Goal: Information Seeking & Learning: Learn about a topic

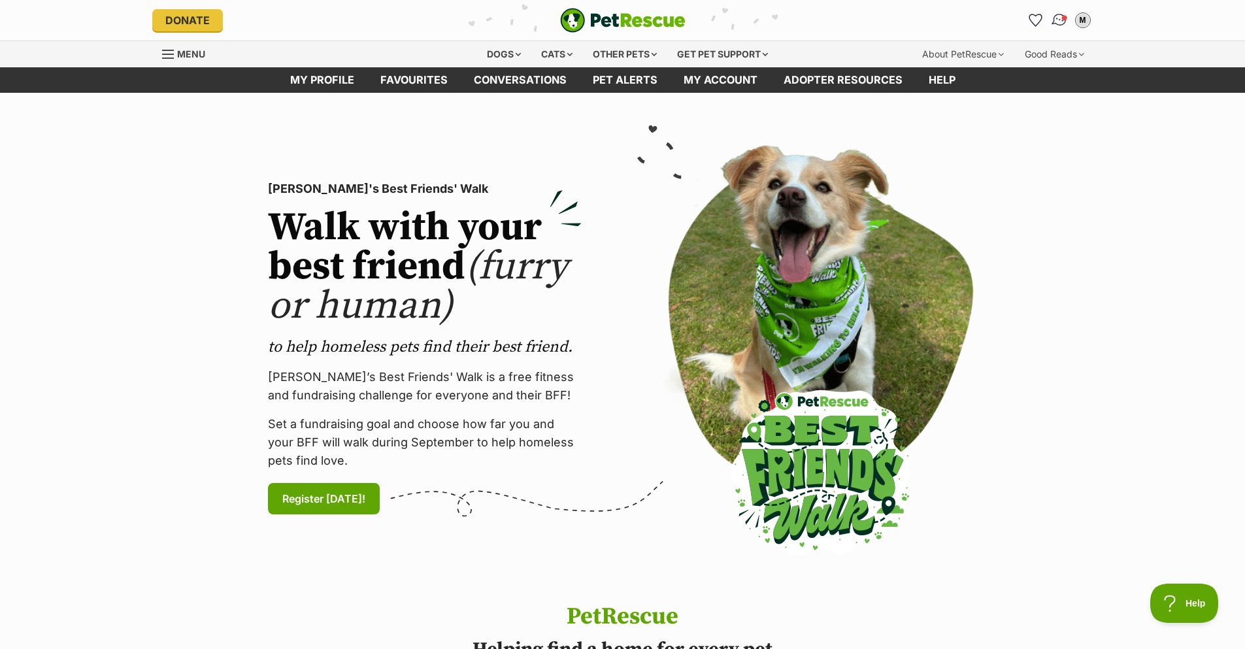
click at [1056, 16] on img "Conversations" at bounding box center [1059, 20] width 18 height 17
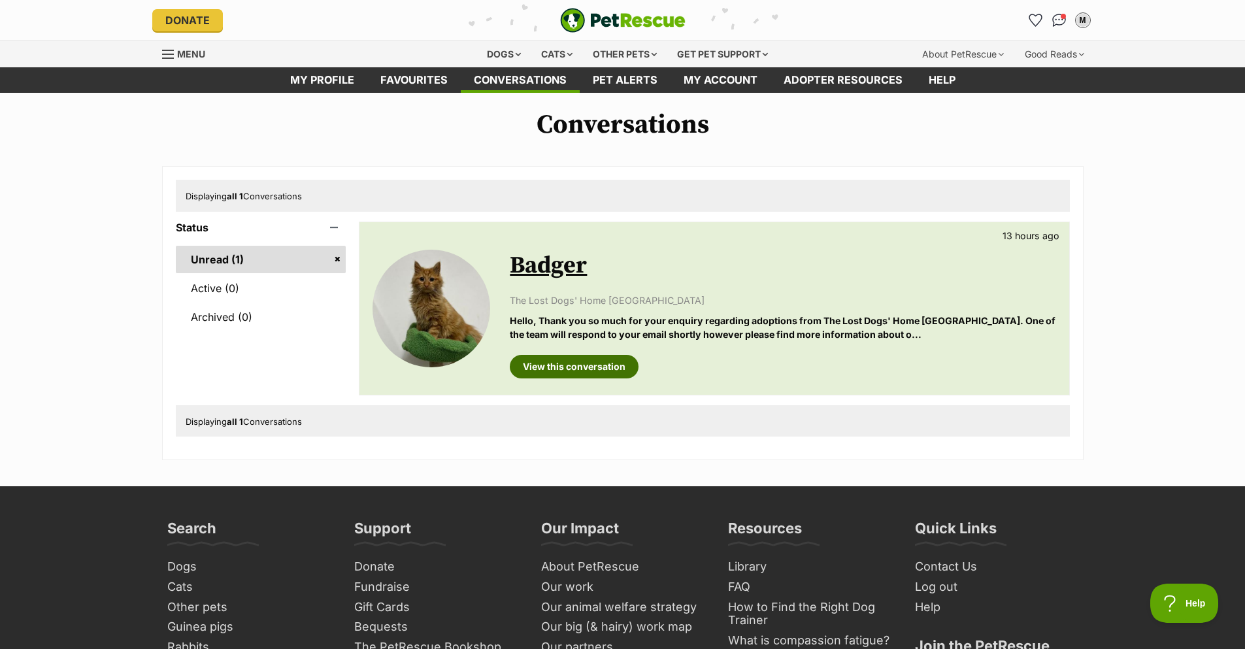
click at [588, 367] on link "View this conversation" at bounding box center [574, 367] width 129 height 24
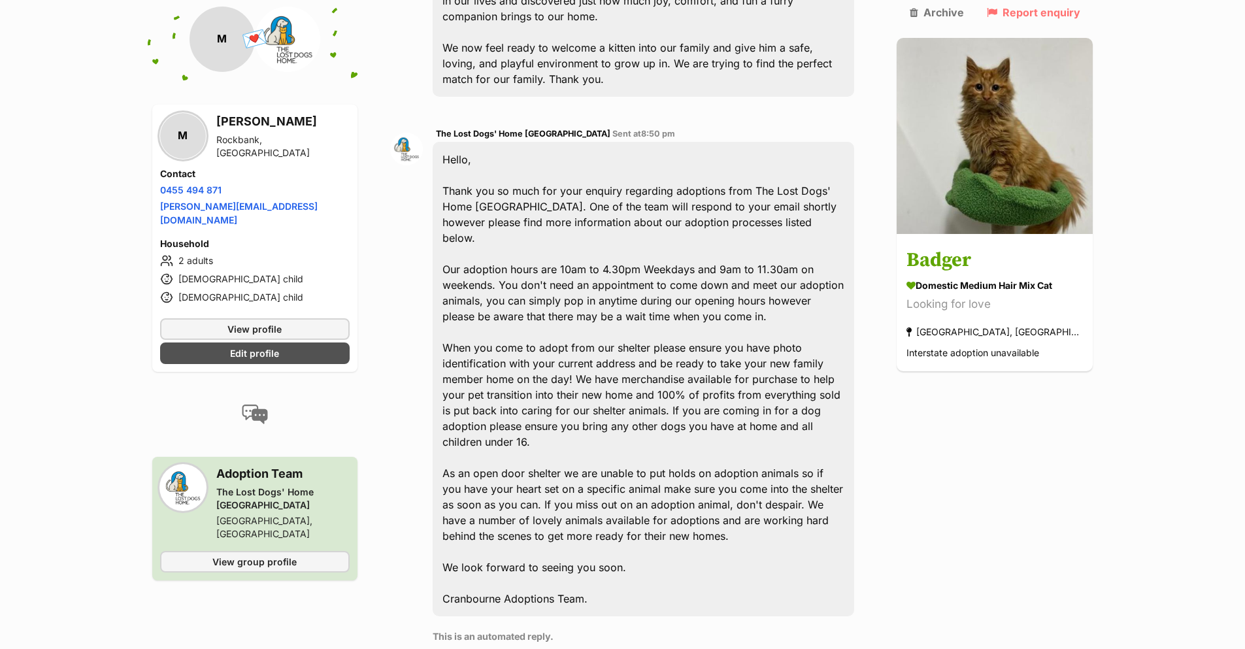
scroll to position [214, 0]
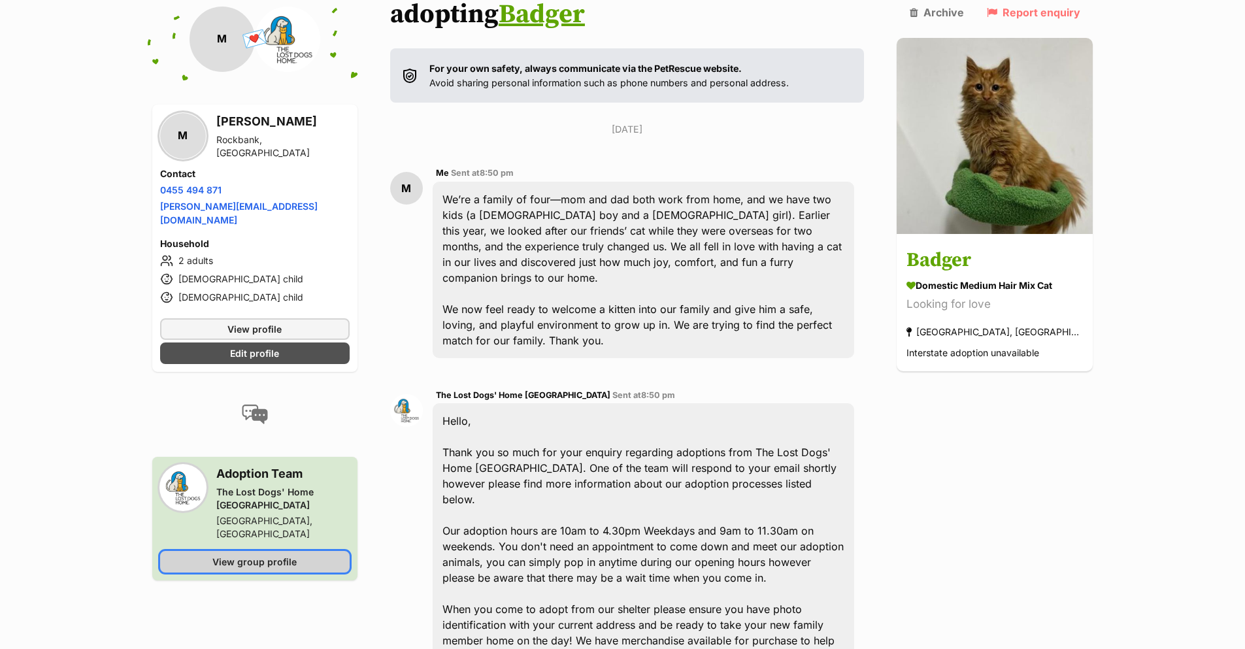
click at [277, 555] on span "View group profile" at bounding box center [254, 562] width 84 height 14
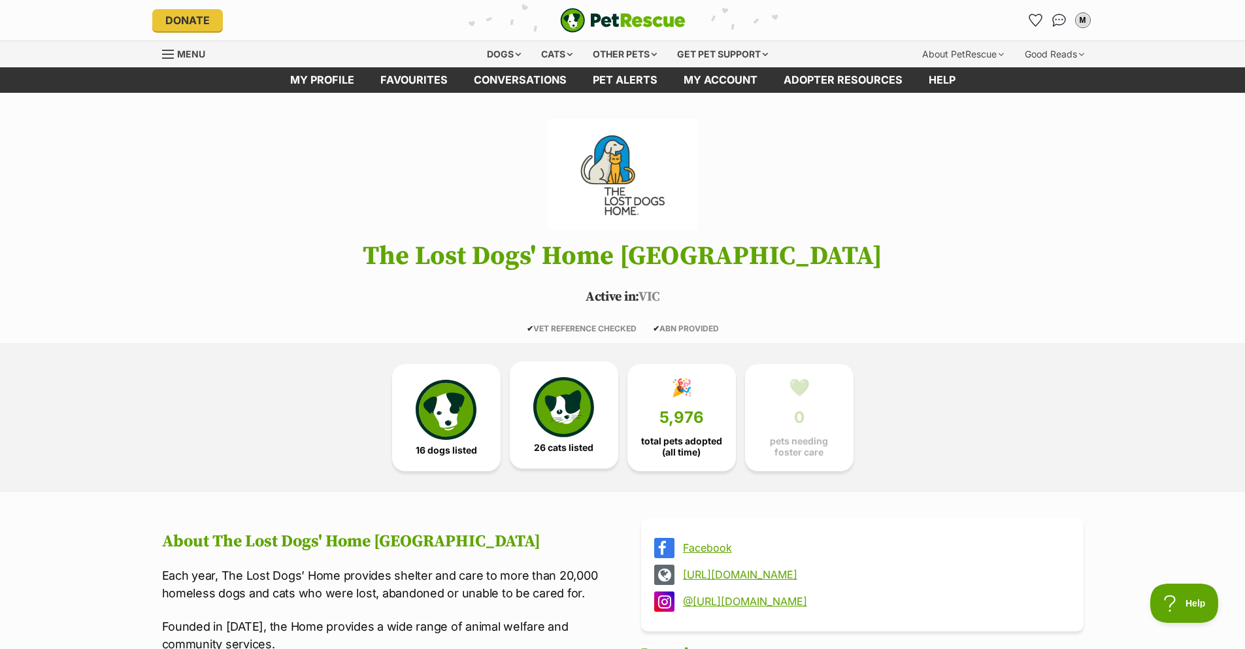
click at [580, 427] on img at bounding box center [563, 407] width 60 height 60
click at [566, 55] on div "Cats" at bounding box center [557, 54] width 50 height 26
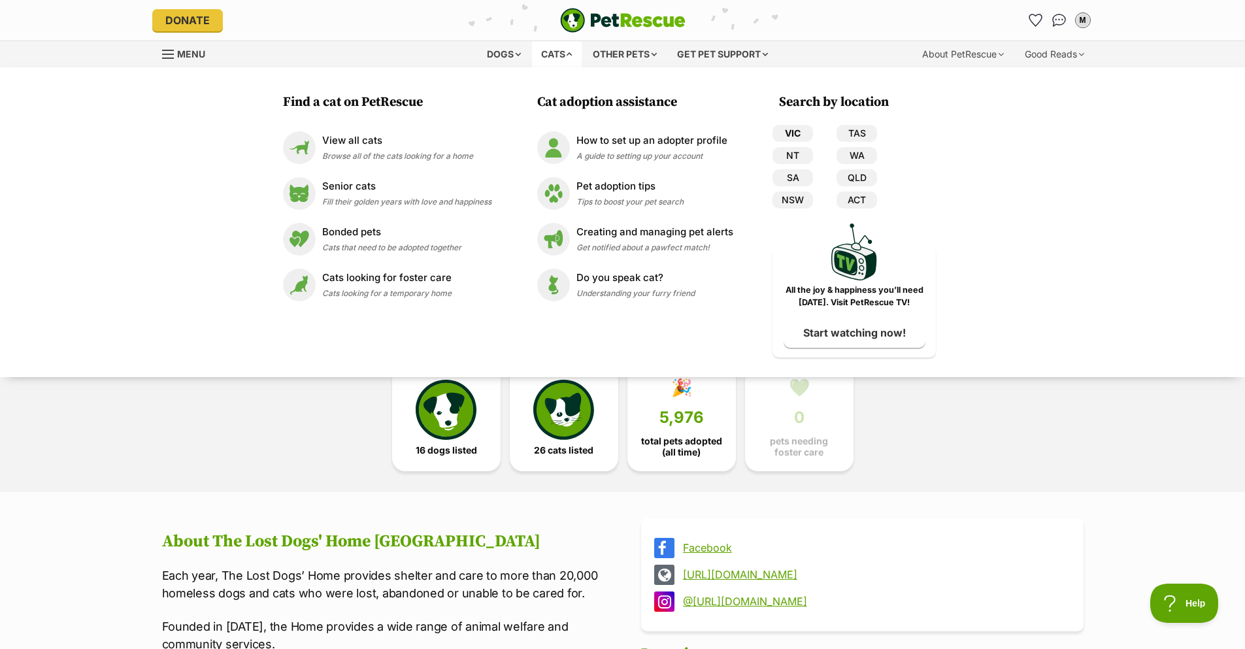
click at [791, 135] on link "VIC" at bounding box center [792, 133] width 41 height 17
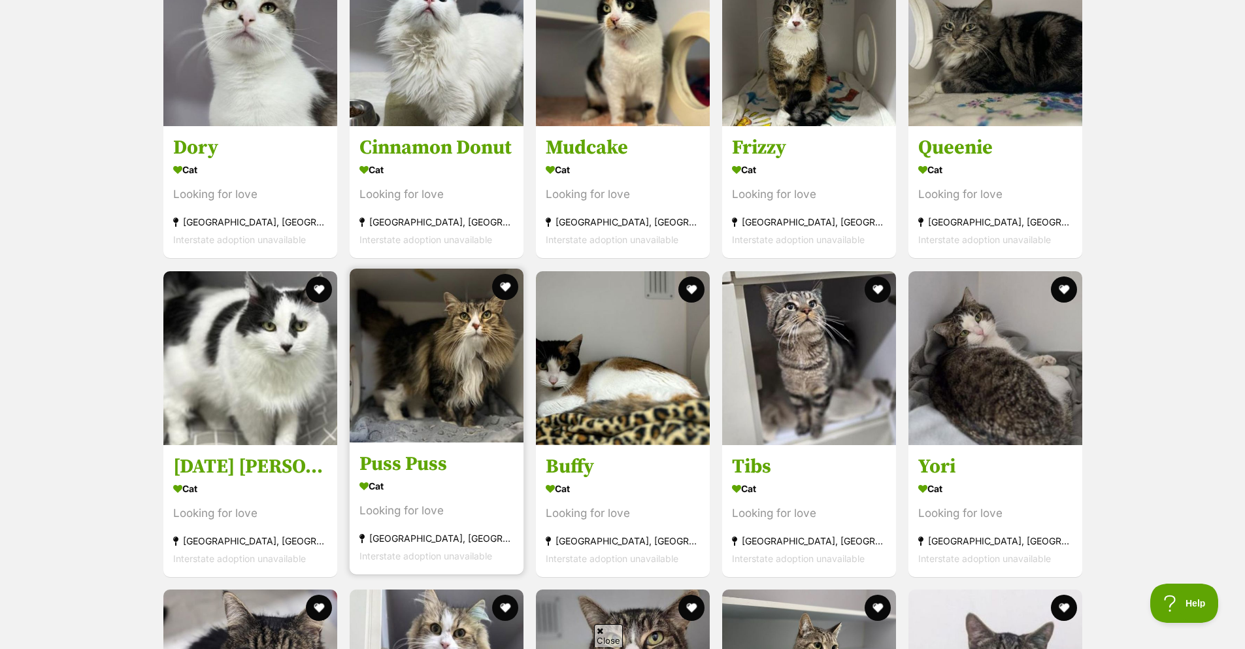
scroll to position [1722, 0]
click at [435, 463] on h3 "Puss Puss" at bounding box center [436, 463] width 154 height 25
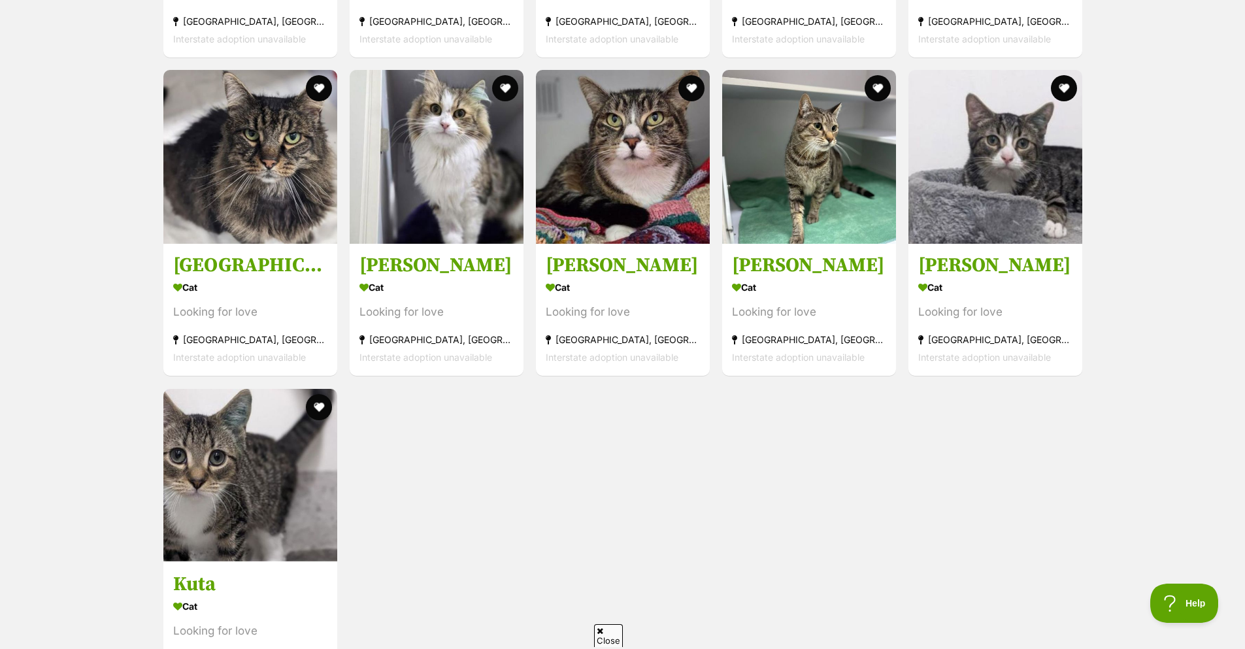
scroll to position [2245, 0]
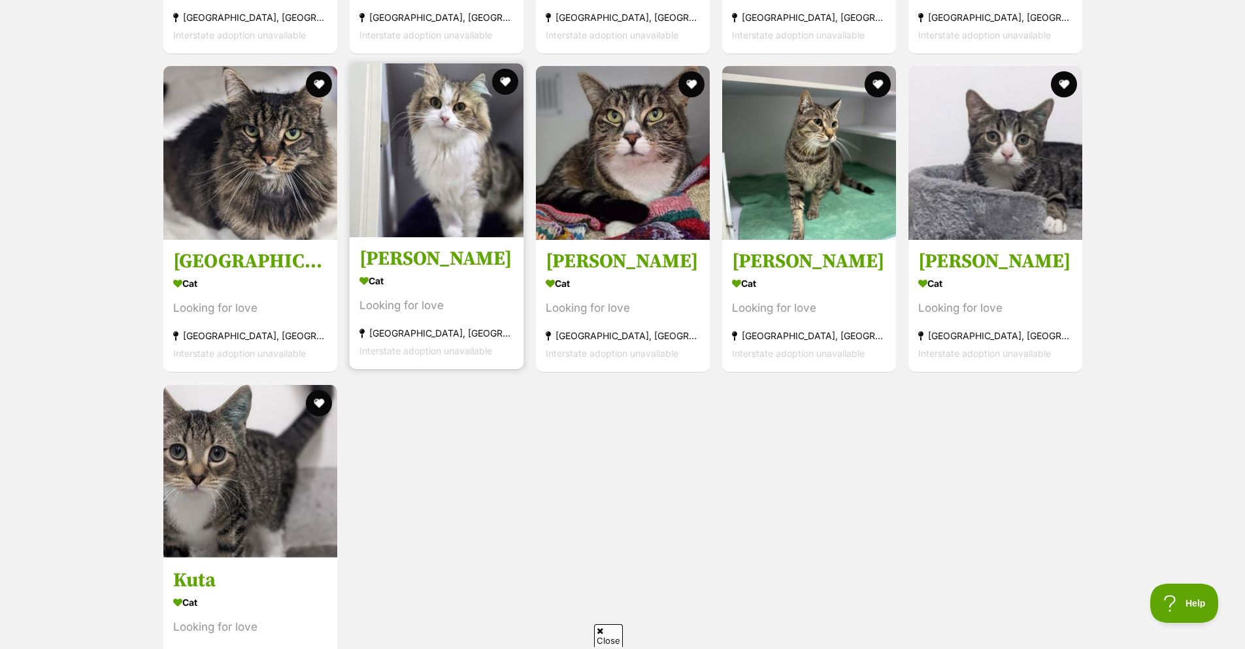
click at [395, 250] on h3 "Georgina" at bounding box center [436, 259] width 154 height 25
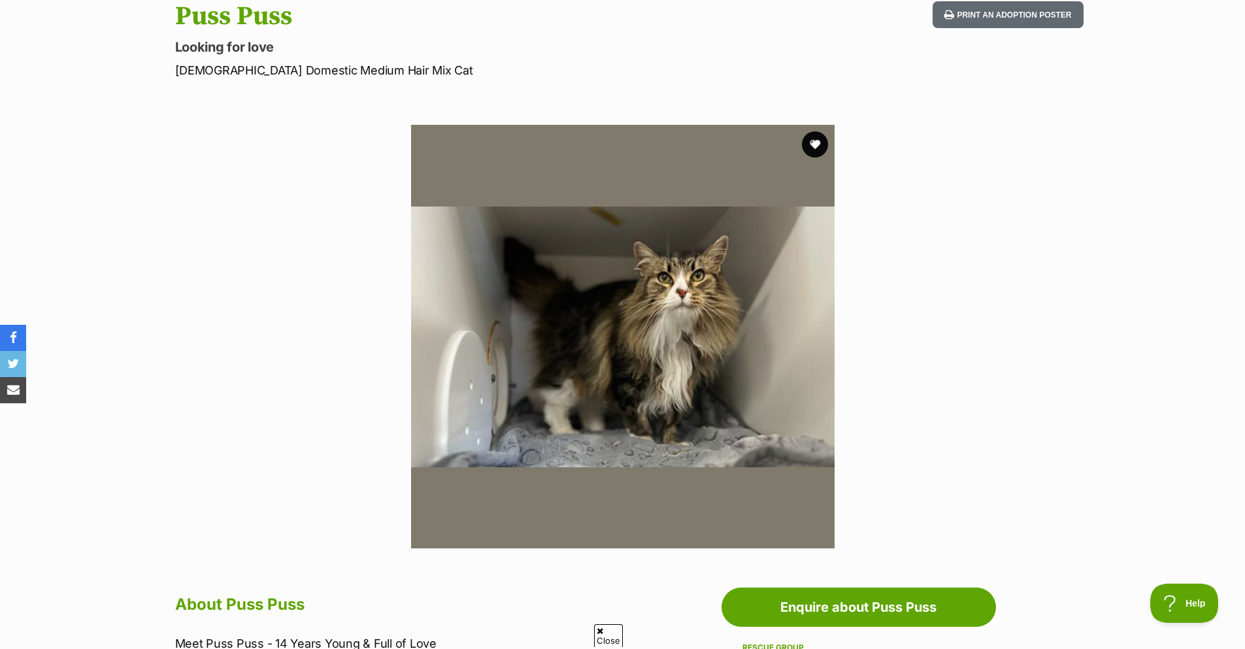
scroll to position [131, 0]
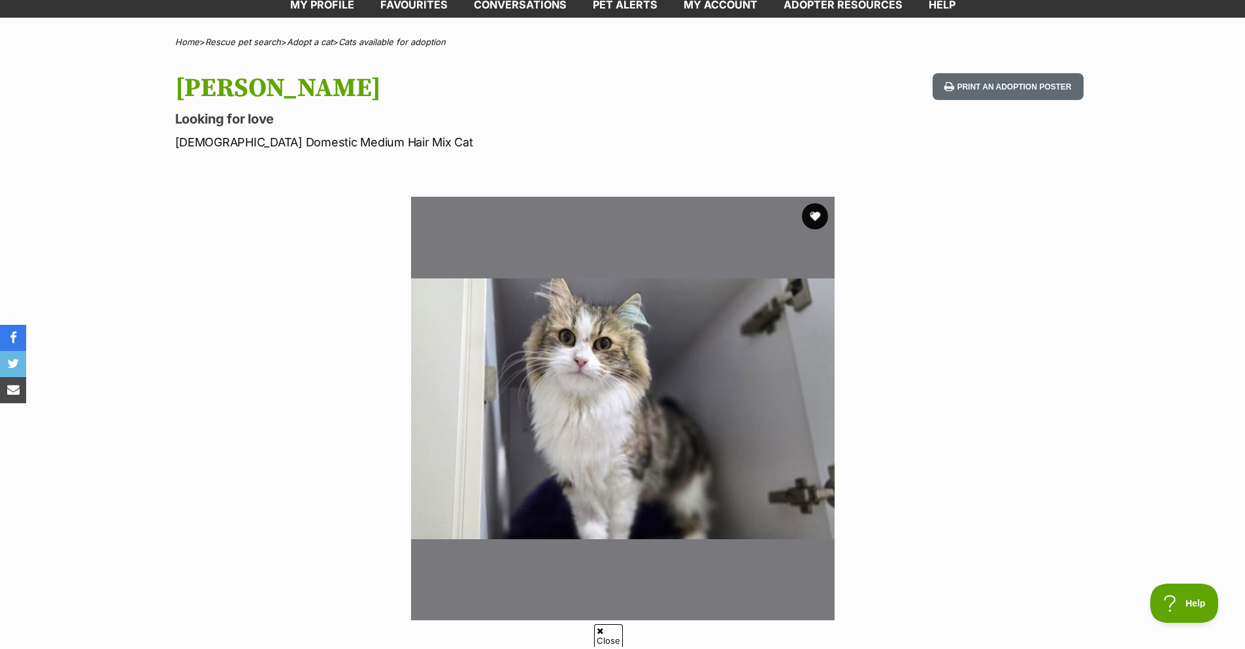
scroll to position [523, 0]
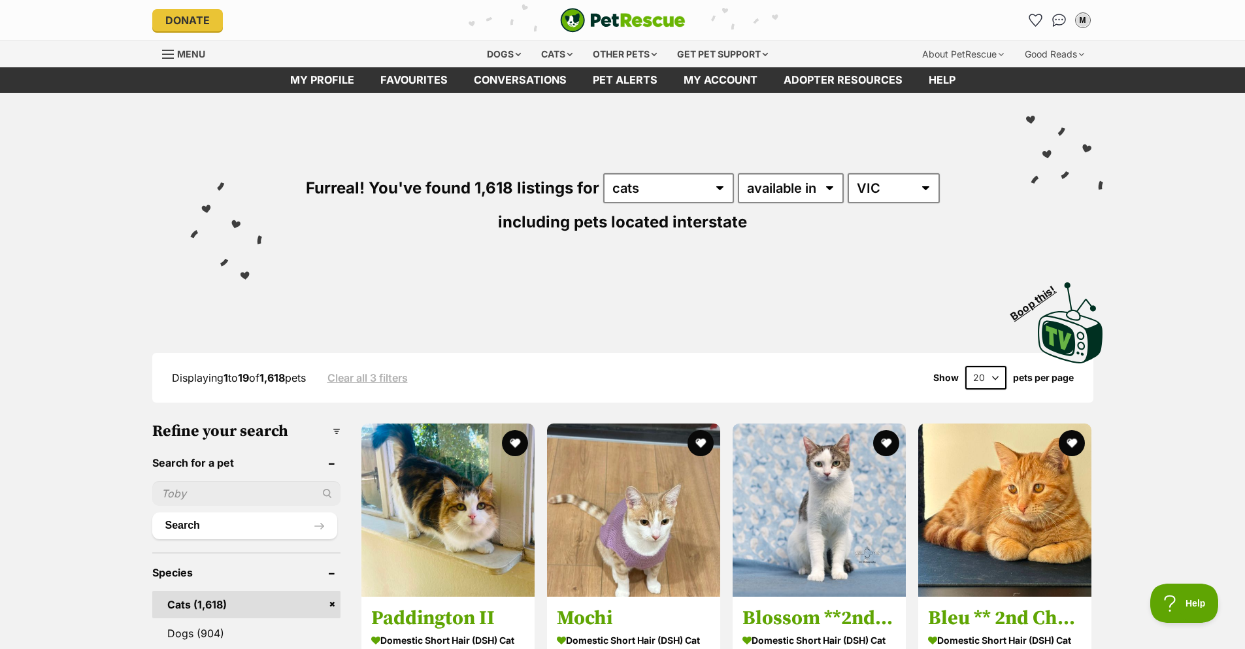
click at [987, 380] on select "20 40 60" at bounding box center [985, 378] width 41 height 24
select select "60"
click at [965, 366] on select "20 40 60" at bounding box center [985, 378] width 41 height 24
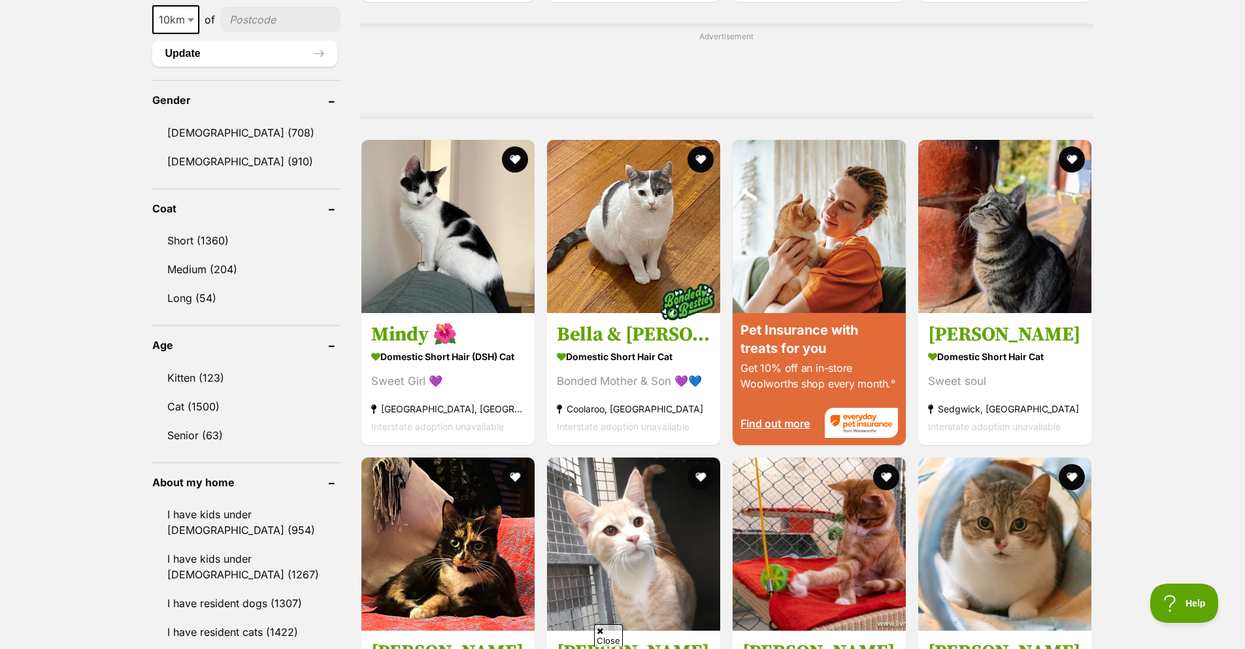
scroll to position [1045, 0]
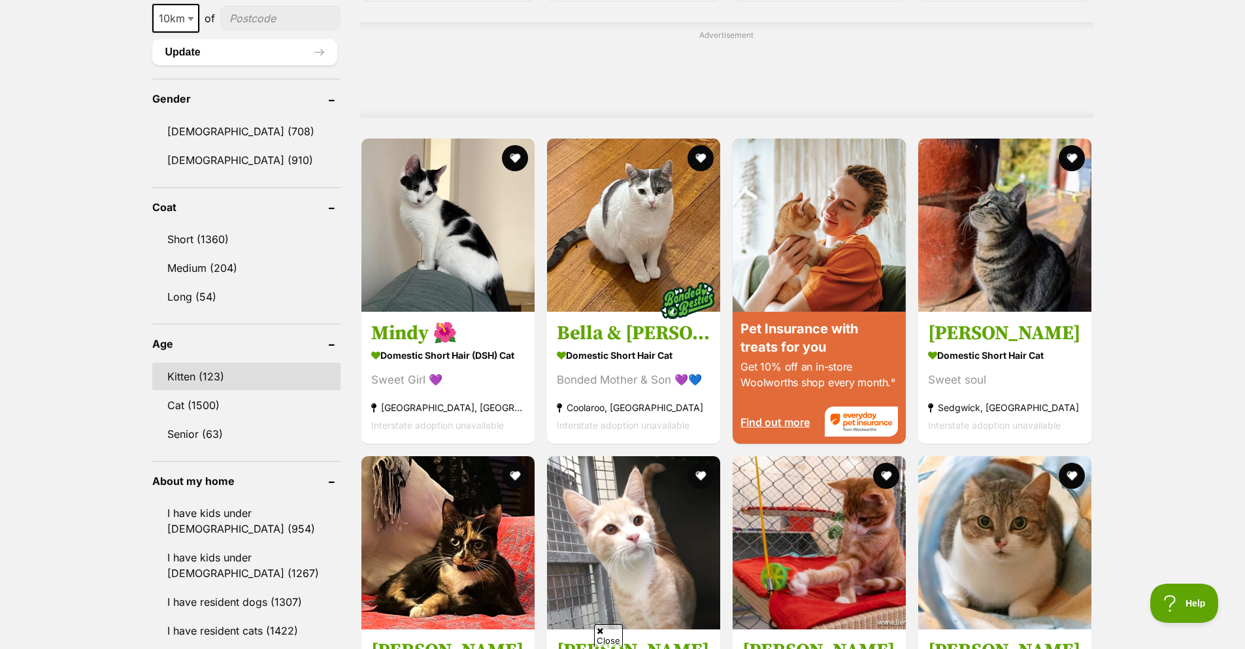
click at [220, 376] on link "Kitten (123)" at bounding box center [246, 376] width 189 height 27
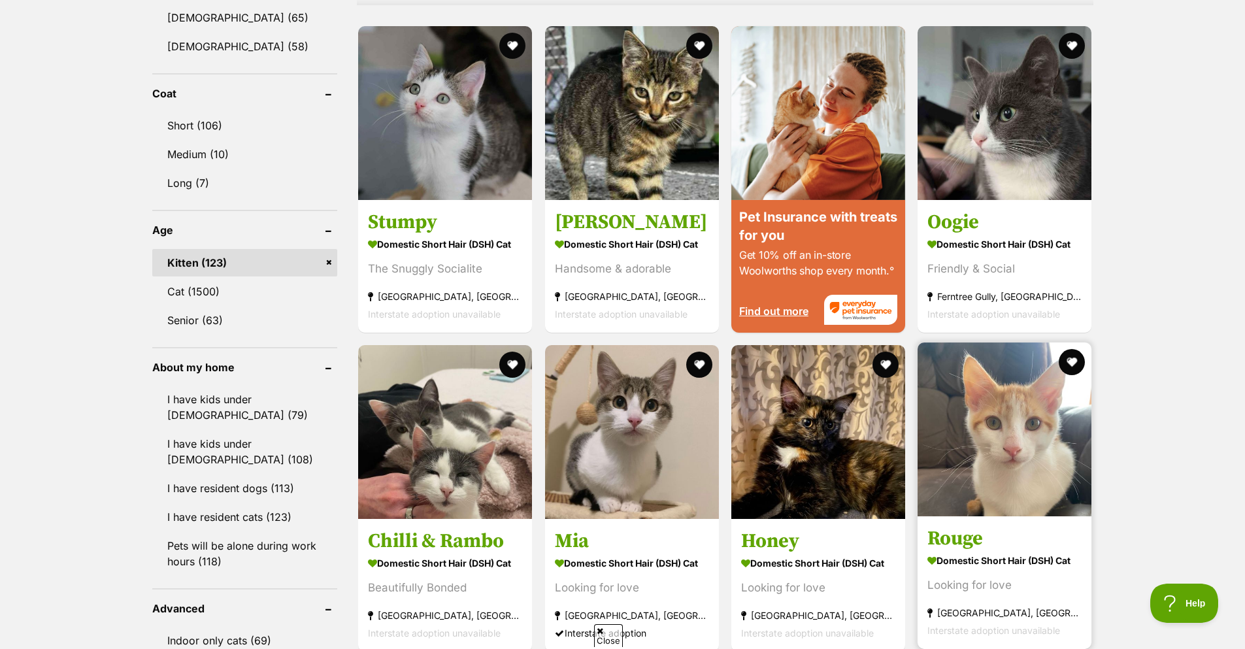
scroll to position [1176, 0]
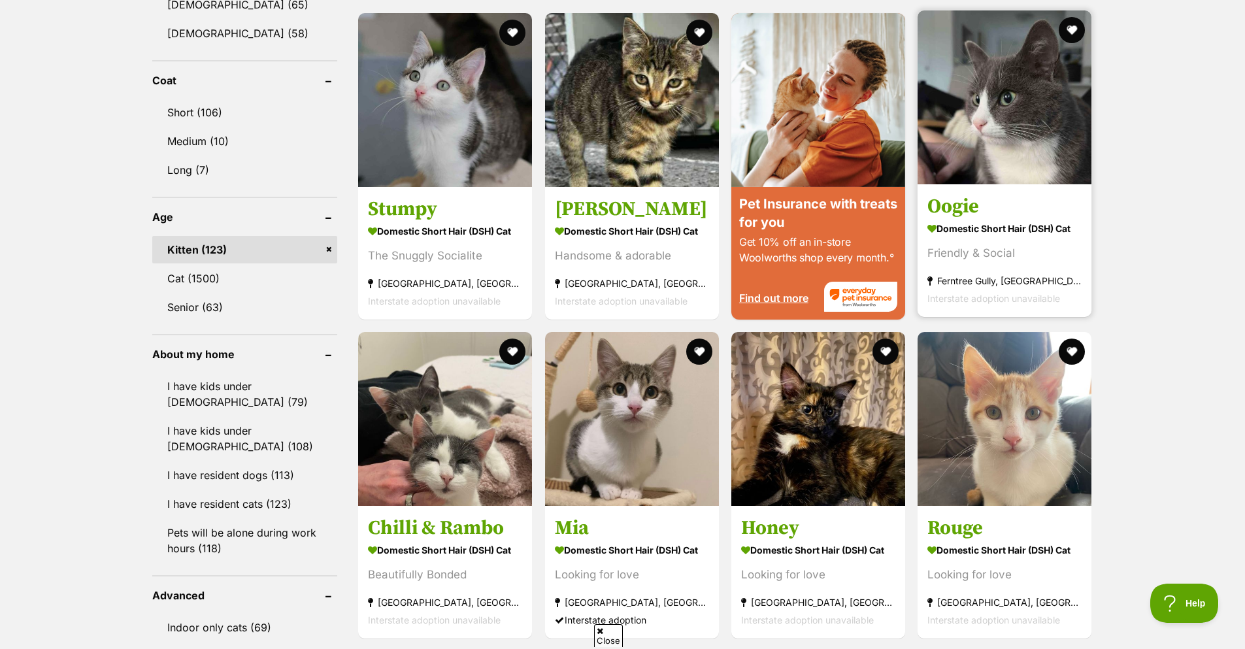
click at [1049, 233] on strong "Domestic Short Hair (DSH) Cat" at bounding box center [1004, 228] width 154 height 19
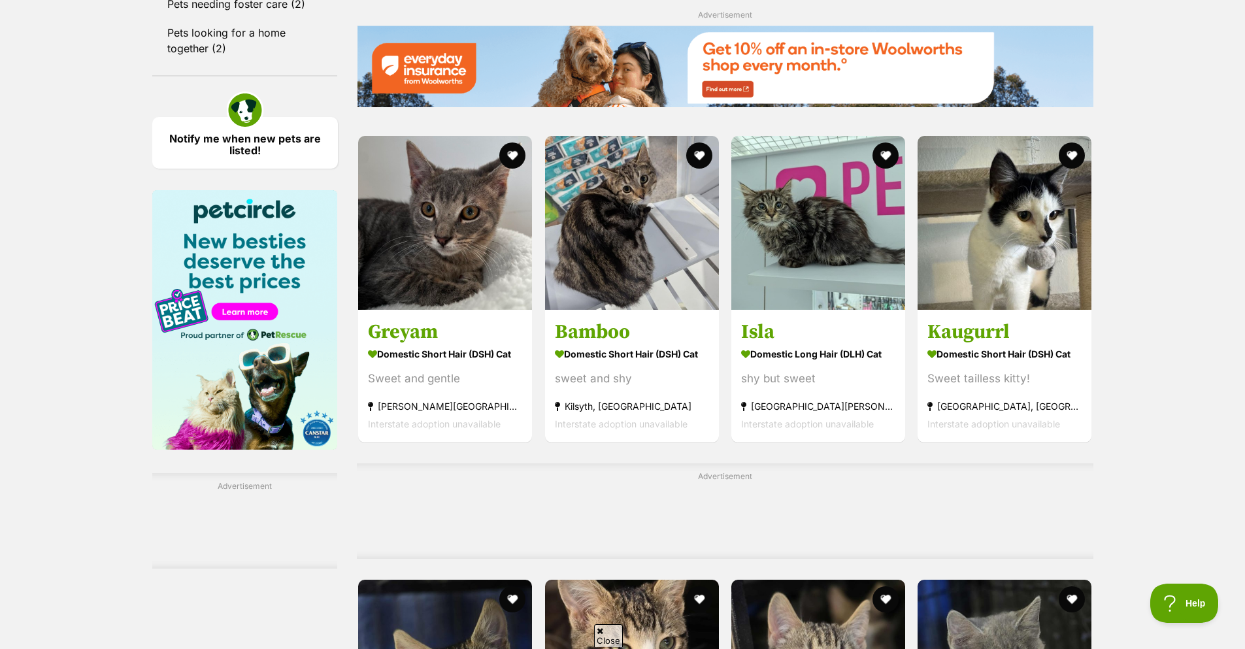
scroll to position [1829, 0]
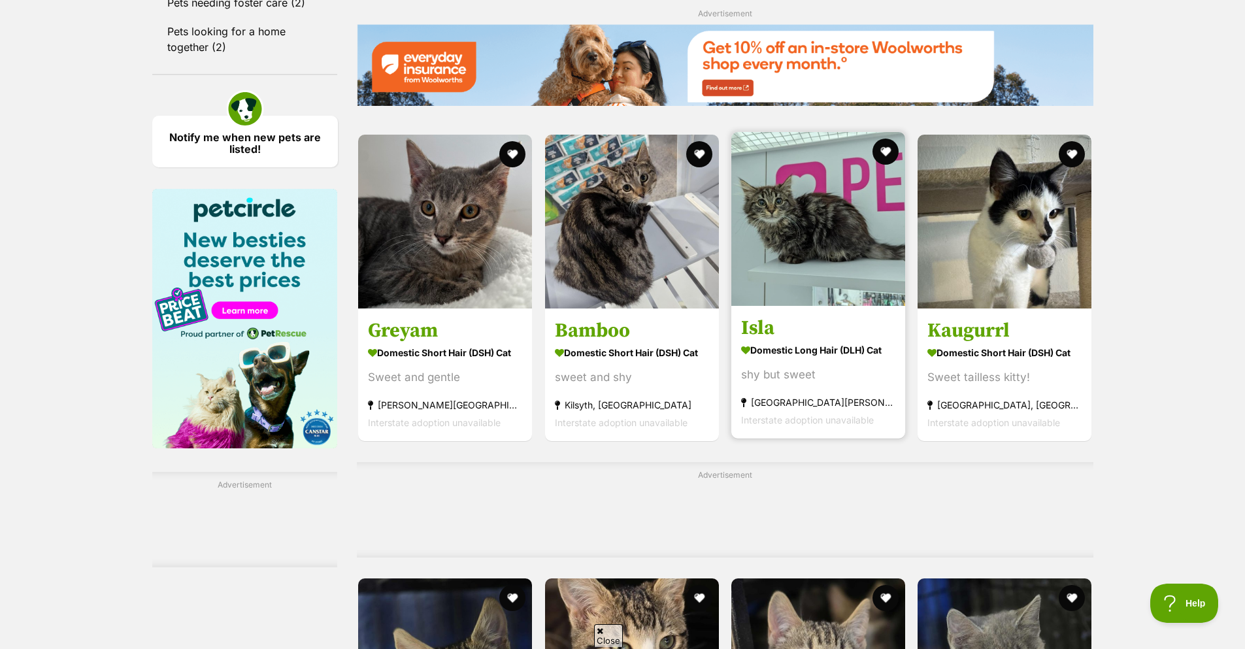
click at [813, 359] on strong "Domestic Long Hair (DLH) Cat" at bounding box center [818, 349] width 154 height 19
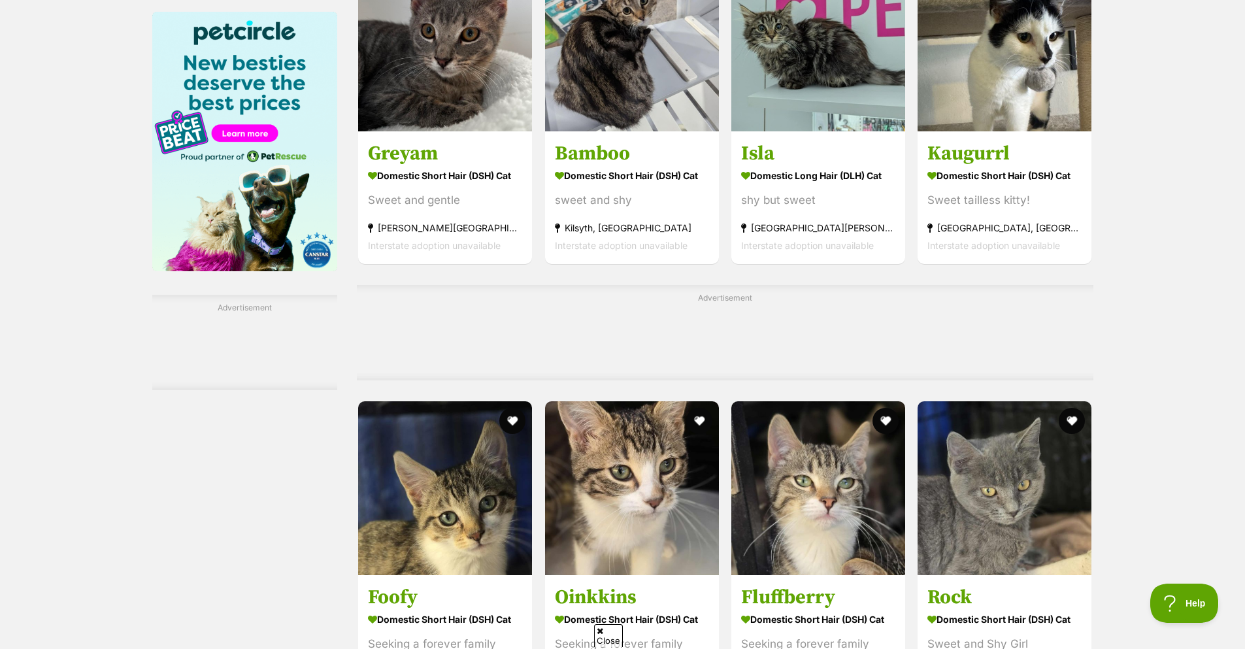
scroll to position [2287, 0]
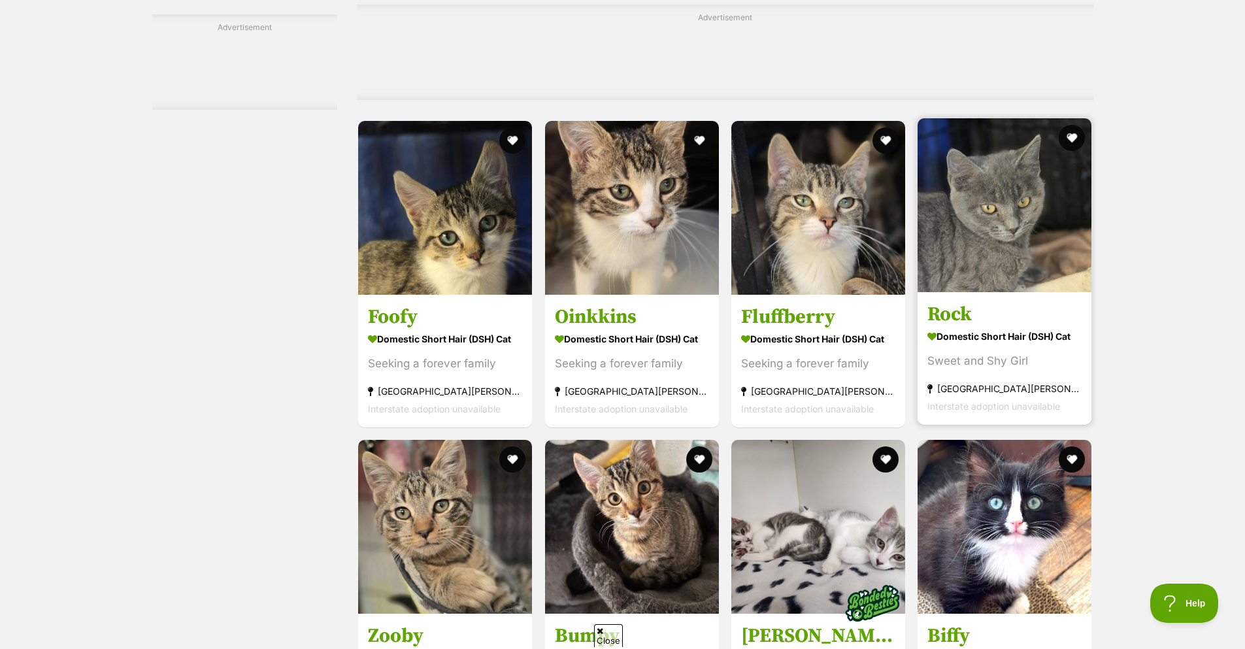
click at [1043, 338] on strong "Domestic Short Hair (DSH) Cat" at bounding box center [1004, 336] width 154 height 19
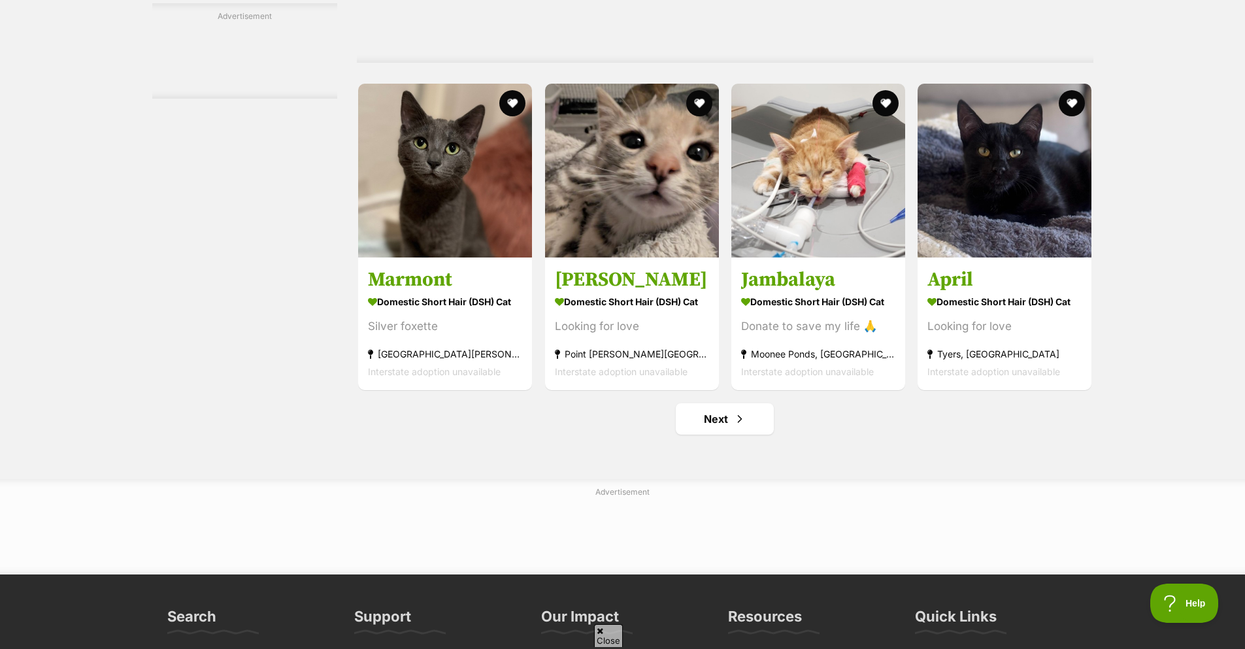
scroll to position [6076, 0]
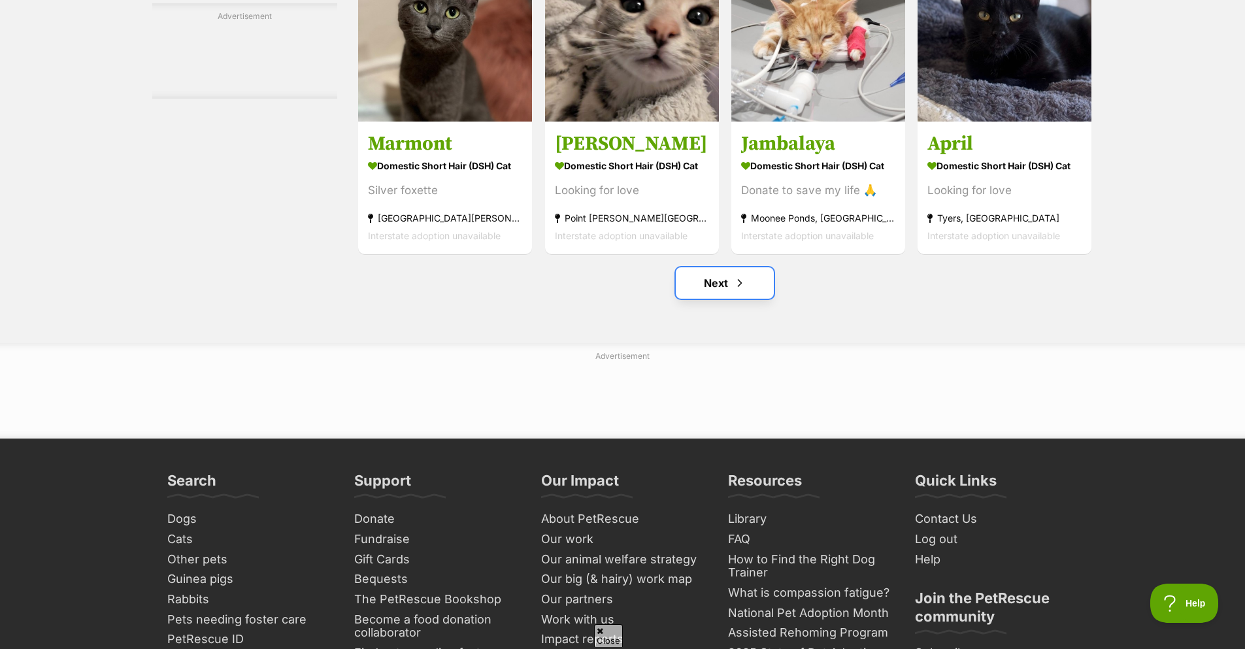
click at [691, 296] on link "Next" at bounding box center [725, 282] width 98 height 31
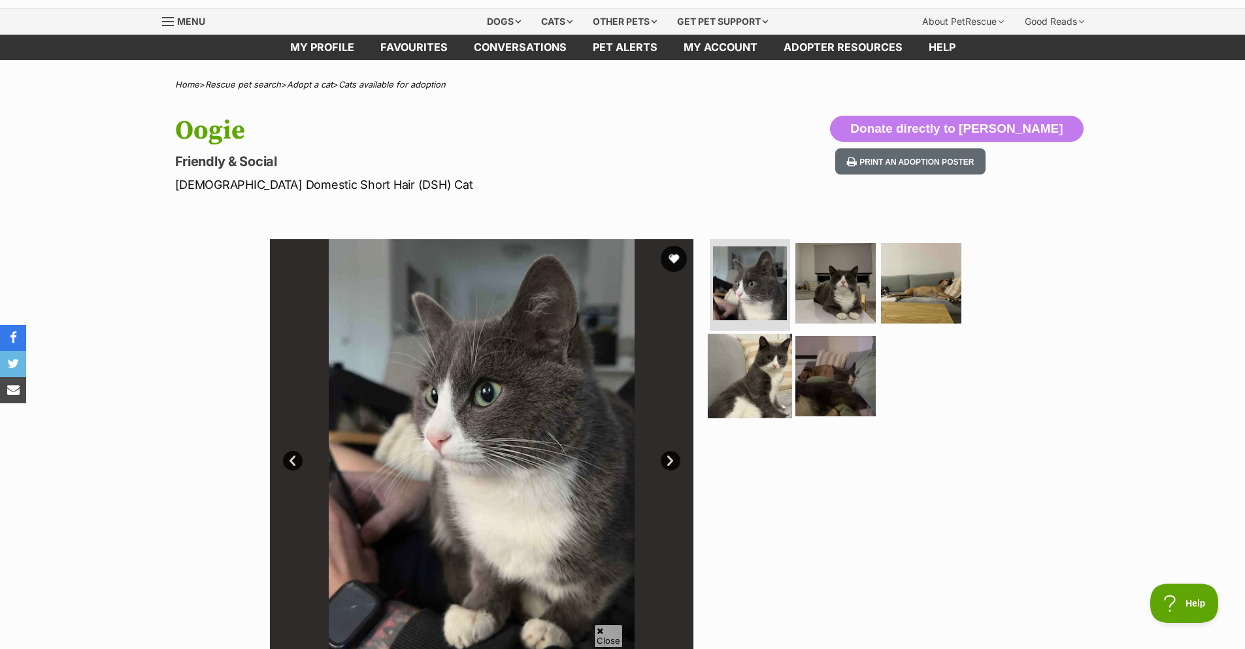
scroll to position [65, 0]
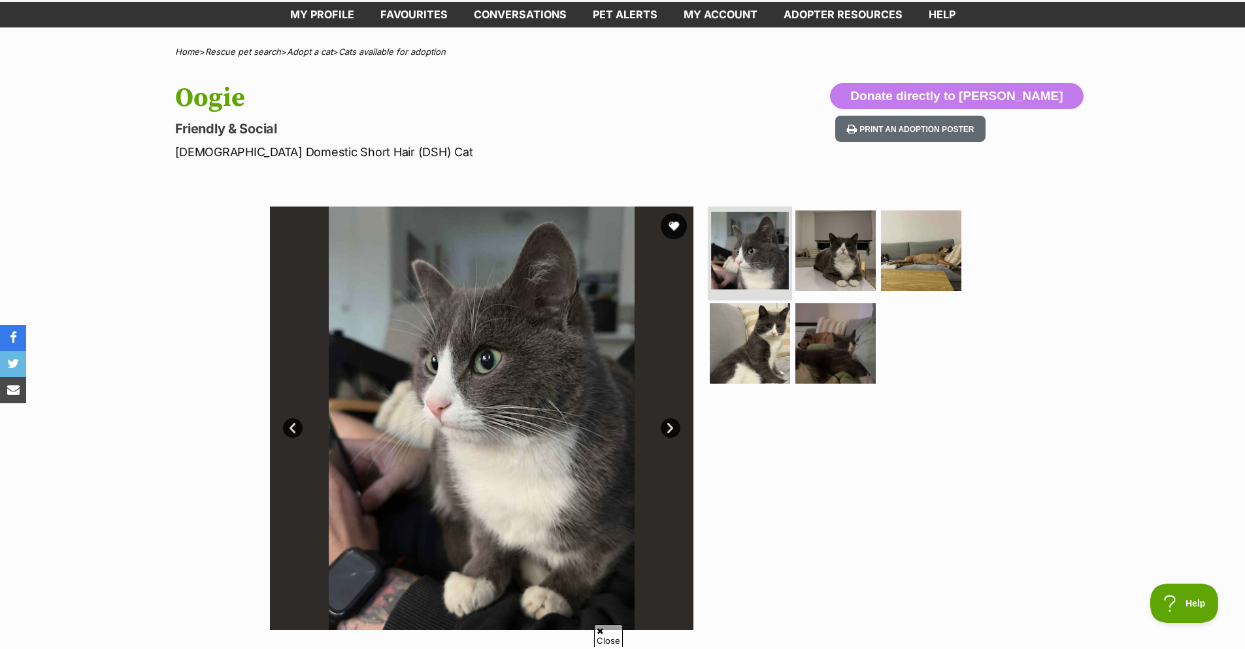
click at [764, 257] on img at bounding box center [750, 251] width 78 height 78
click at [851, 267] on img at bounding box center [835, 250] width 84 height 84
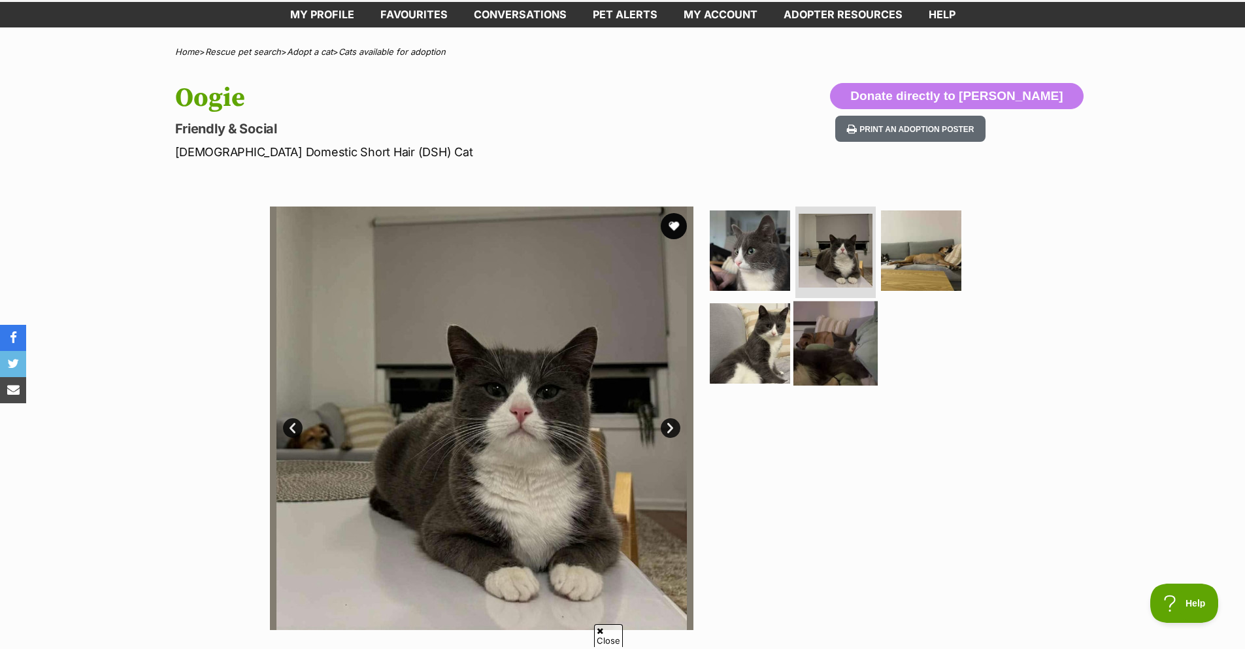
click at [825, 369] on img at bounding box center [835, 343] width 84 height 84
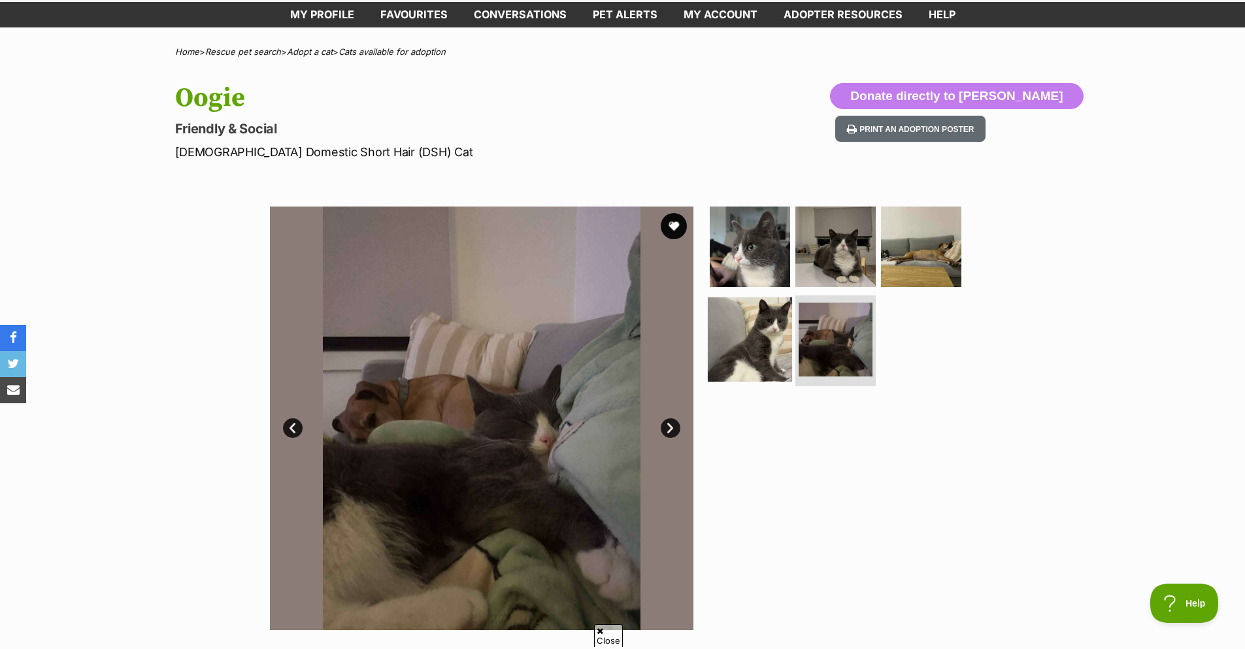
click at [755, 335] on img at bounding box center [750, 339] width 84 height 84
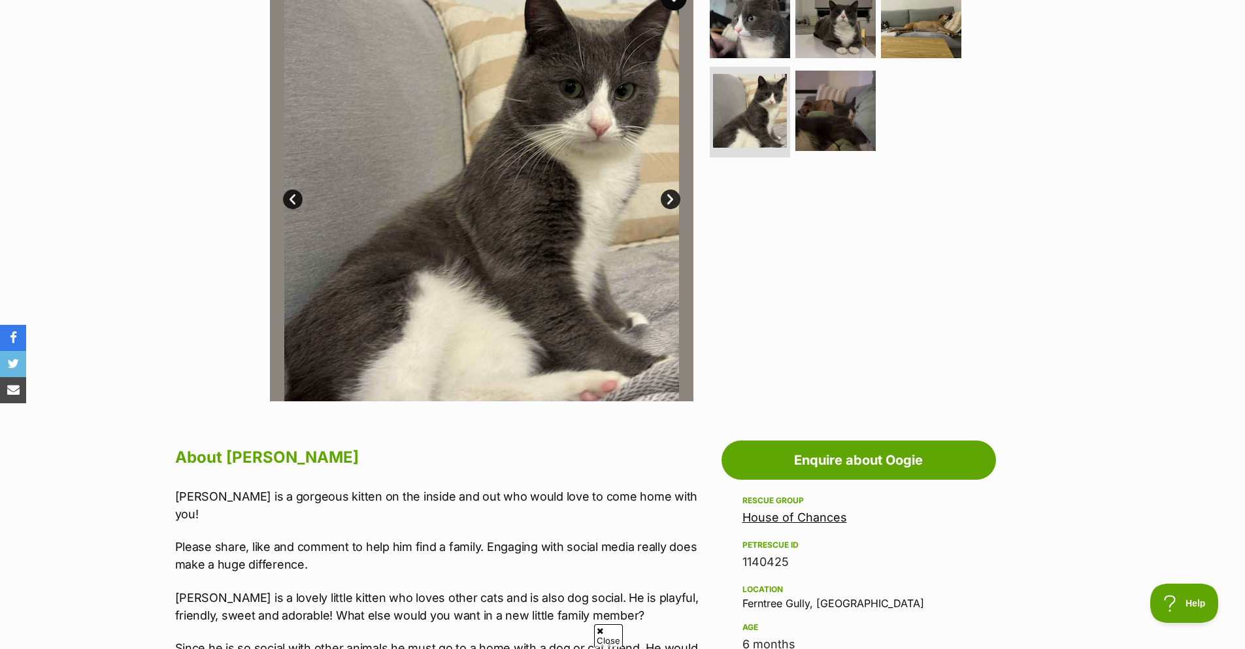
scroll to position [131, 0]
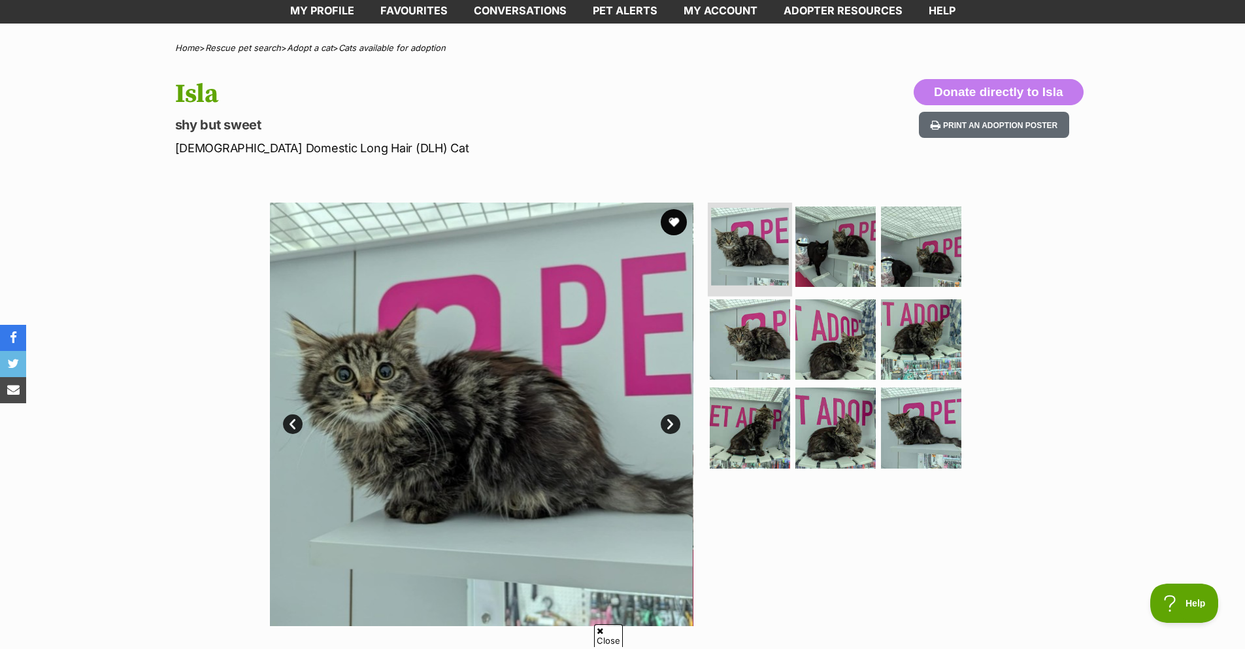
scroll to position [65, 0]
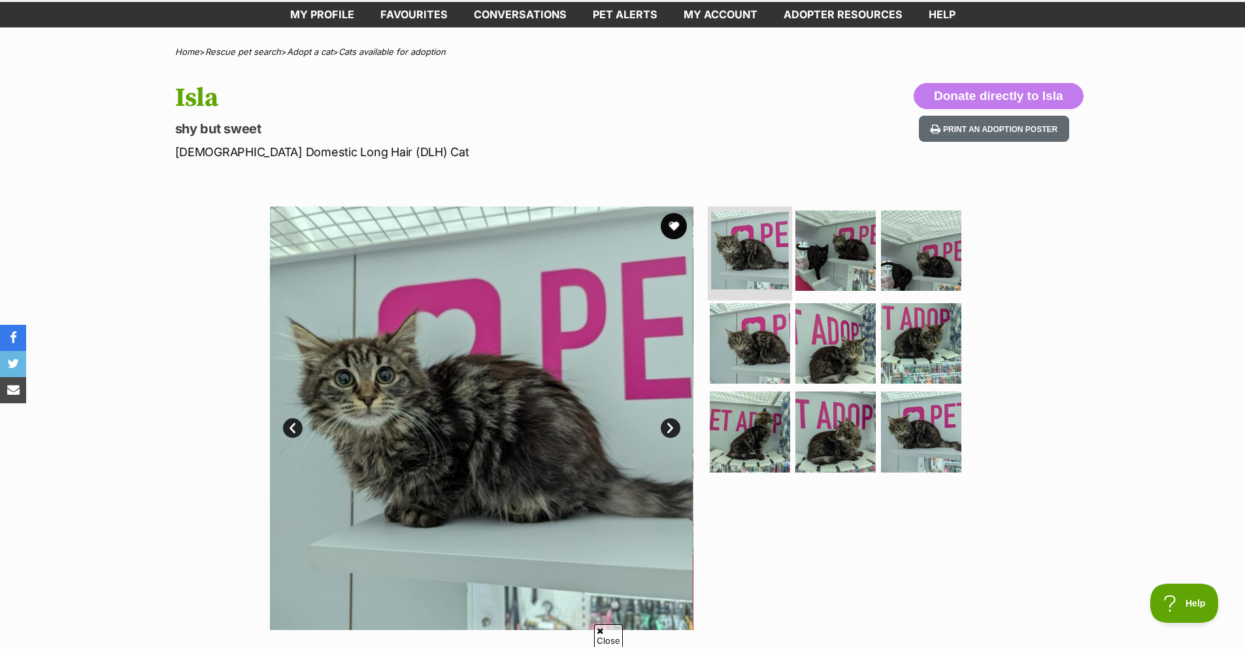
click at [769, 235] on img at bounding box center [750, 251] width 78 height 78
click at [836, 245] on img at bounding box center [835, 250] width 84 height 84
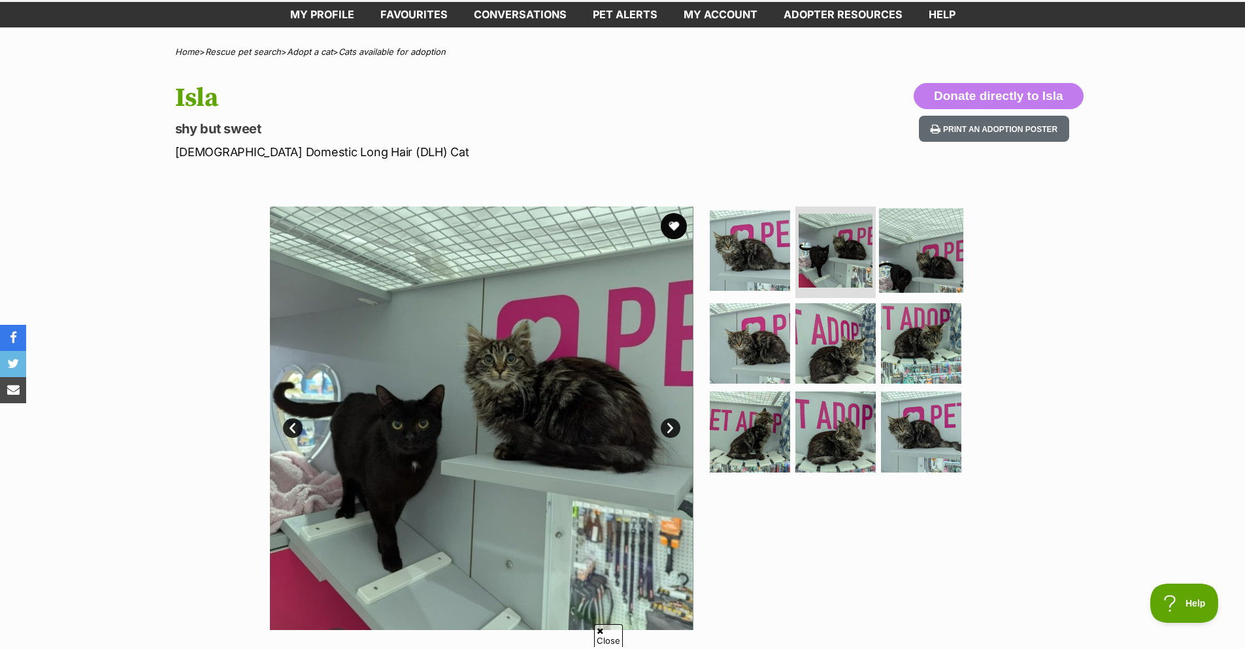
click at [912, 250] on img at bounding box center [921, 250] width 84 height 84
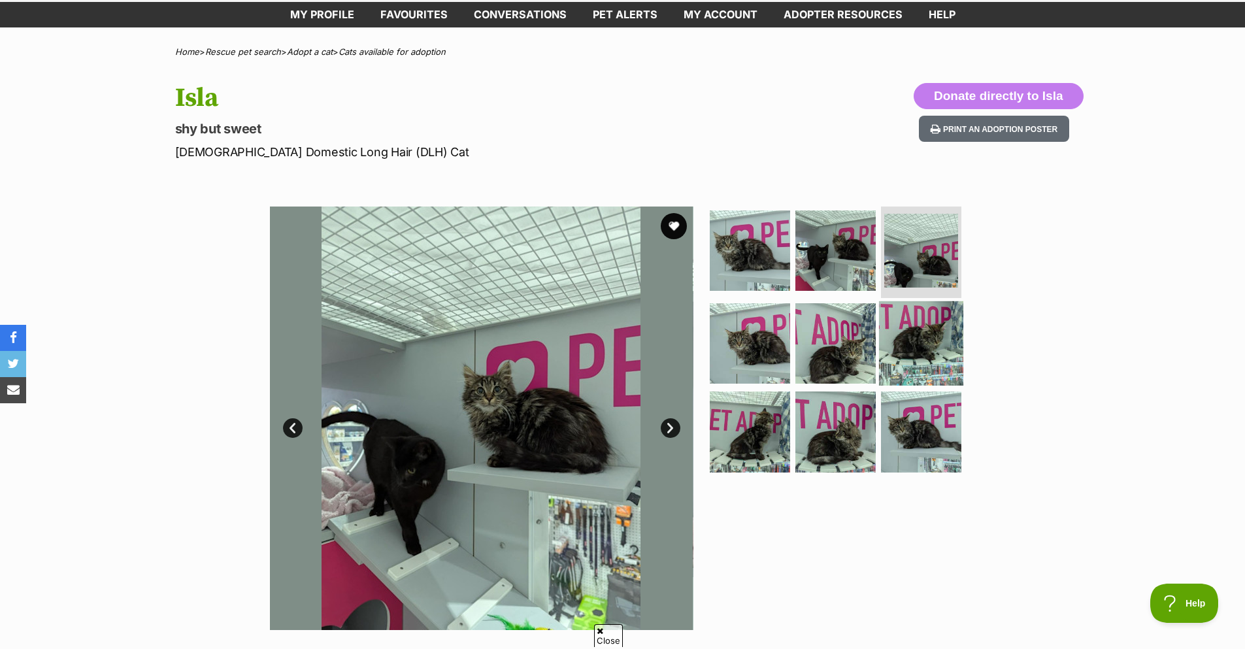
click at [911, 323] on img at bounding box center [921, 343] width 84 height 84
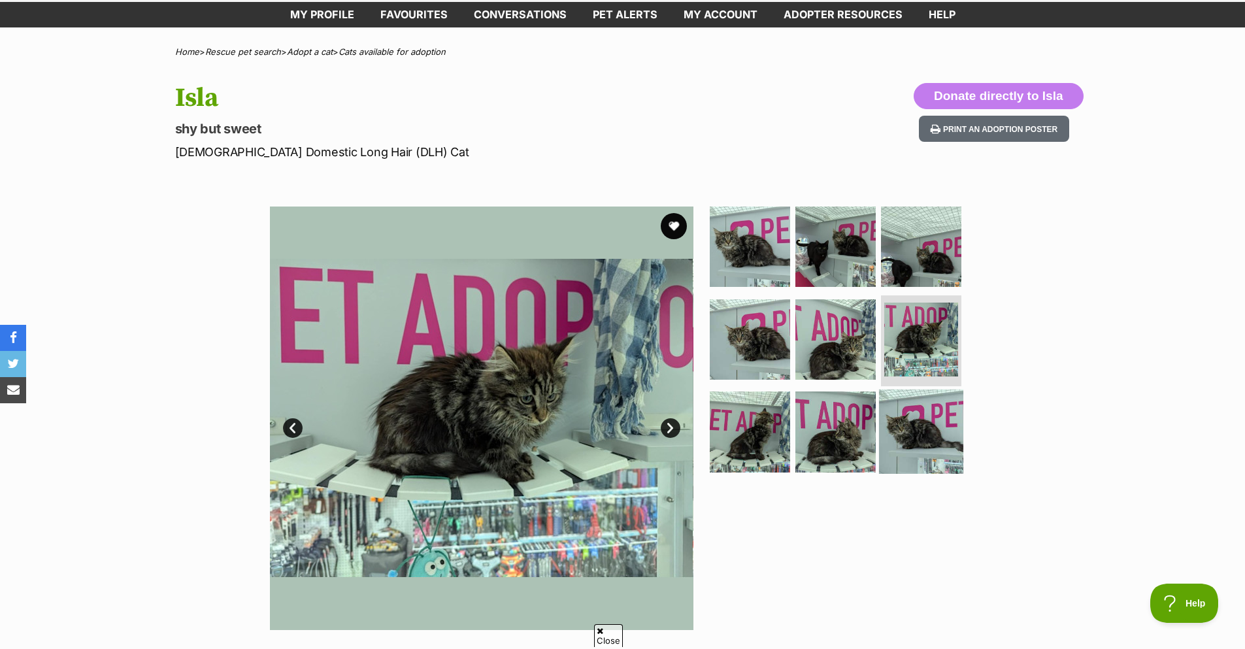
click at [921, 422] on img at bounding box center [921, 431] width 84 height 84
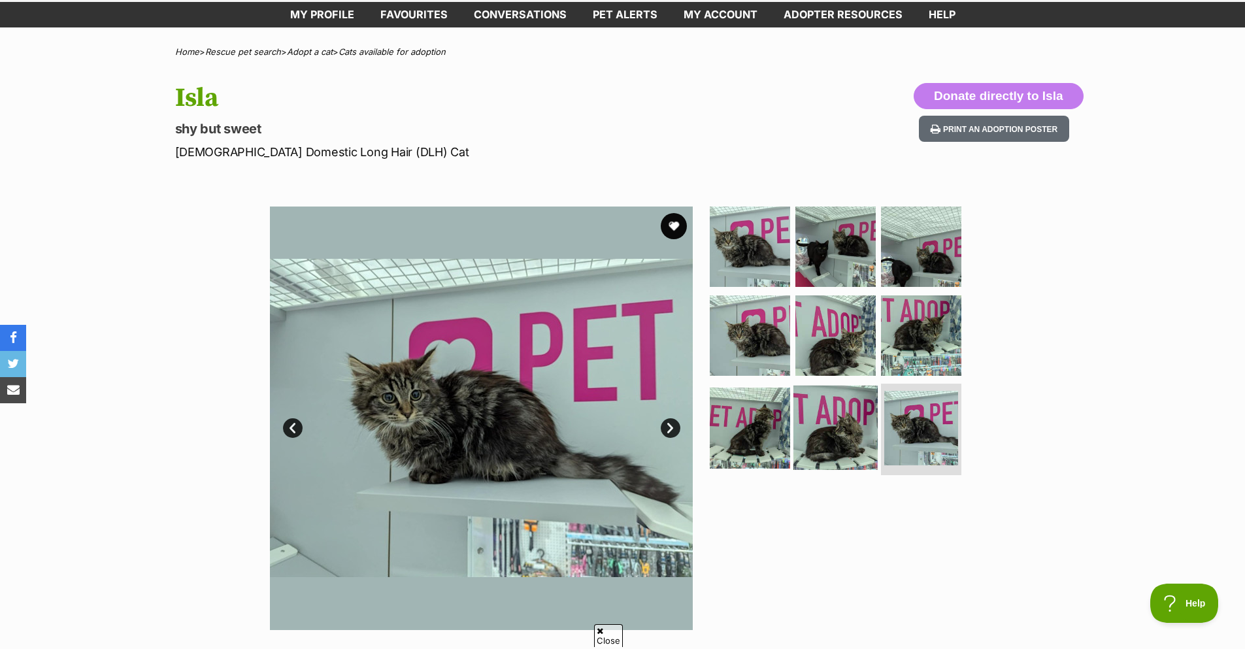
click at [866, 428] on img at bounding box center [835, 427] width 84 height 84
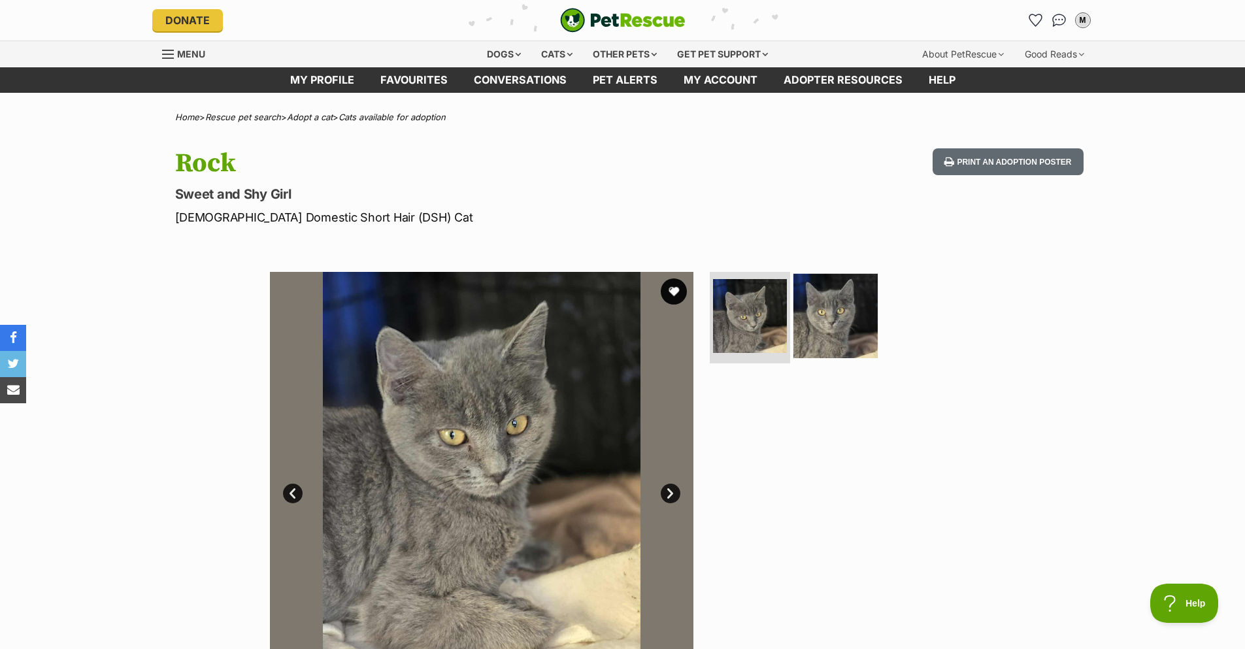
click at [851, 323] on img at bounding box center [835, 316] width 84 height 84
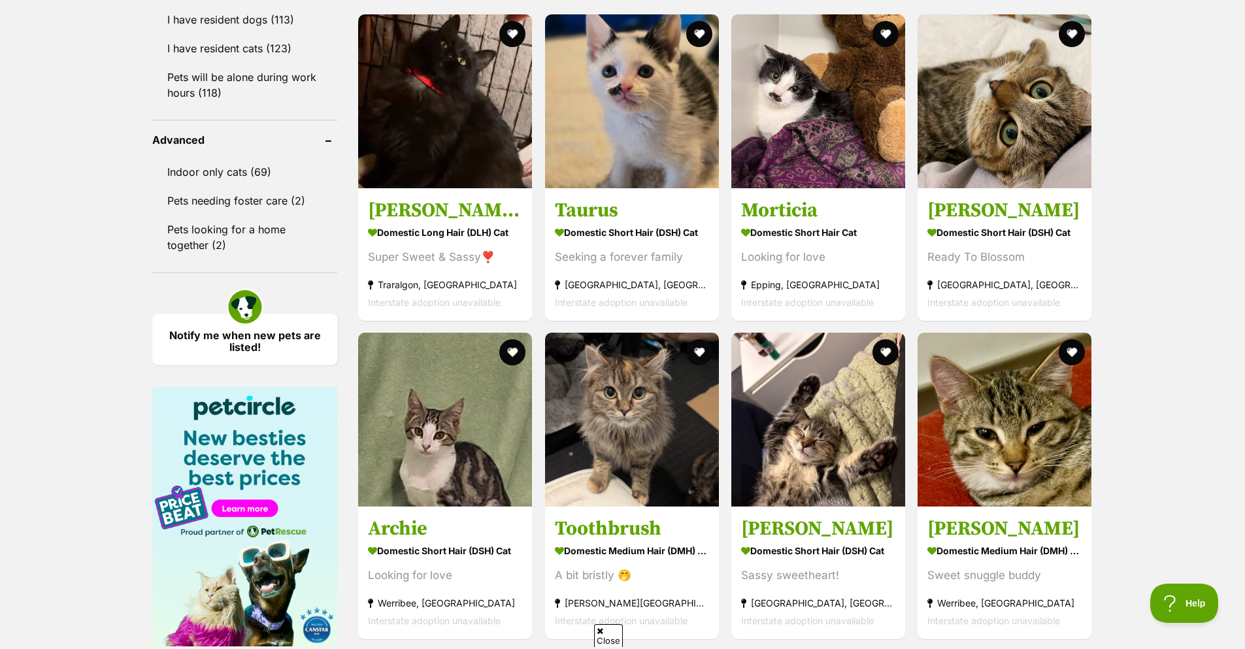
scroll to position [1699, 0]
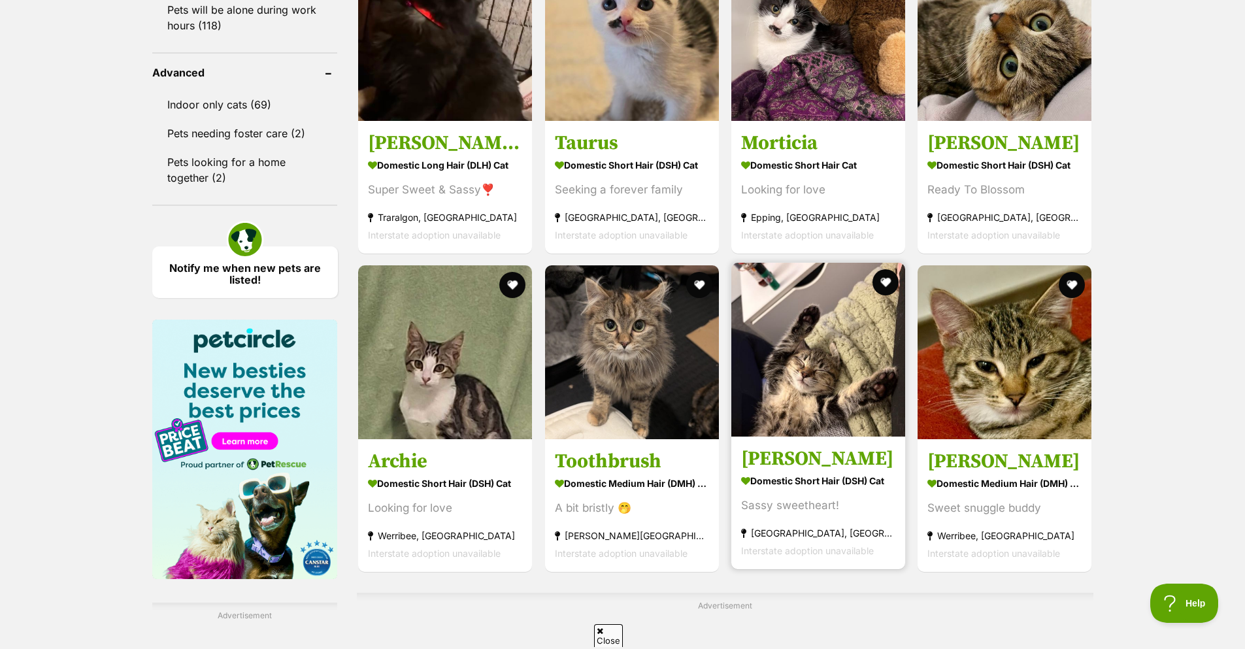
click at [822, 463] on h3 "[PERSON_NAME]" at bounding box center [818, 458] width 154 height 25
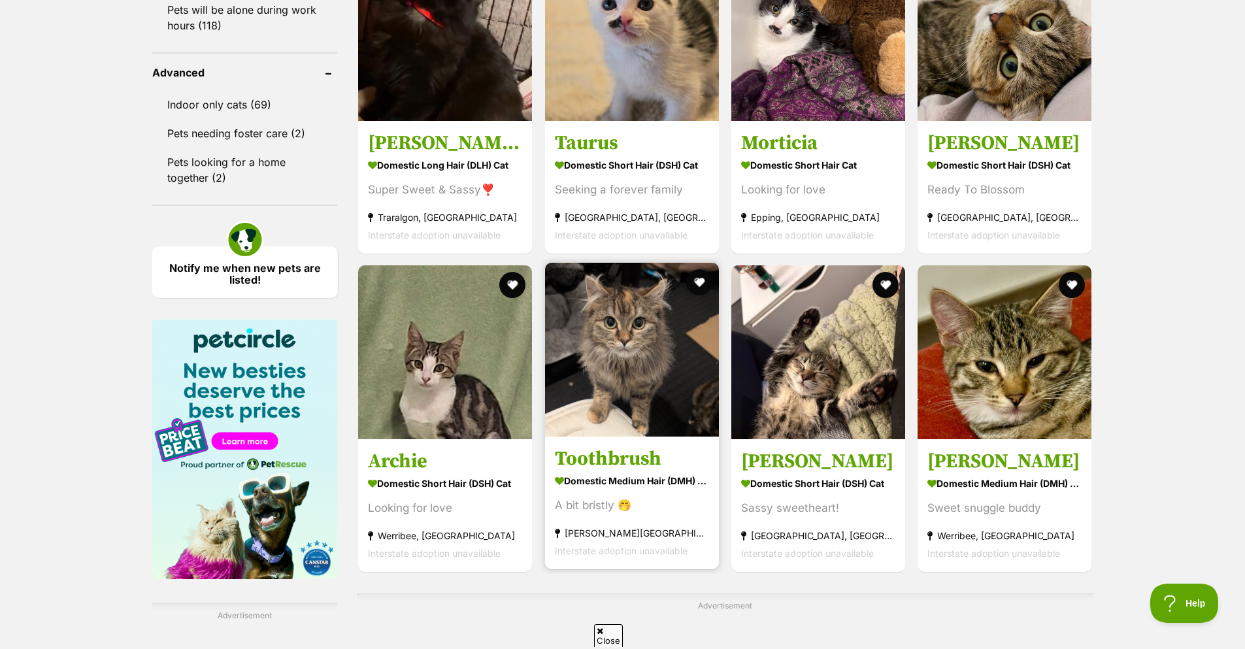
click at [677, 408] on img at bounding box center [632, 350] width 174 height 174
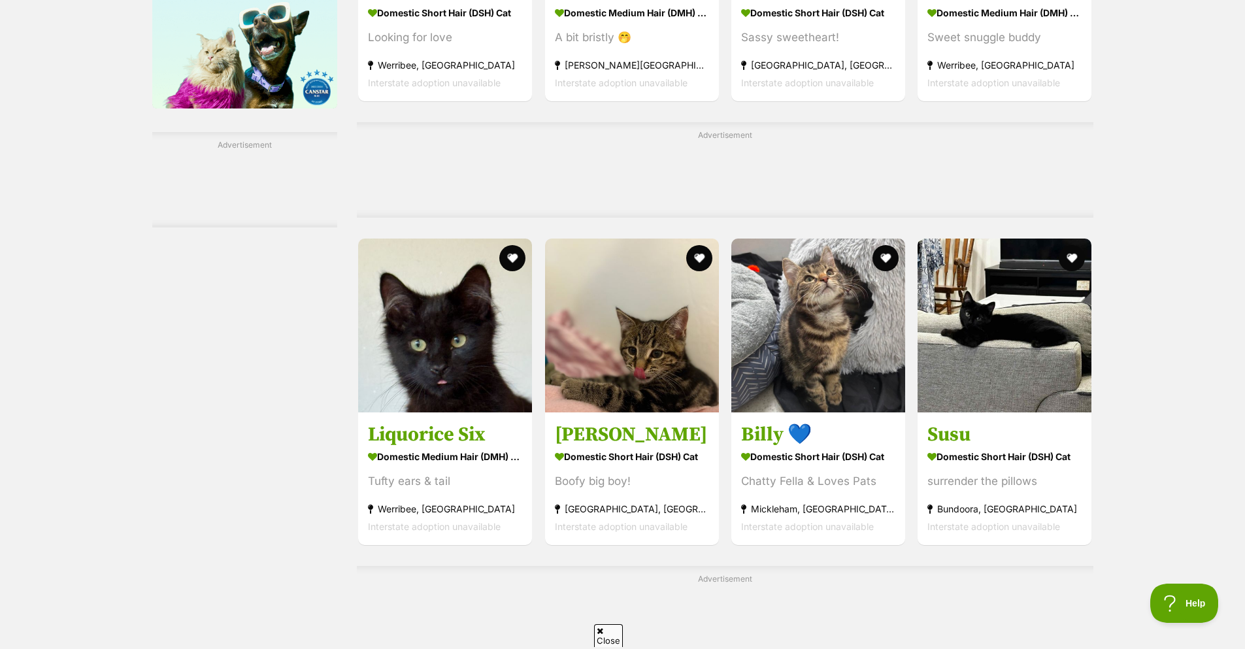
scroll to position [2221, 0]
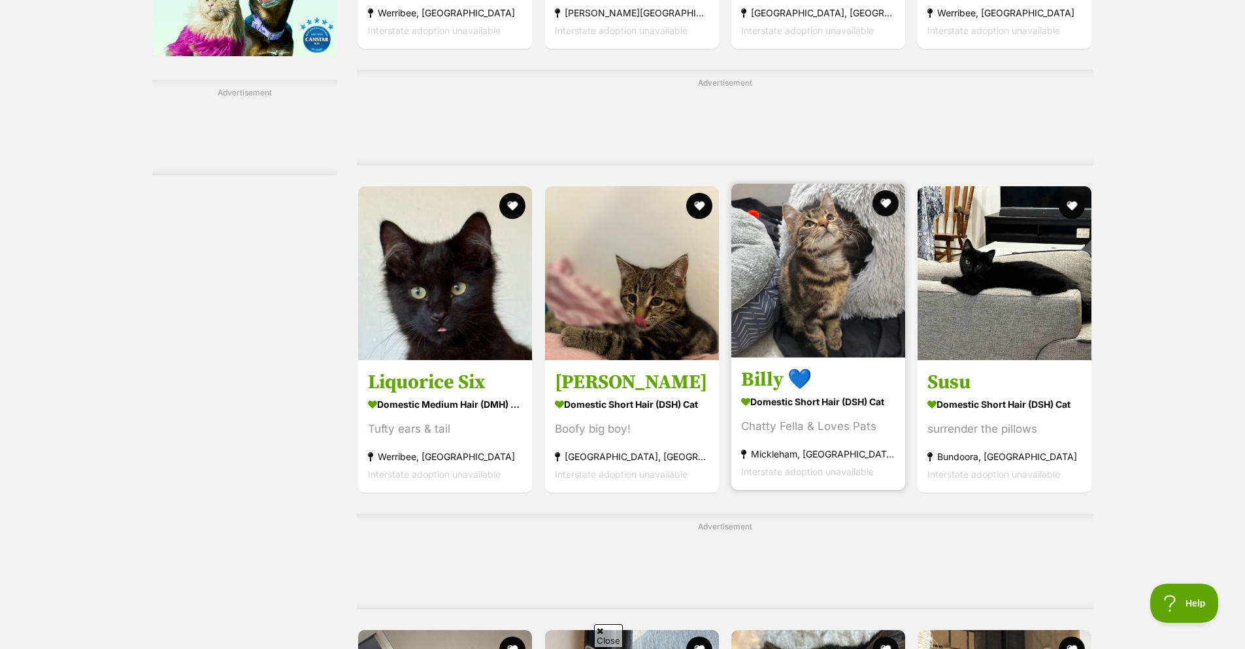
click at [830, 423] on section "Domestic Short Hair (DSH) Cat Chatty Fella & Loves Pats Mickleham, VIC Intersta…" at bounding box center [818, 436] width 154 height 88
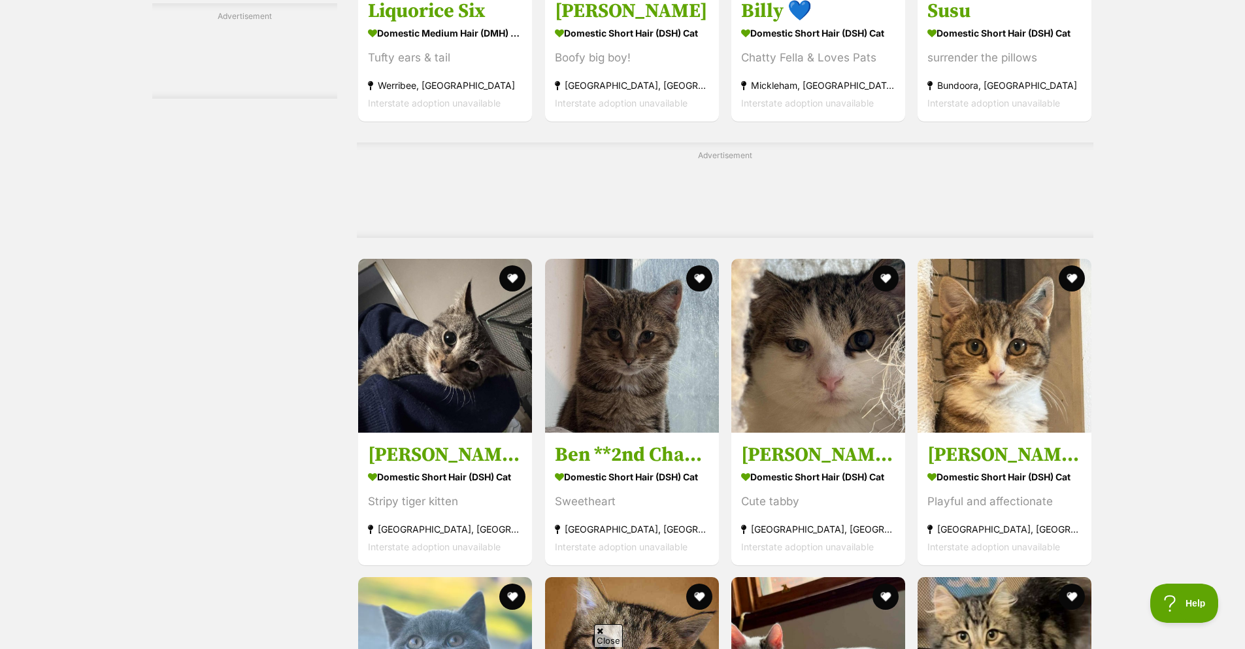
scroll to position [2679, 0]
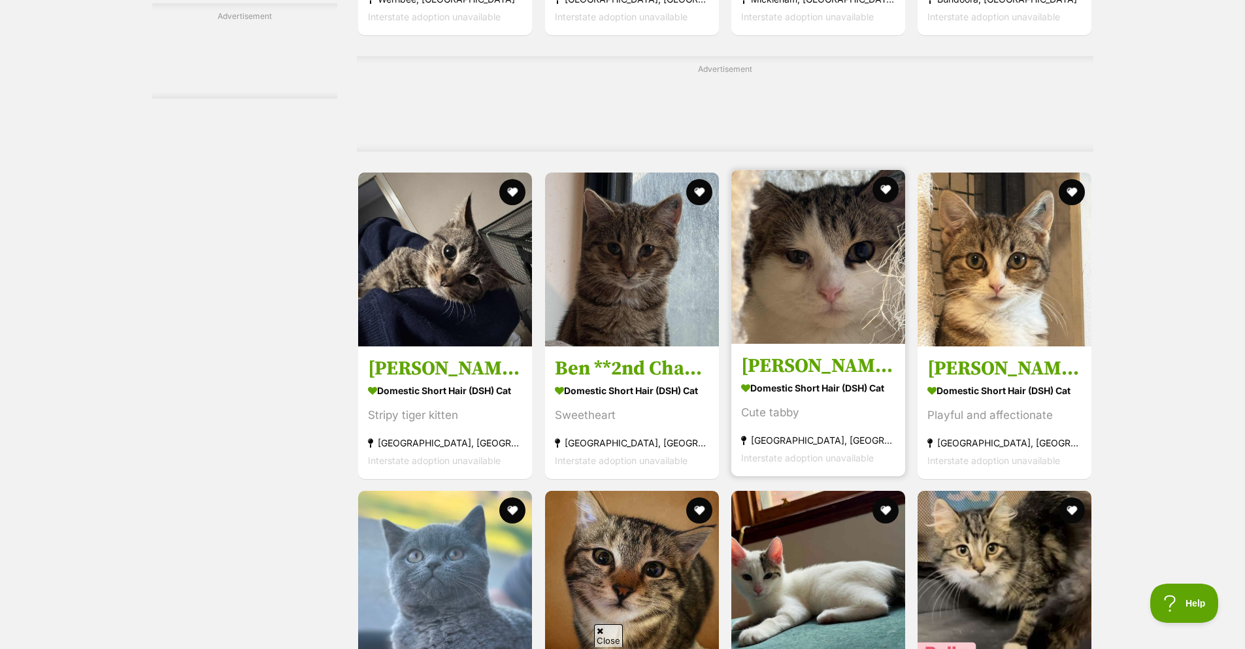
click at [831, 378] on h3 "Brett **2nd Chance Cat Rescue**" at bounding box center [818, 365] width 154 height 25
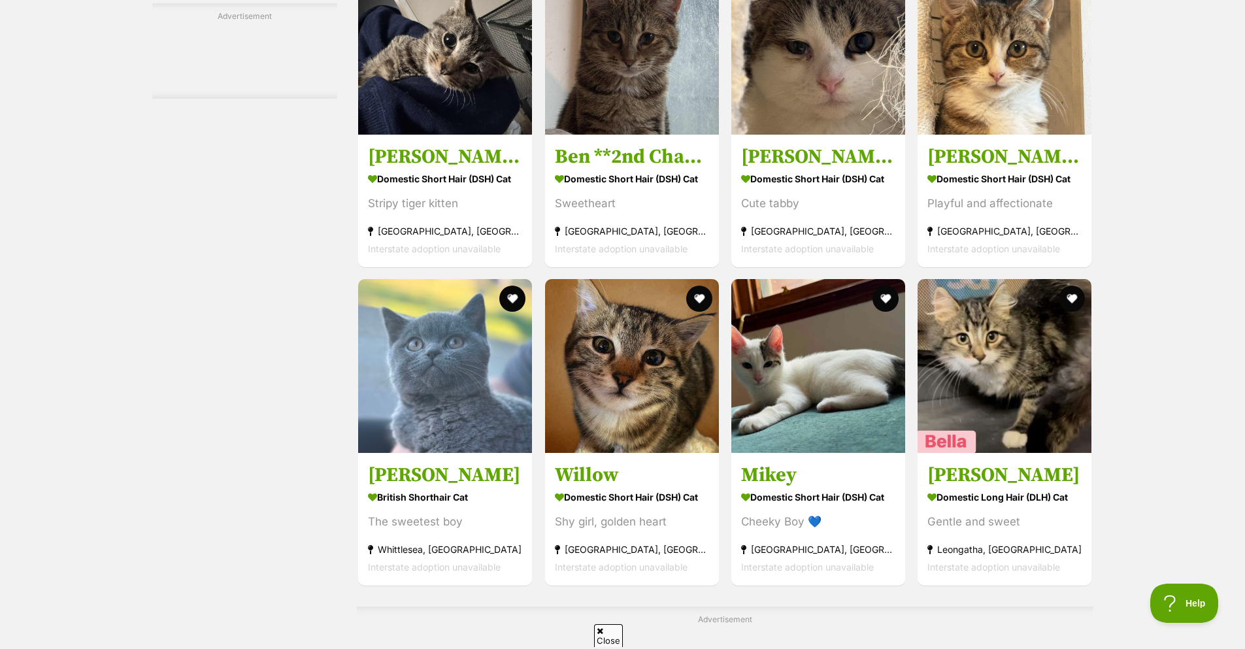
scroll to position [2940, 0]
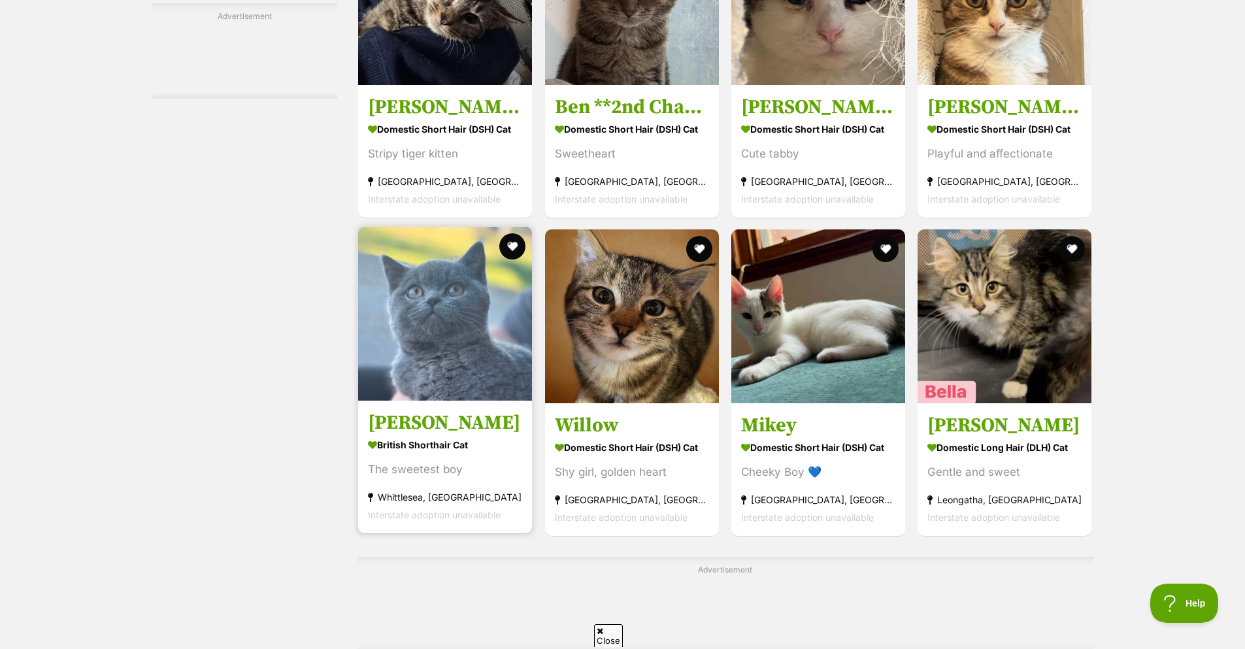
click at [460, 454] on strong "British Shorthair Cat" at bounding box center [445, 444] width 154 height 19
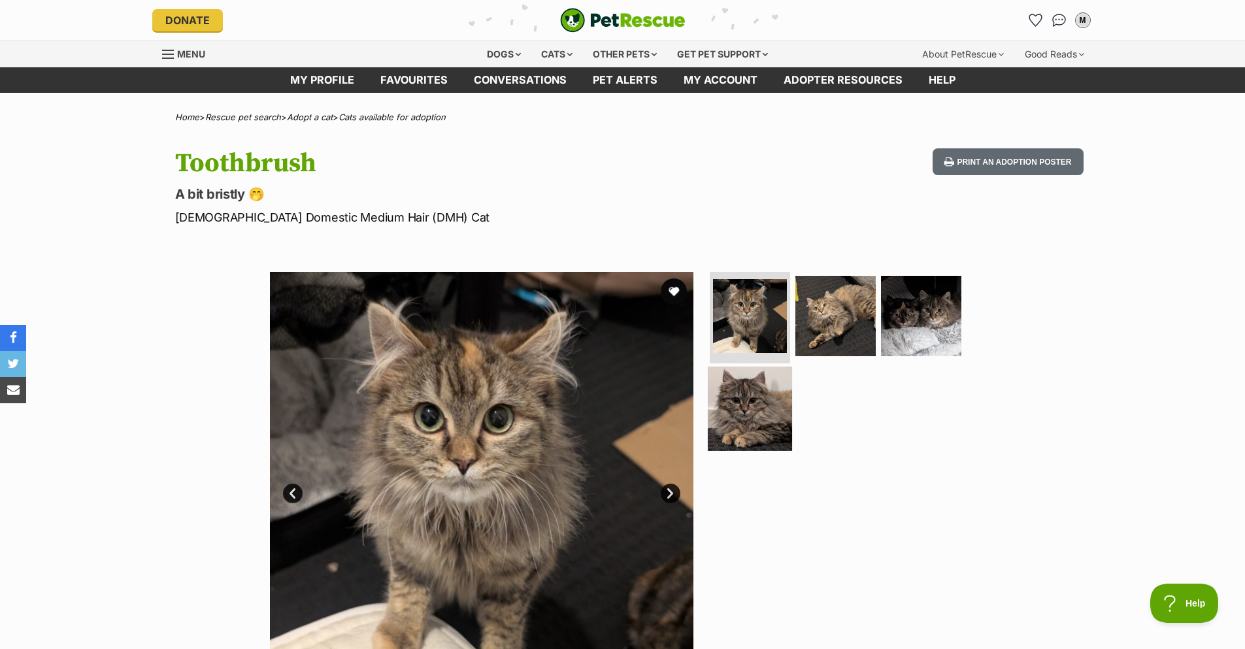
click at [745, 410] on img at bounding box center [750, 408] width 84 height 84
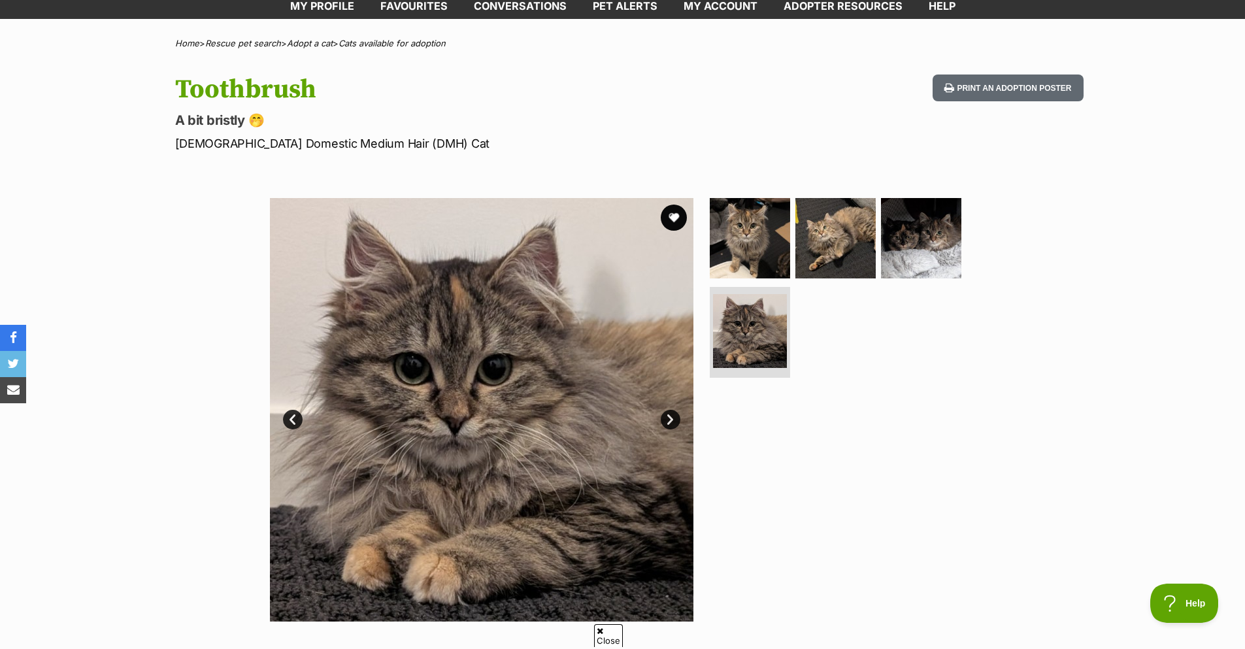
scroll to position [65, 0]
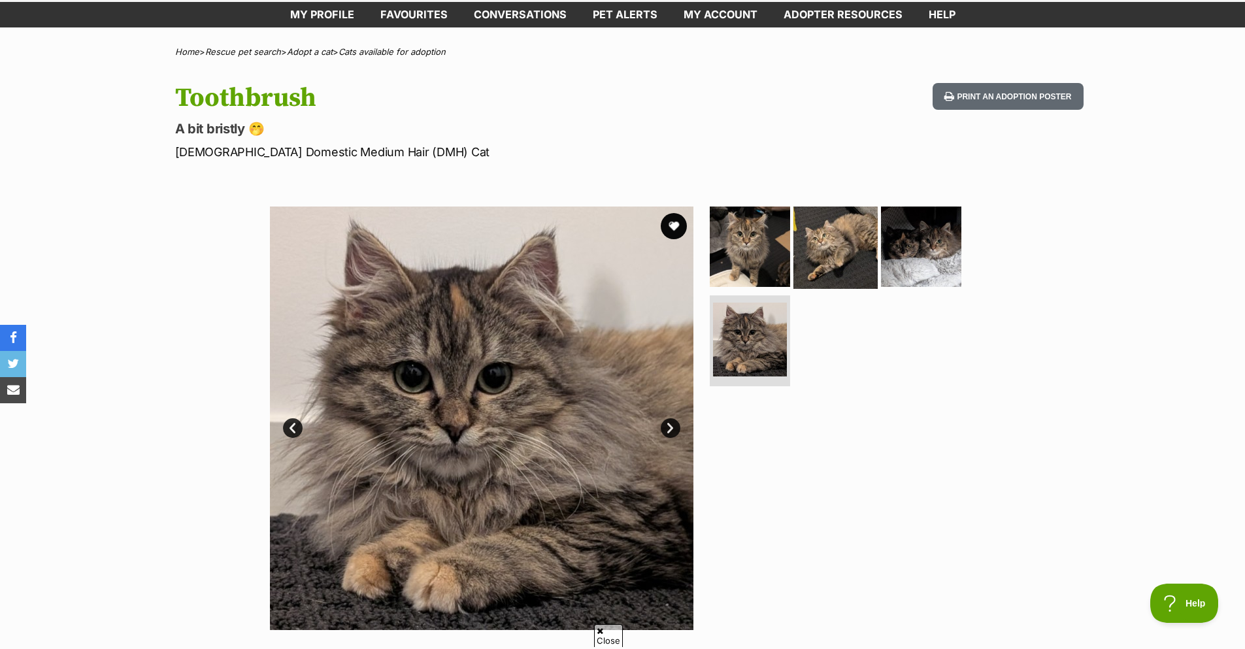
click at [852, 270] on img at bounding box center [835, 247] width 84 height 84
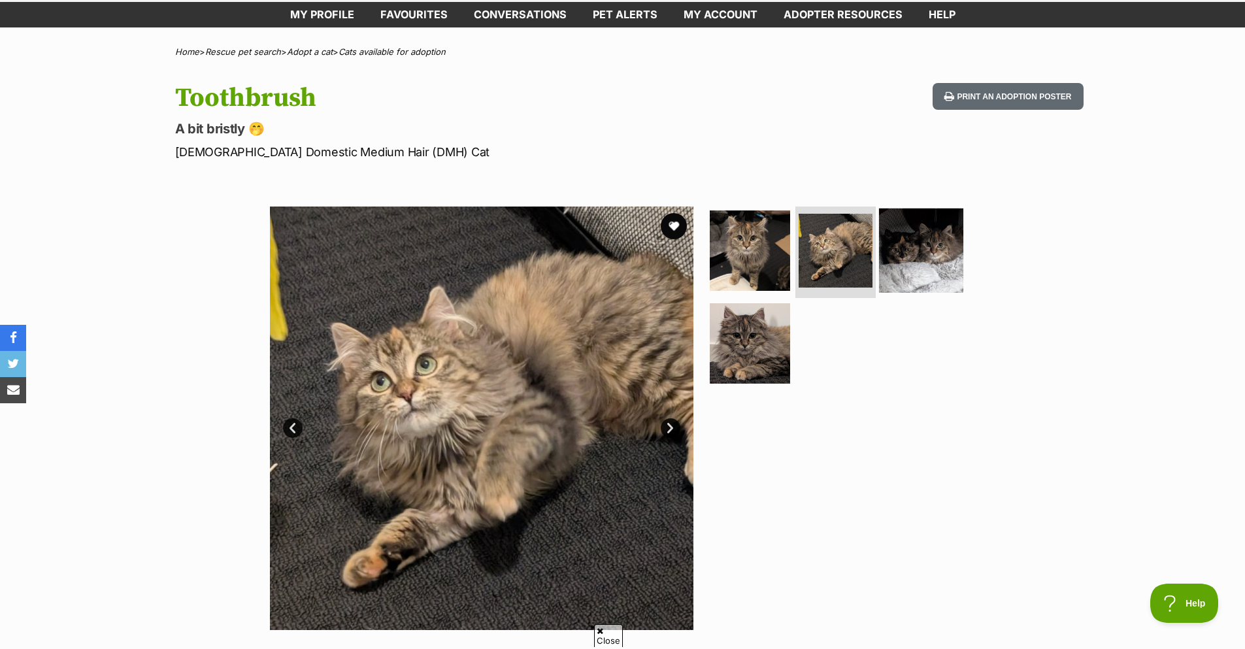
click at [923, 263] on img at bounding box center [921, 250] width 84 height 84
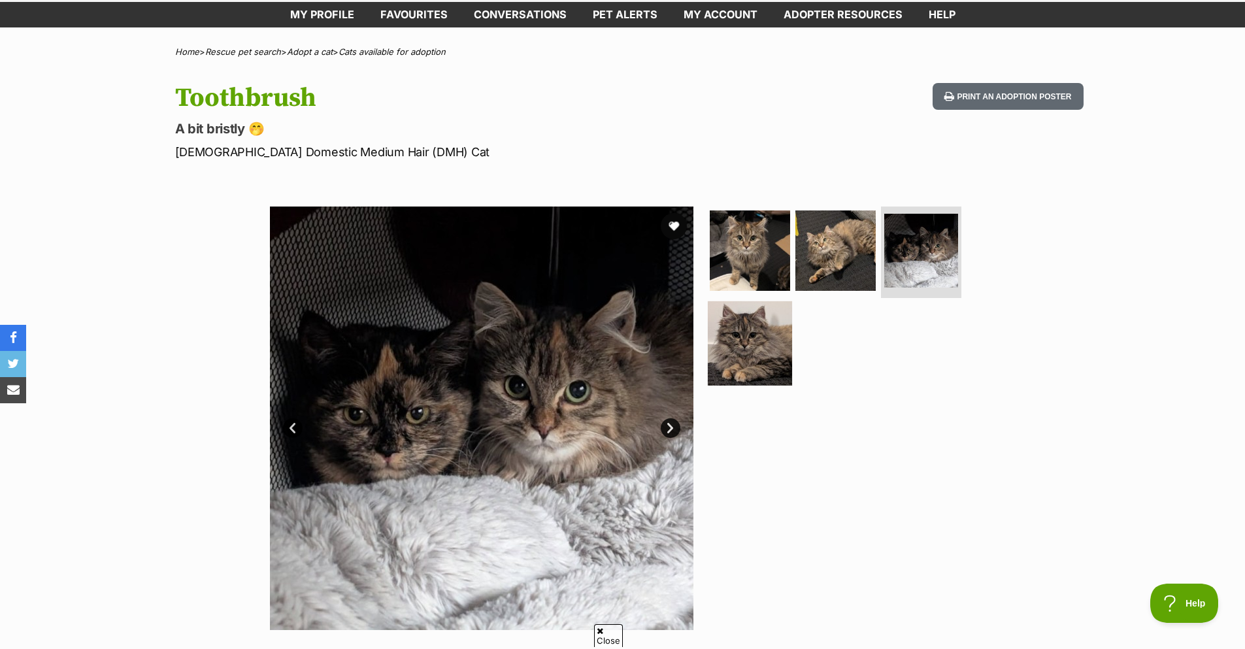
click at [766, 345] on img at bounding box center [750, 343] width 84 height 84
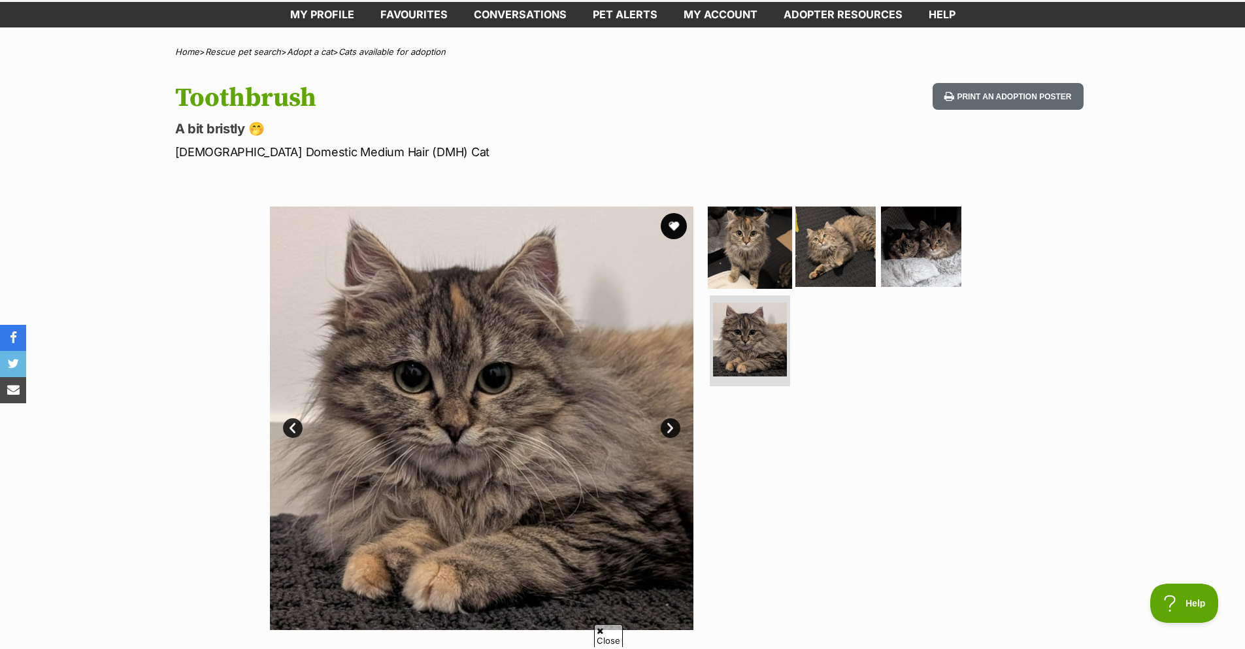
click at [742, 244] on img at bounding box center [750, 247] width 84 height 84
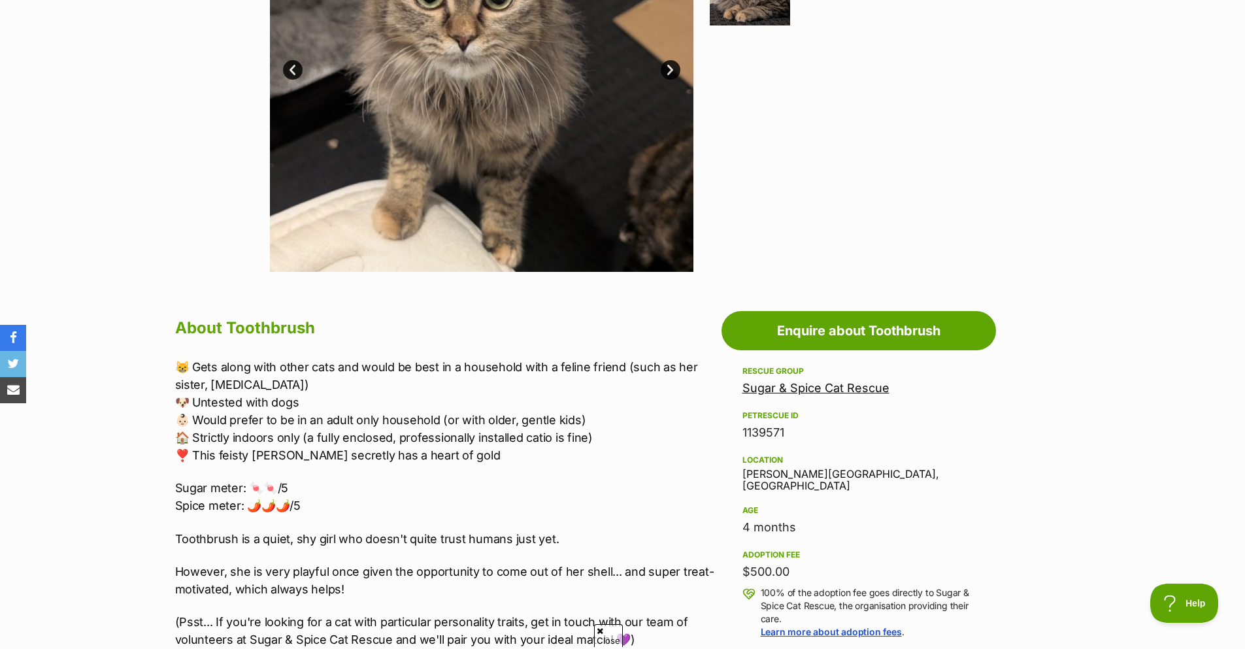
scroll to position [457, 0]
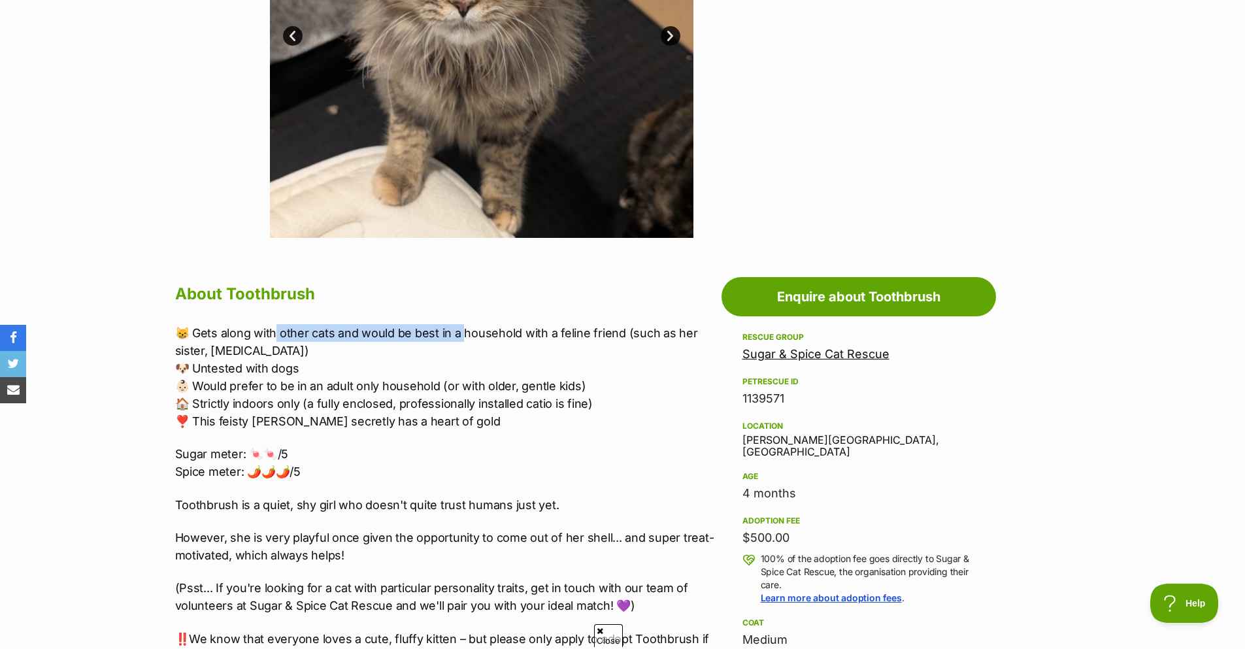
drag, startPoint x: 278, startPoint y: 328, endPoint x: 464, endPoint y: 337, distance: 185.8
click at [464, 337] on p "😸 Gets along with other cats and would be best in a household with a feline fri…" at bounding box center [445, 377] width 540 height 106
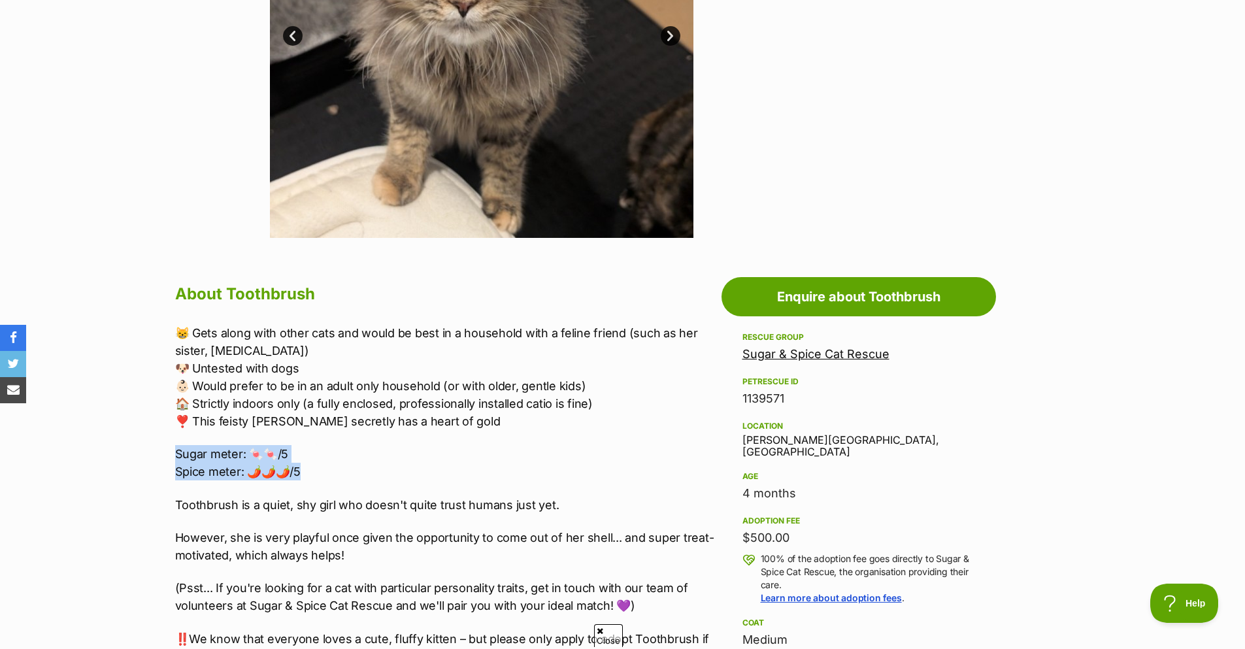
drag, startPoint x: 169, startPoint y: 457, endPoint x: 326, endPoint y: 470, distance: 157.3
click at [326, 470] on p "Sugar meter: 🍬🍬/5 Spice meter: 🌶️🌶️🌶️/5" at bounding box center [445, 462] width 540 height 35
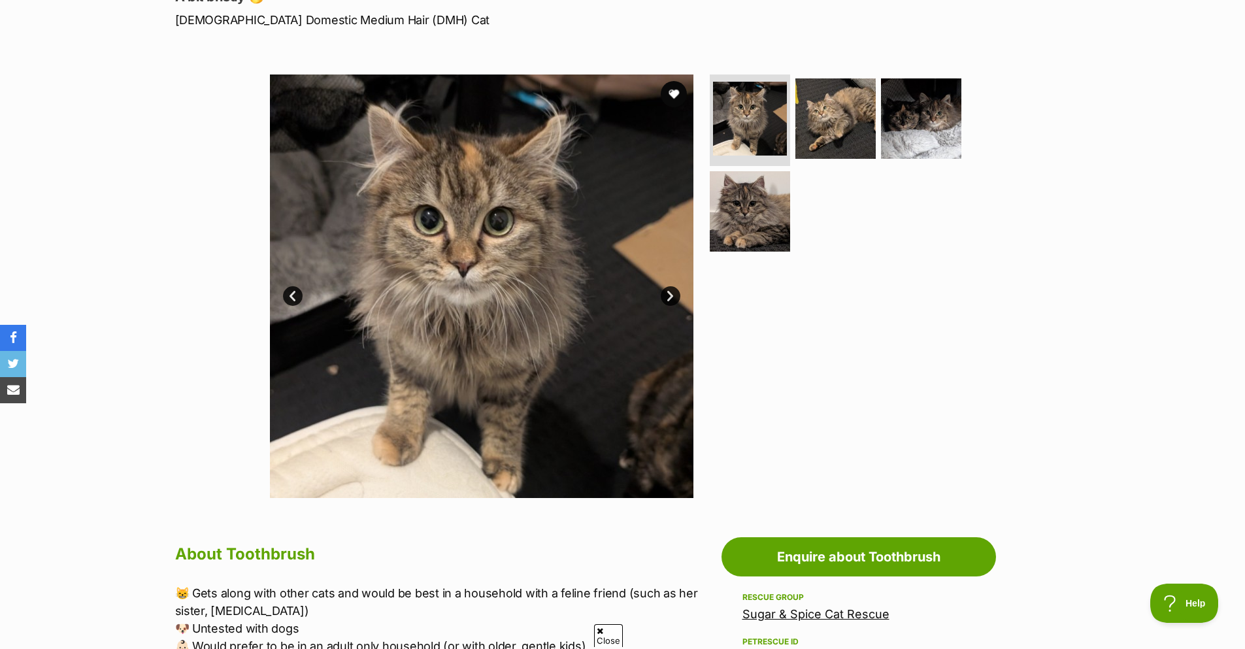
scroll to position [131, 0]
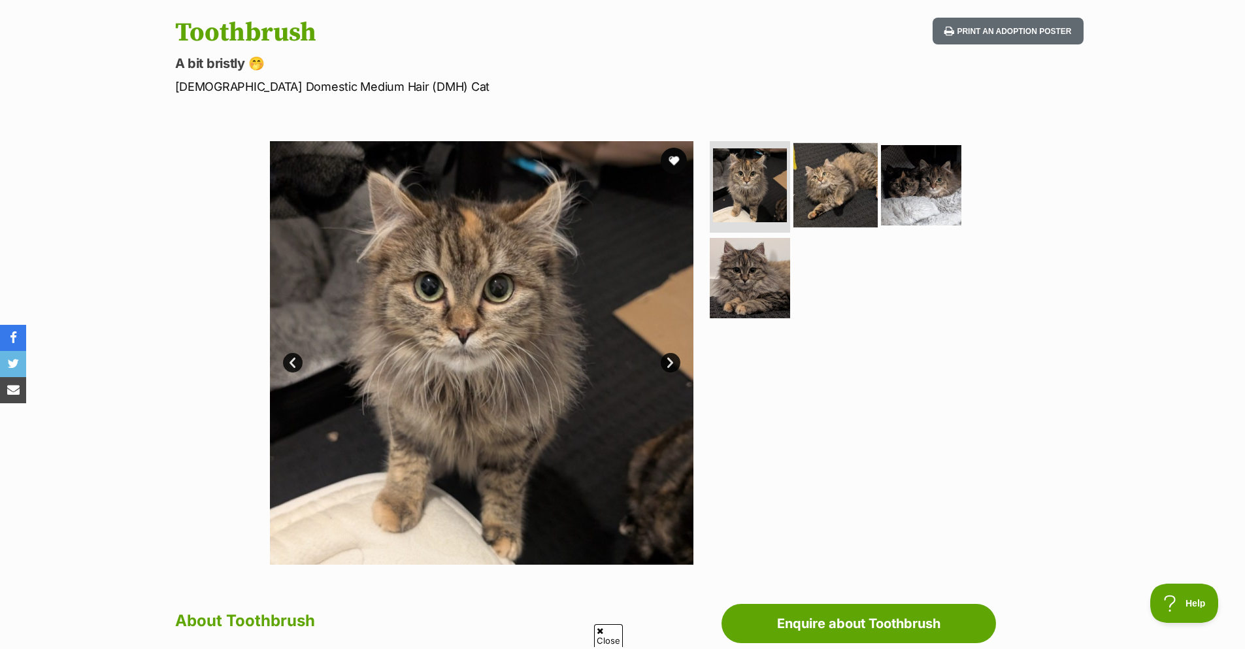
click at [830, 187] on img at bounding box center [835, 185] width 84 height 84
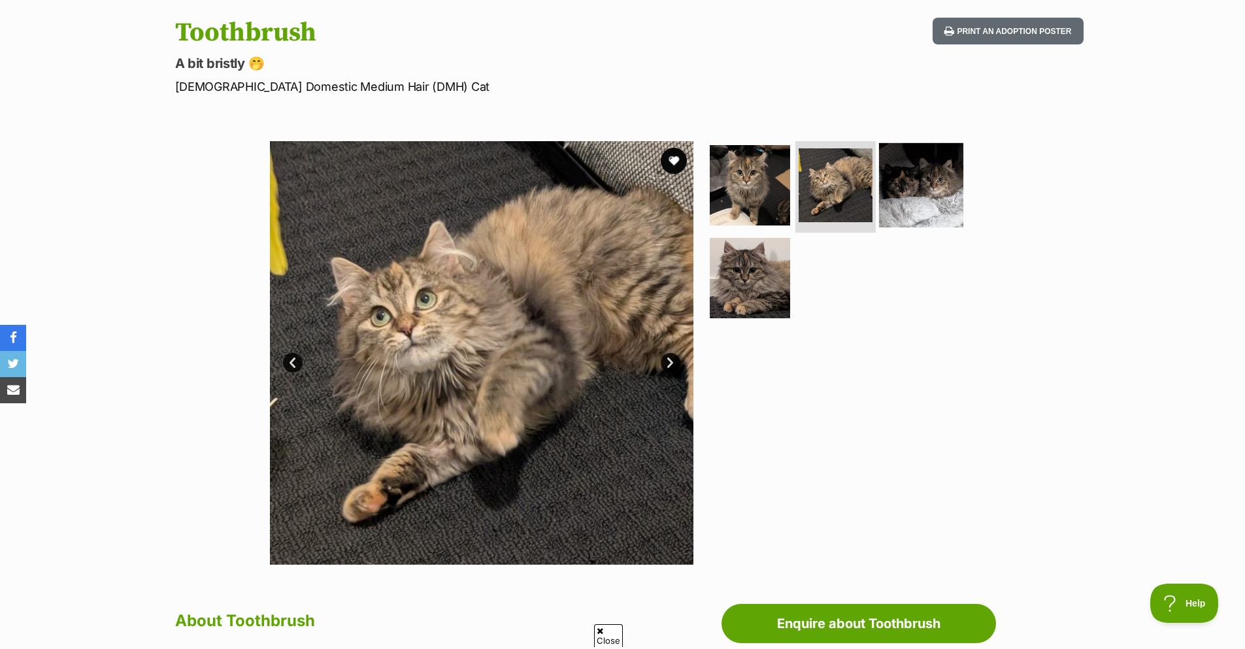
click at [932, 201] on img at bounding box center [921, 185] width 84 height 84
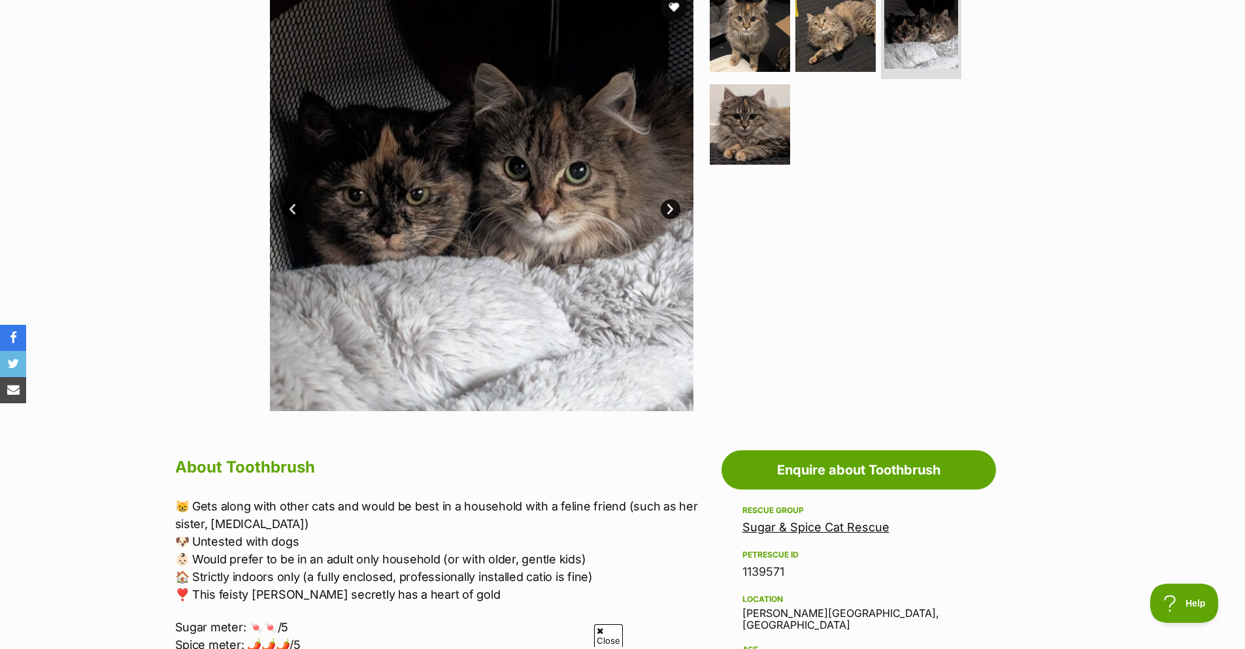
scroll to position [261, 0]
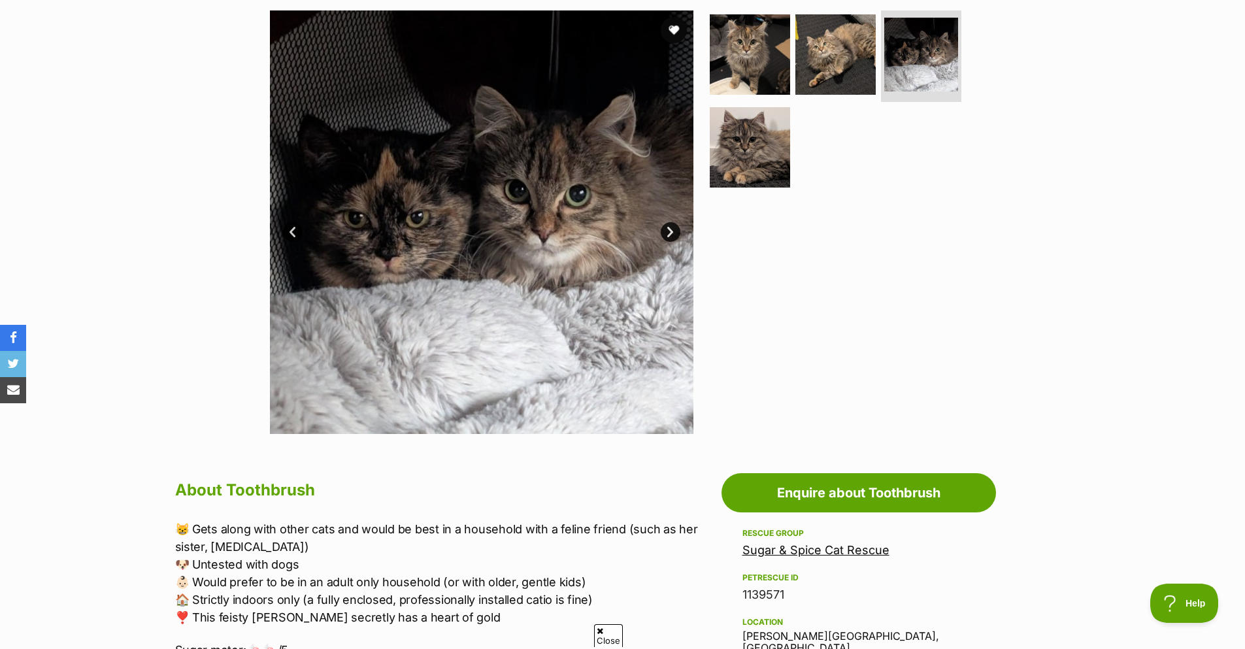
click at [665, 233] on link "Next" at bounding box center [671, 232] width 20 height 20
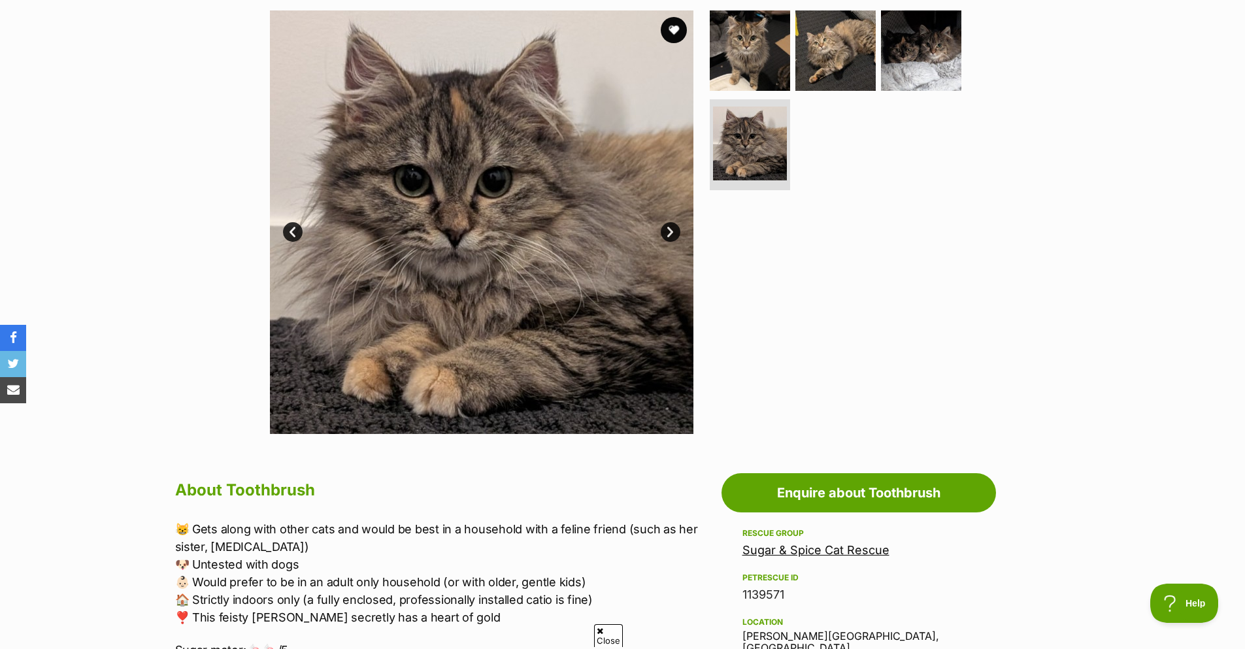
click at [665, 233] on link "Next" at bounding box center [671, 232] width 20 height 20
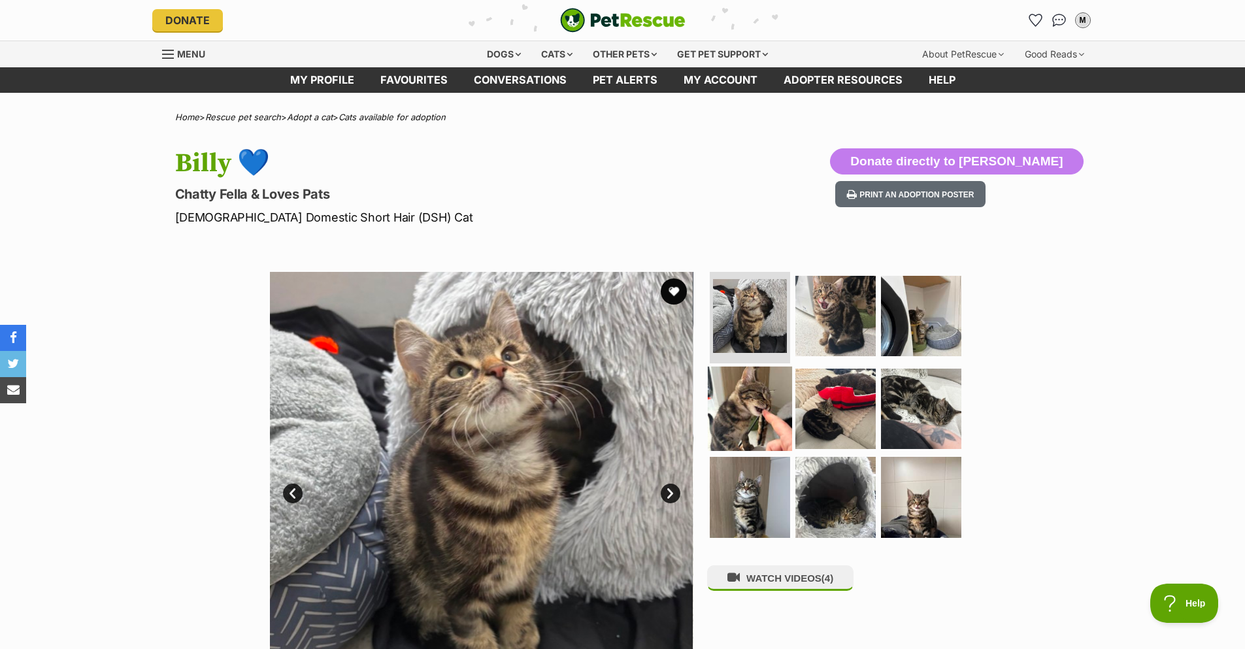
click at [758, 421] on img at bounding box center [750, 408] width 84 height 84
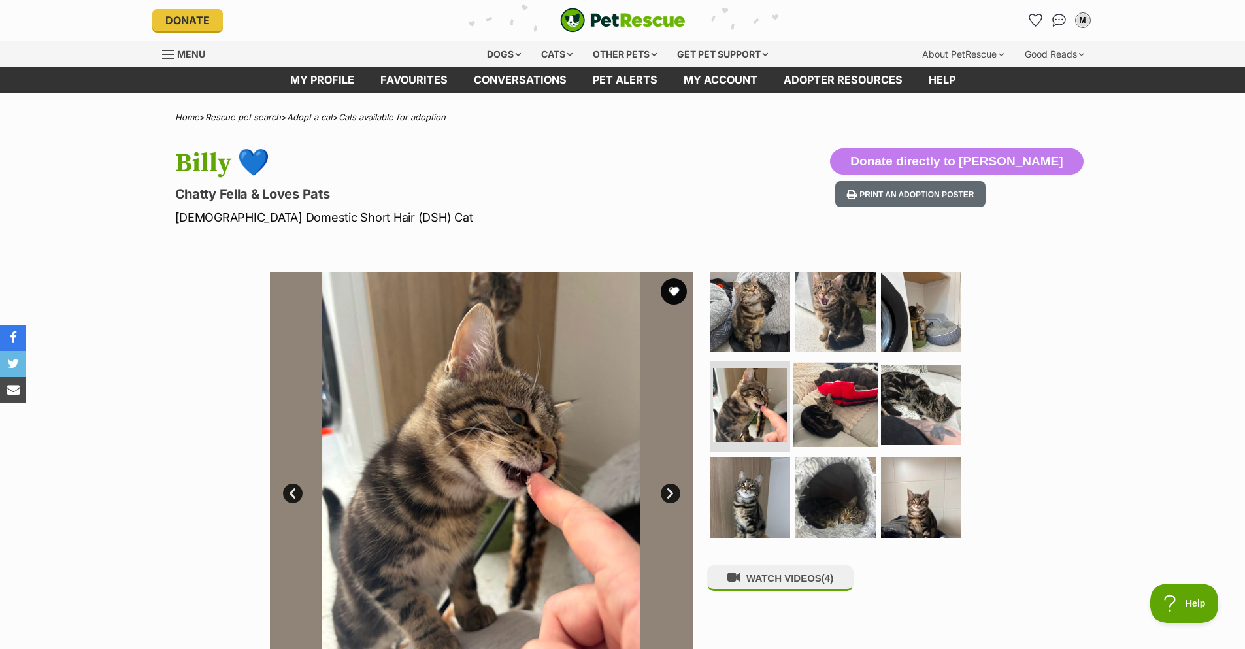
click at [805, 405] on img at bounding box center [835, 404] width 84 height 84
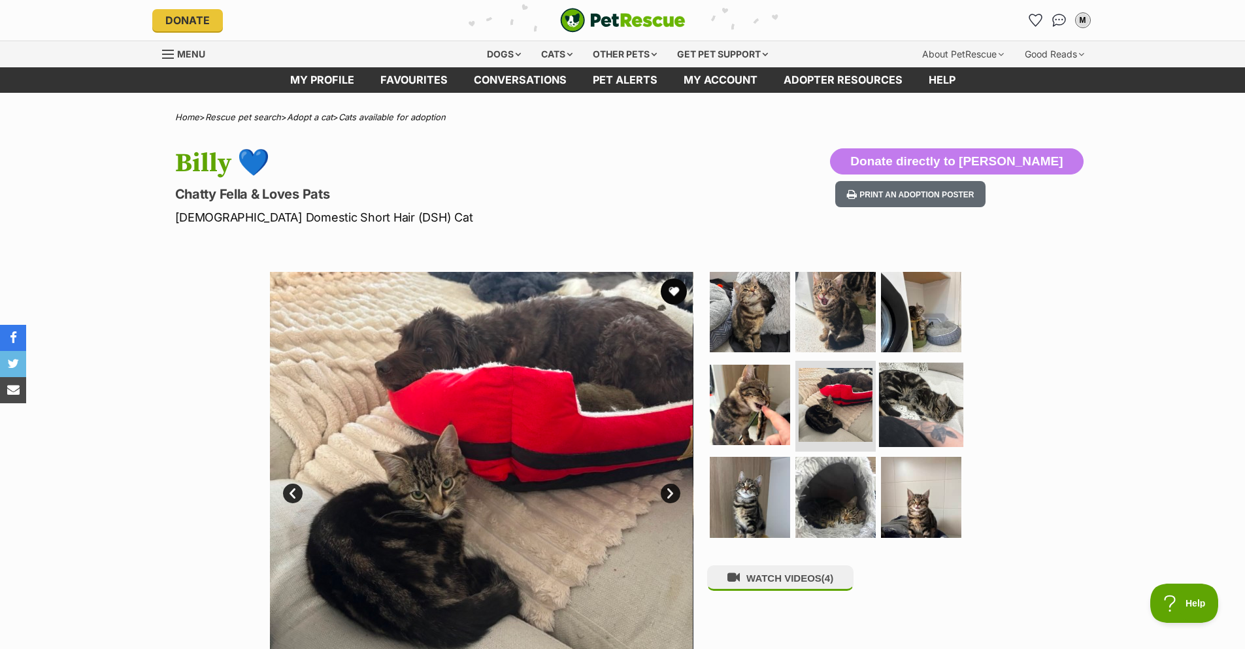
click at [885, 399] on img at bounding box center [921, 404] width 84 height 84
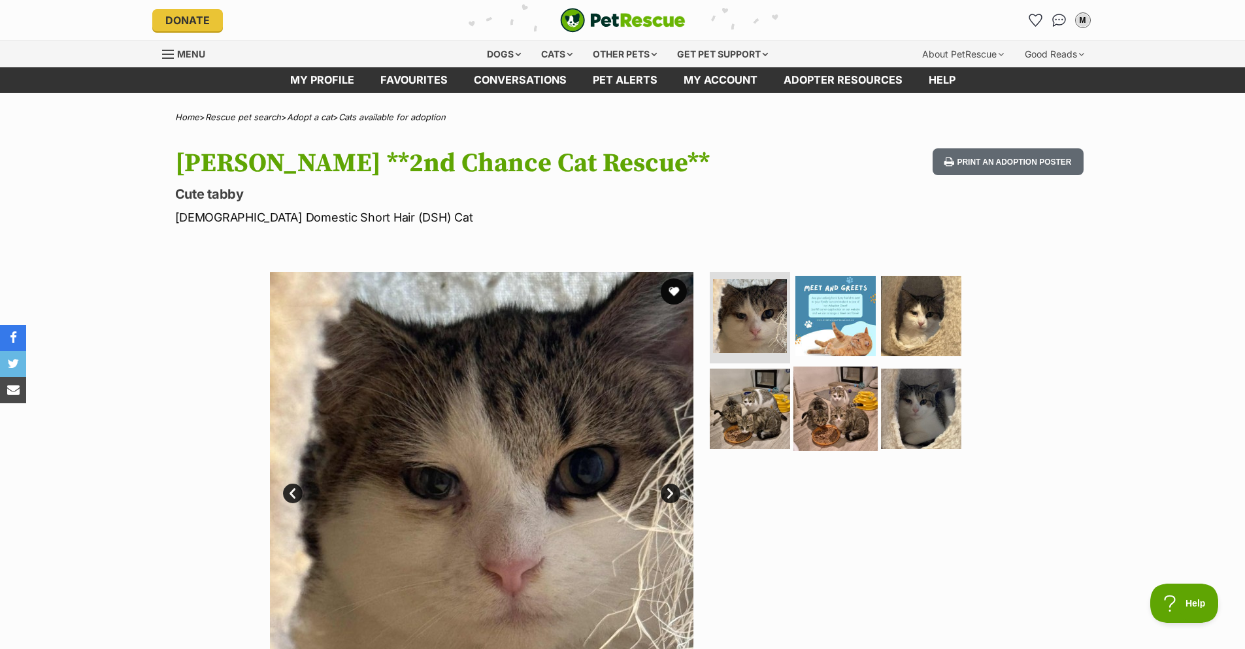
click at [831, 385] on img at bounding box center [835, 408] width 84 height 84
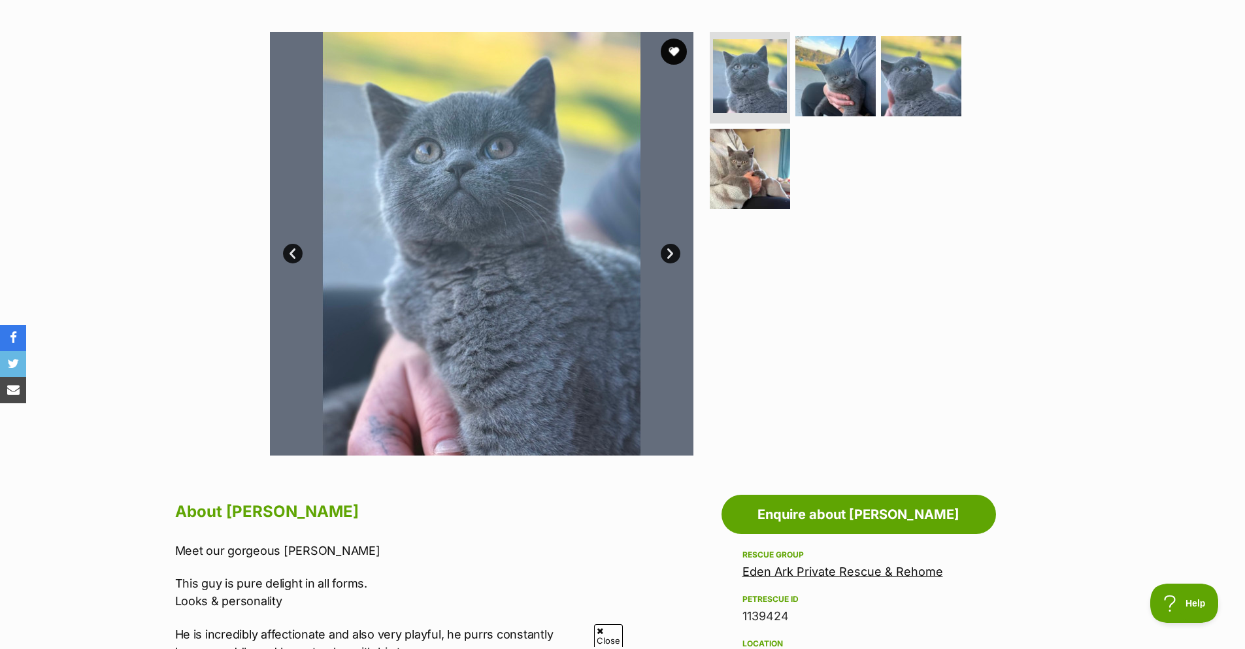
scroll to position [196, 0]
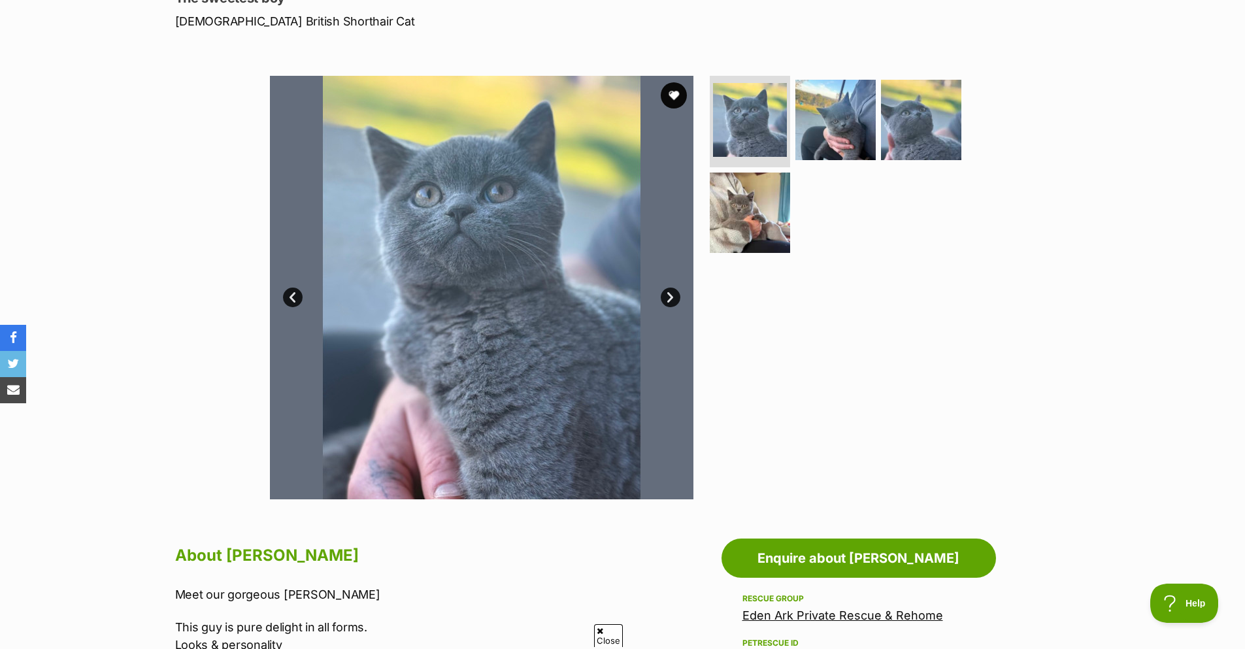
click at [664, 299] on link "Next" at bounding box center [671, 297] width 20 height 20
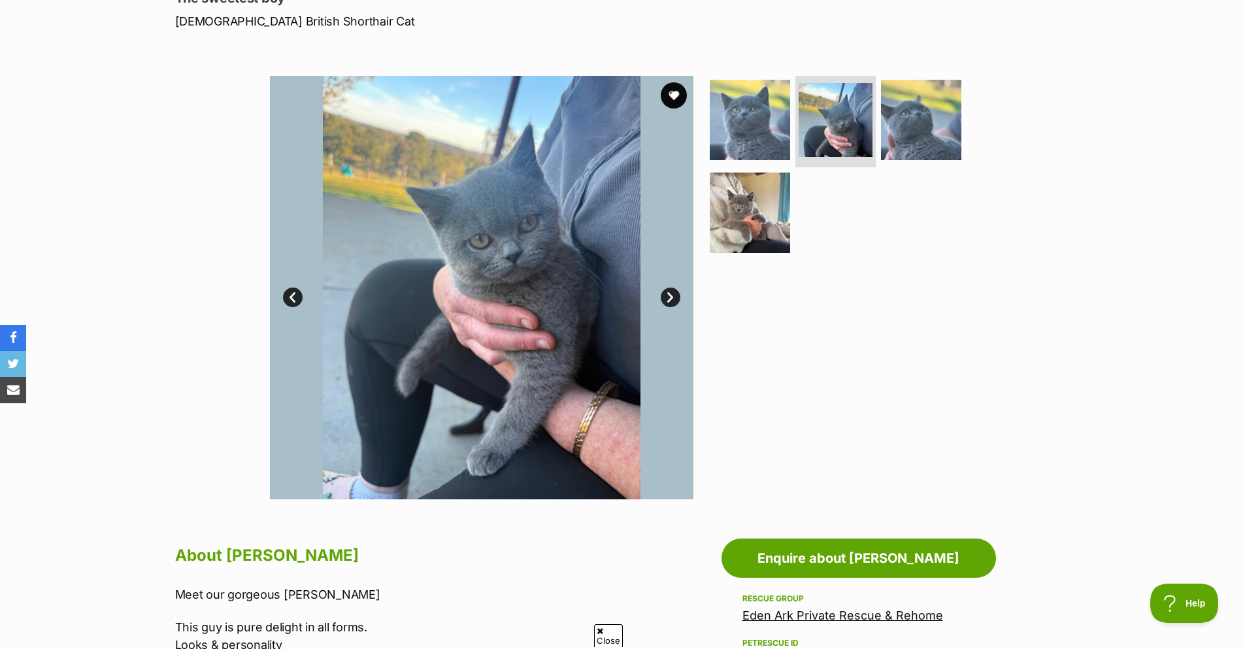
click at [664, 299] on link "Next" at bounding box center [671, 297] width 20 height 20
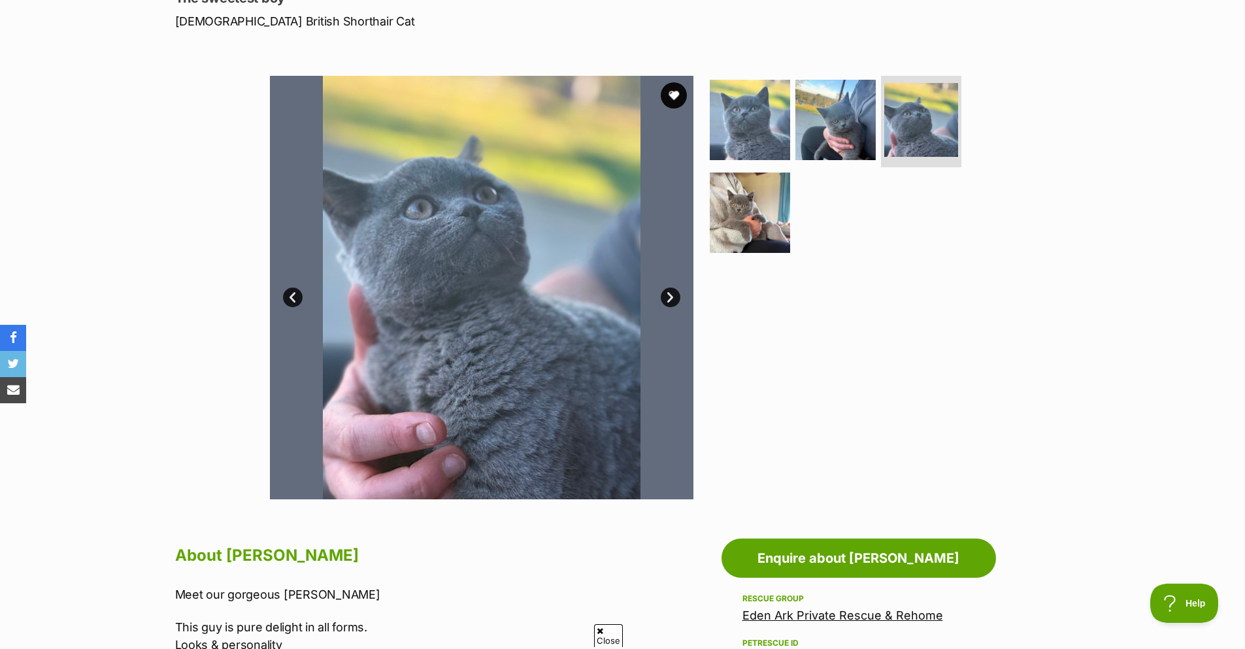
click at [664, 299] on link "Next" at bounding box center [671, 297] width 20 height 20
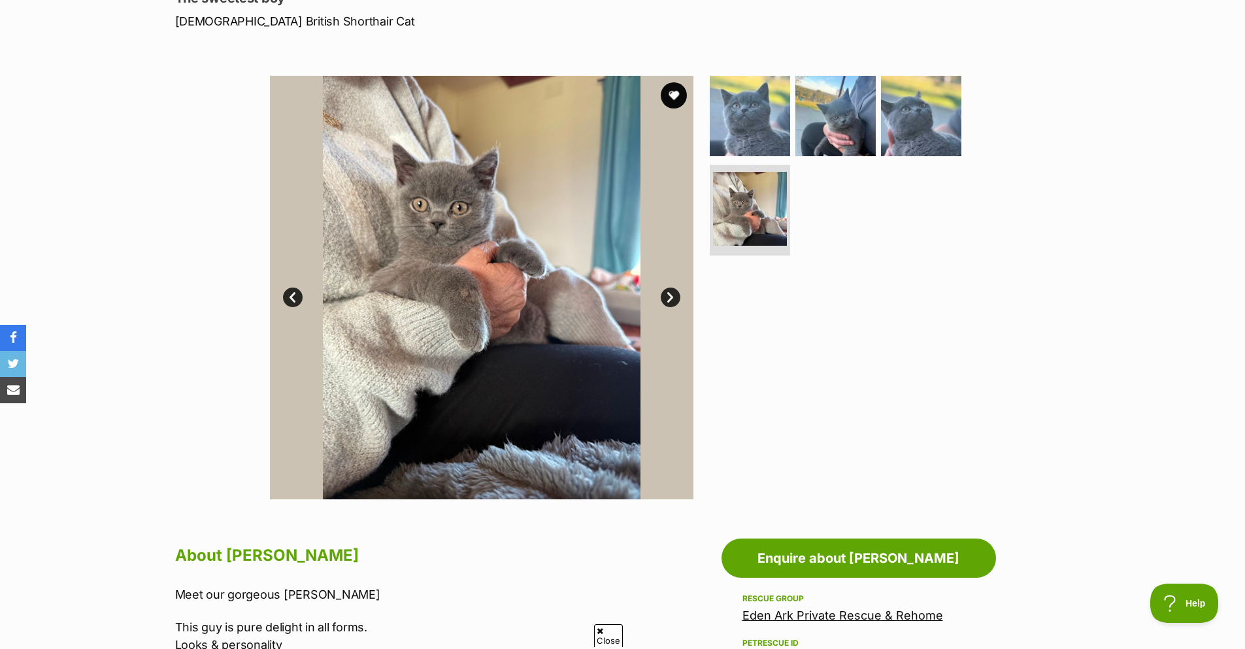
click at [664, 299] on link "Next" at bounding box center [671, 297] width 20 height 20
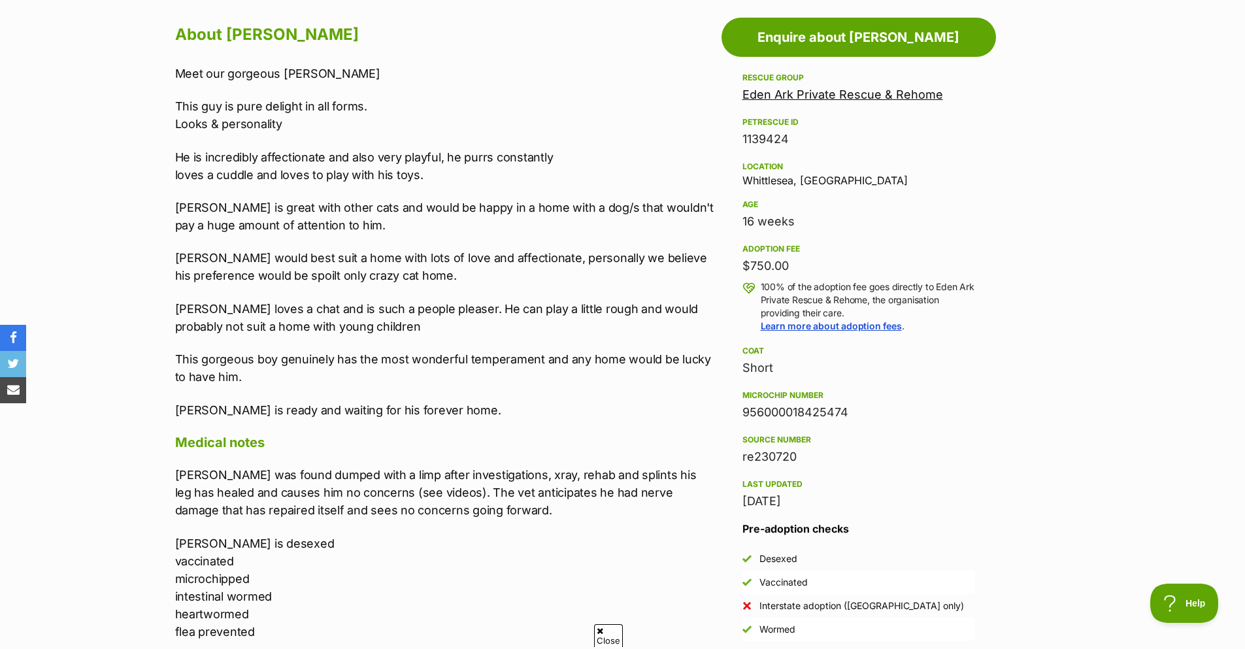
scroll to position [719, 0]
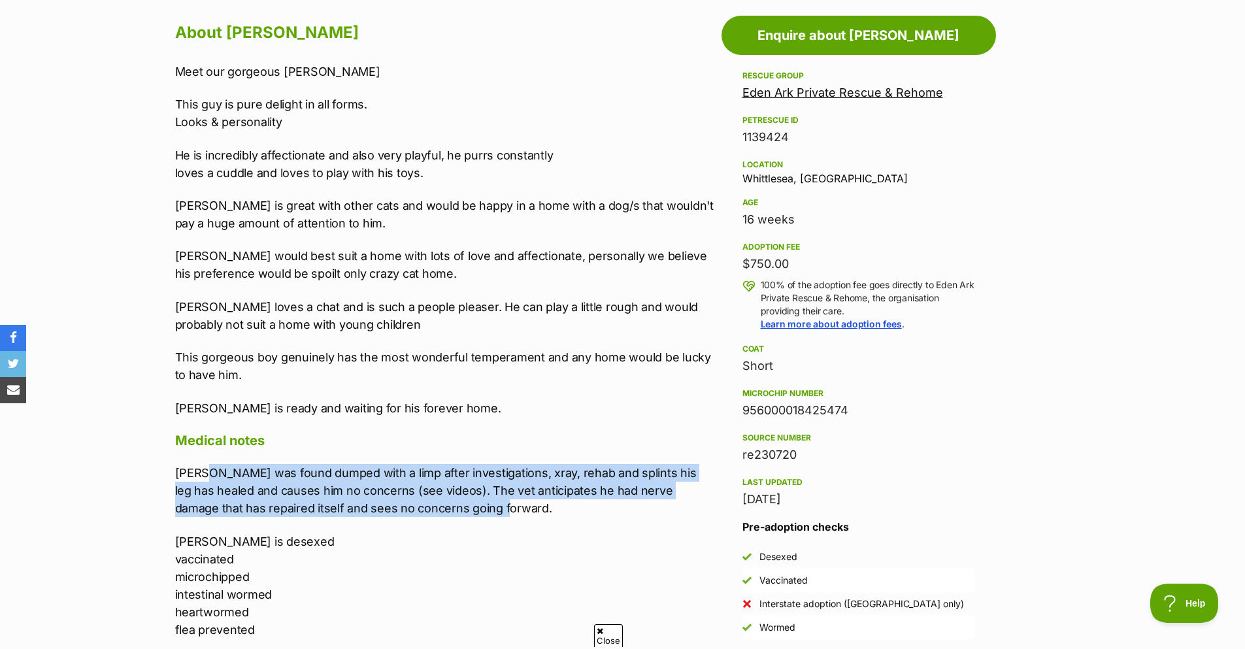
drag, startPoint x: 206, startPoint y: 473, endPoint x: 504, endPoint y: 508, distance: 300.6
click at [504, 508] on p "Taylor was found dumped with a limp after investigations, xray, rehab and splin…" at bounding box center [445, 490] width 540 height 53
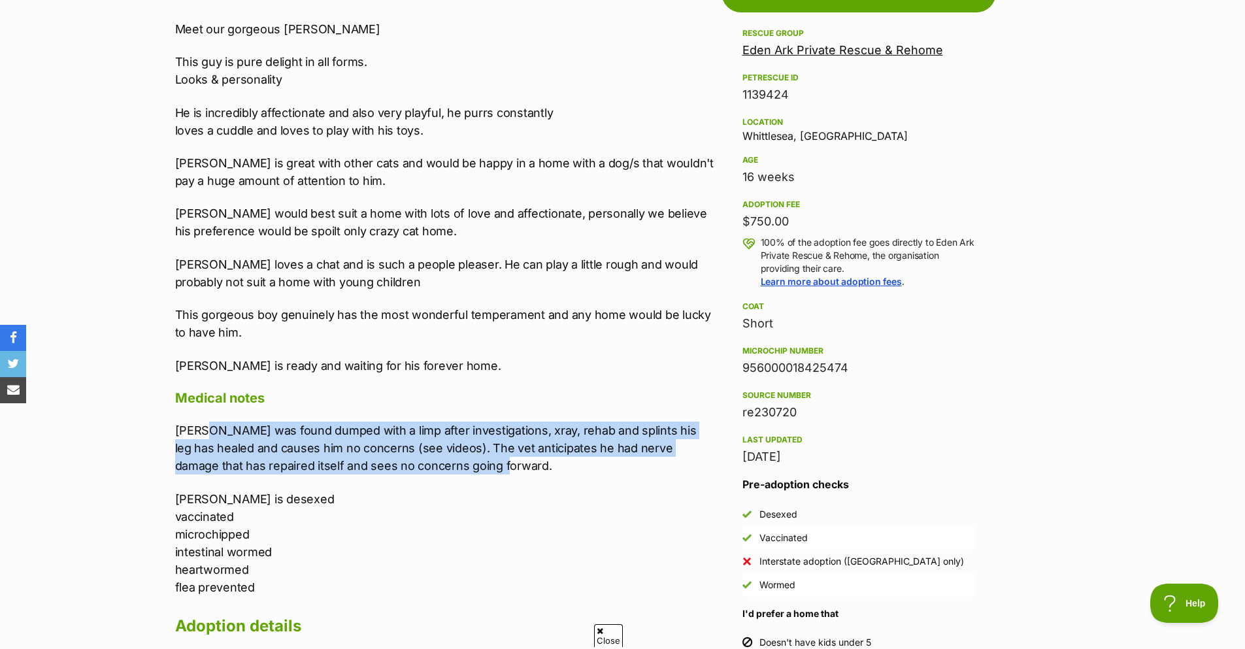
scroll to position [784, 0]
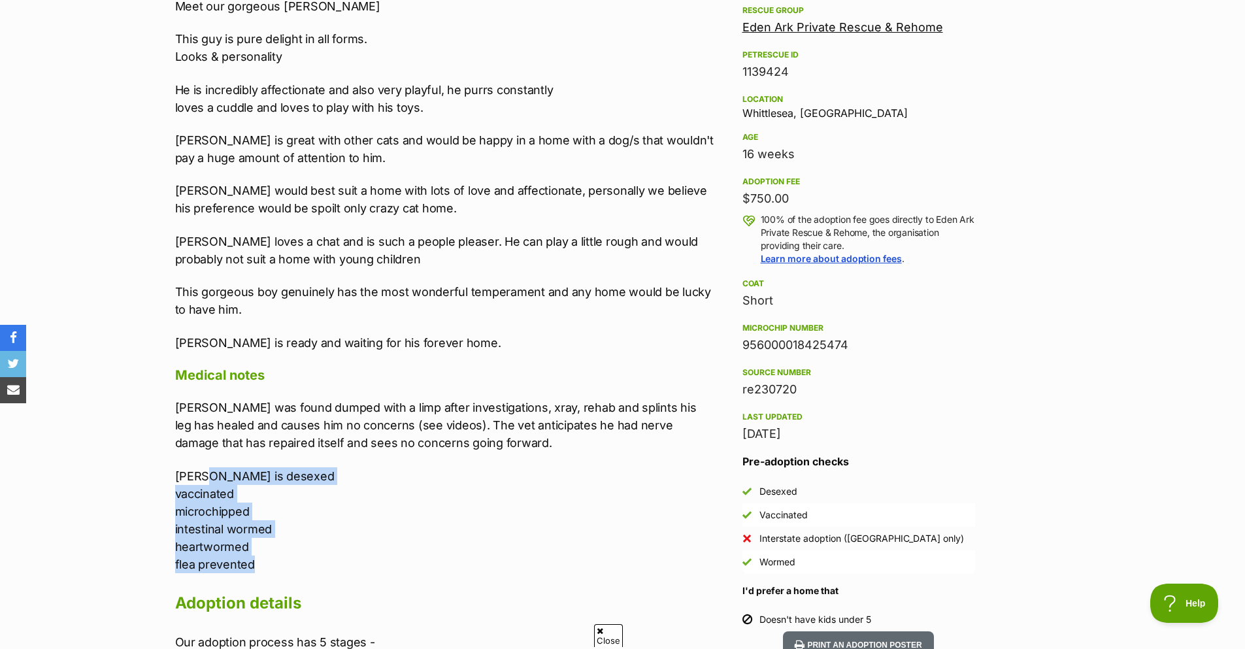
drag, startPoint x: 201, startPoint y: 482, endPoint x: 319, endPoint y: 559, distance: 140.8
click at [282, 563] on p "Taylor is desexed vaccinated microchipped intestinal wormed heartwormed flea pr…" at bounding box center [445, 520] width 540 height 106
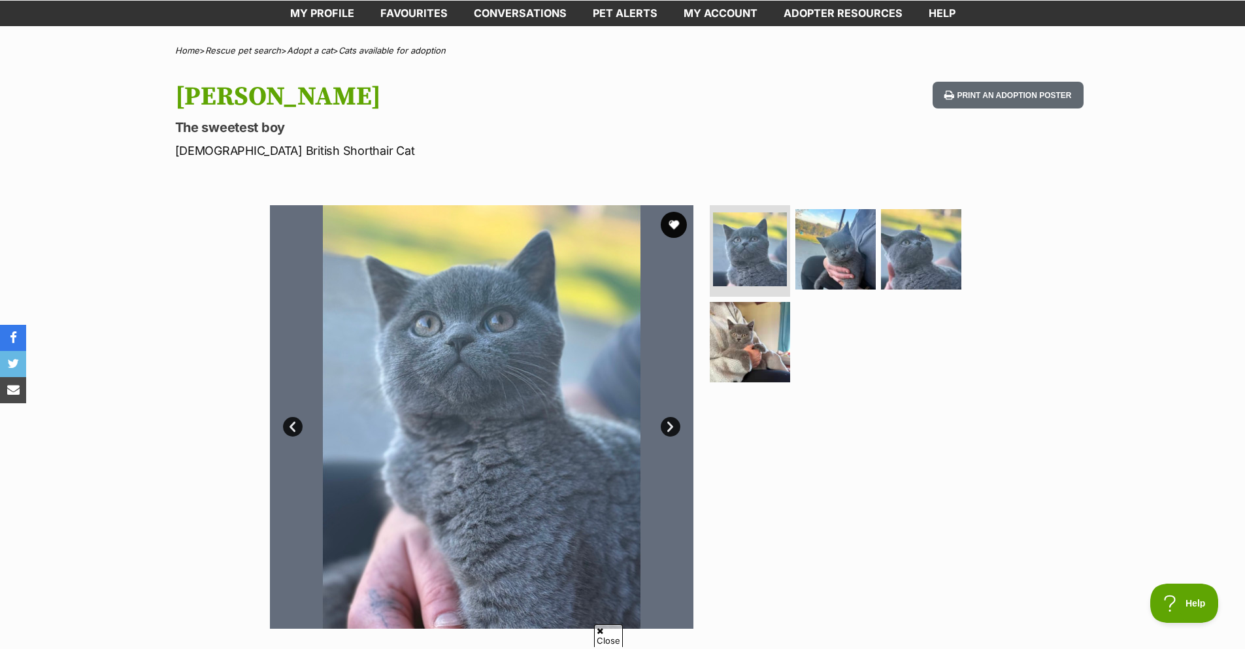
scroll to position [65, 0]
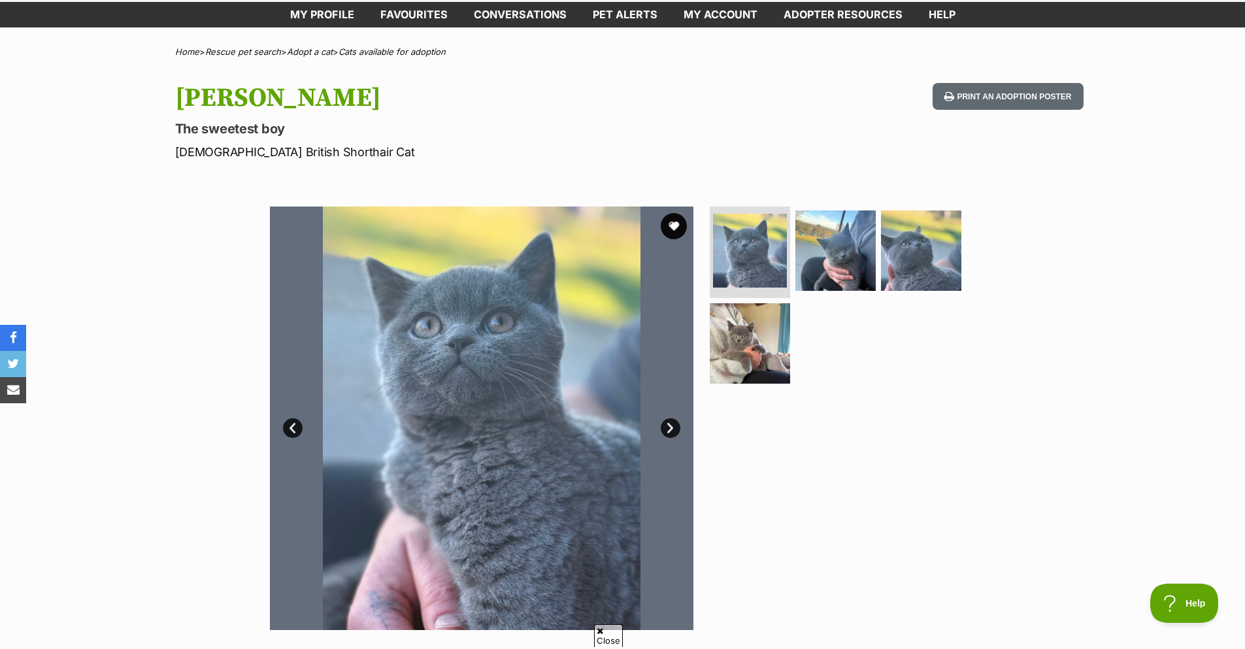
click at [672, 428] on link "Next" at bounding box center [671, 428] width 20 height 20
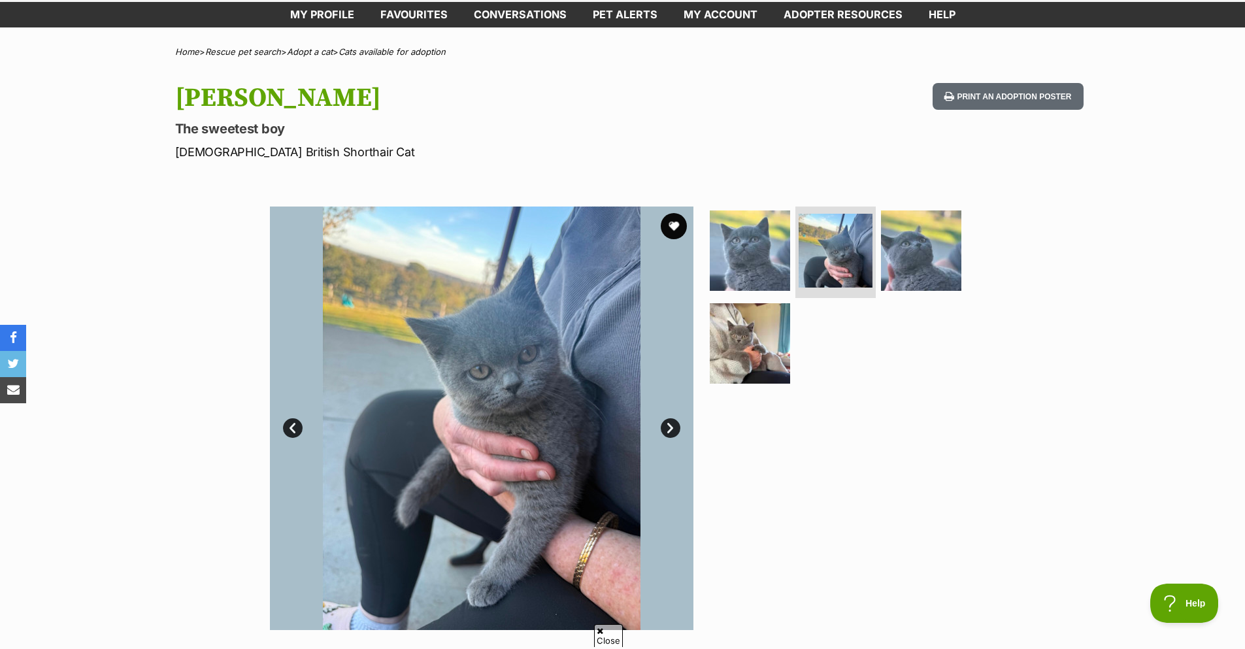
click at [672, 428] on link "Next" at bounding box center [671, 428] width 20 height 20
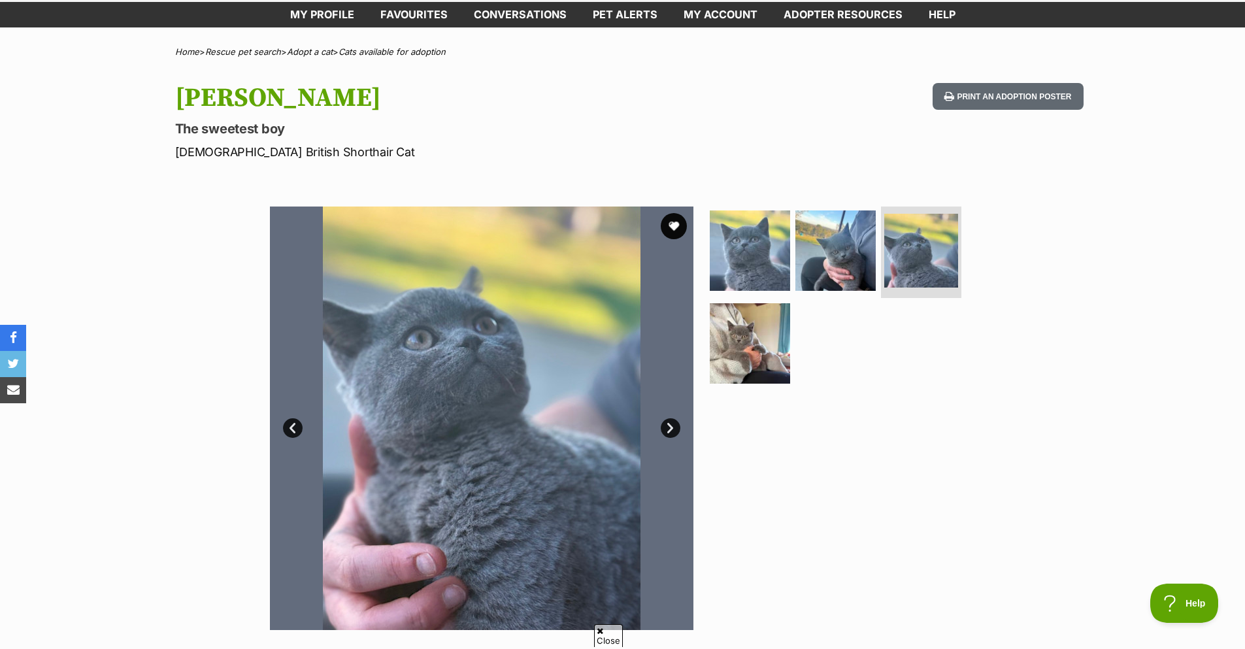
click at [672, 428] on link "Next" at bounding box center [671, 428] width 20 height 20
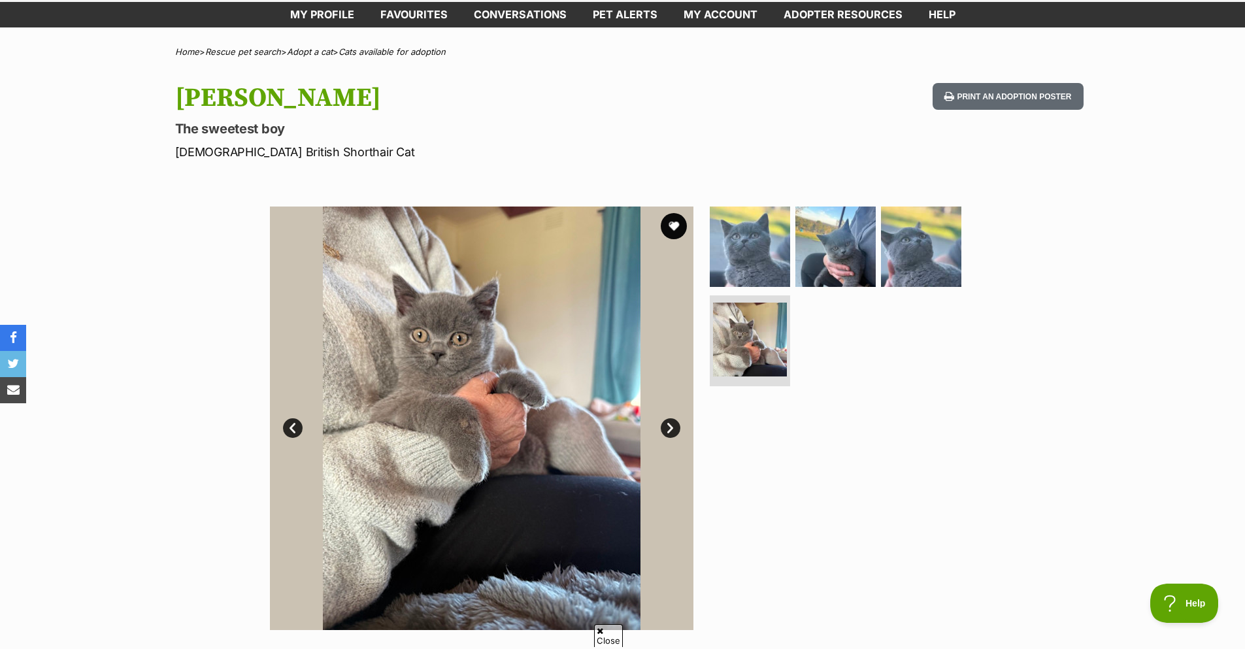
click at [672, 428] on link "Next" at bounding box center [671, 428] width 20 height 20
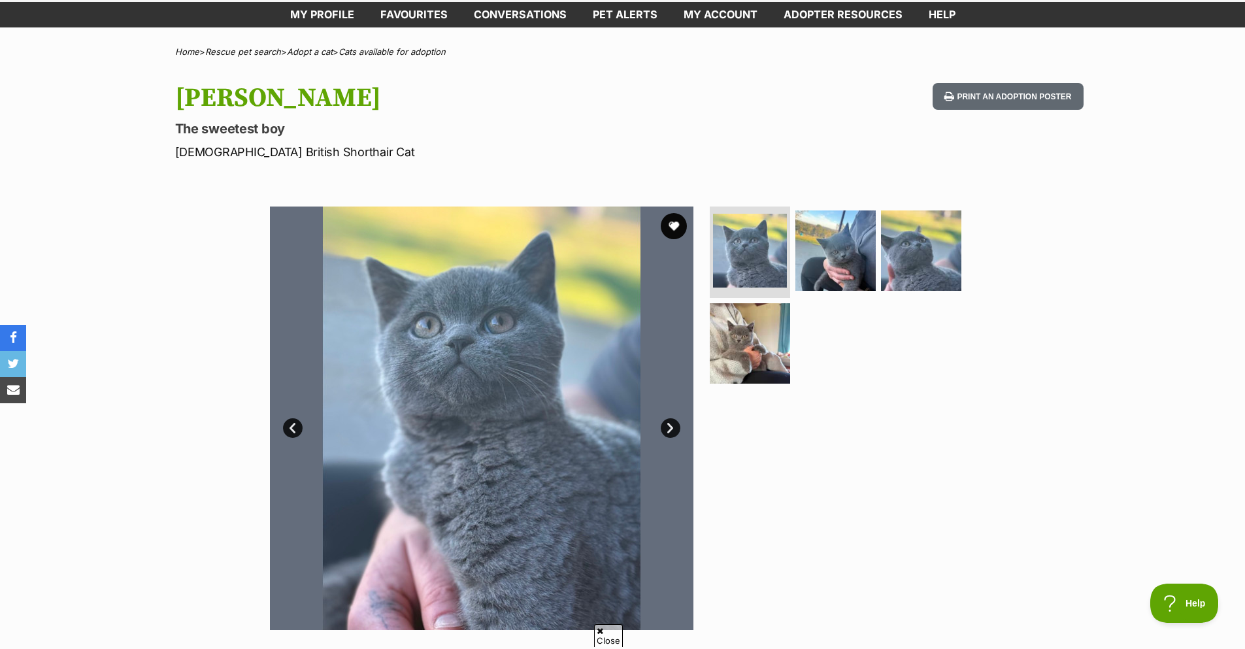
click at [736, 538] on div at bounding box center [841, 417] width 268 height 423
click at [762, 362] on img at bounding box center [750, 343] width 84 height 84
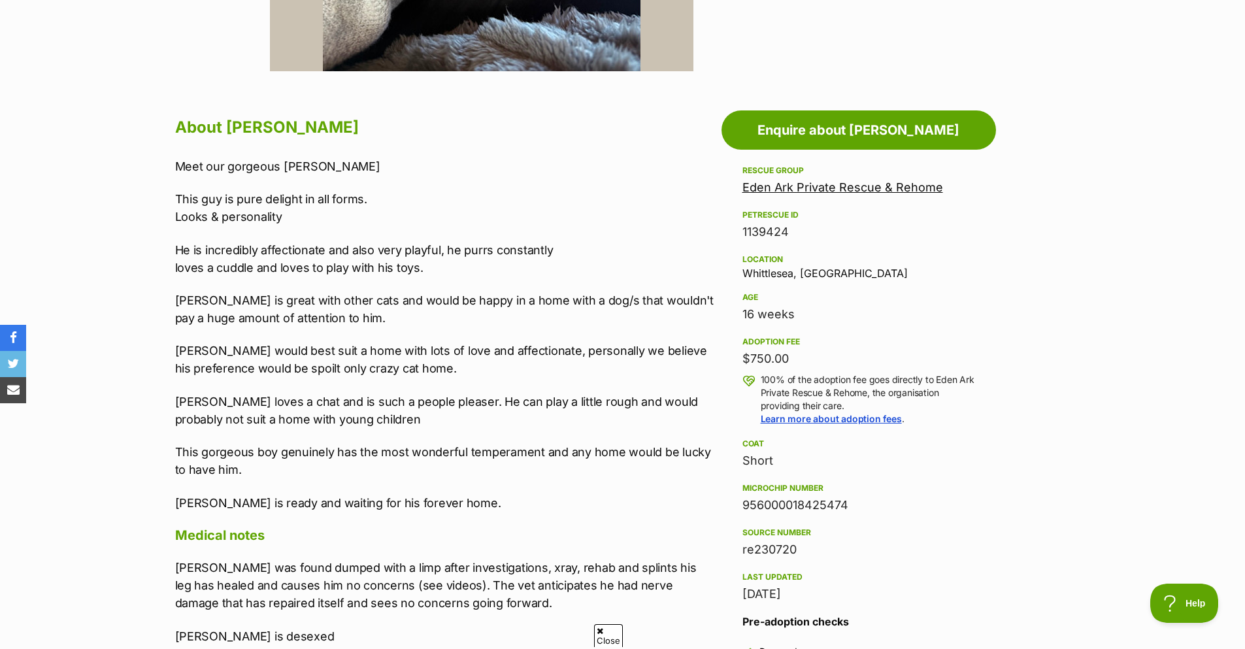
scroll to position [653, 0]
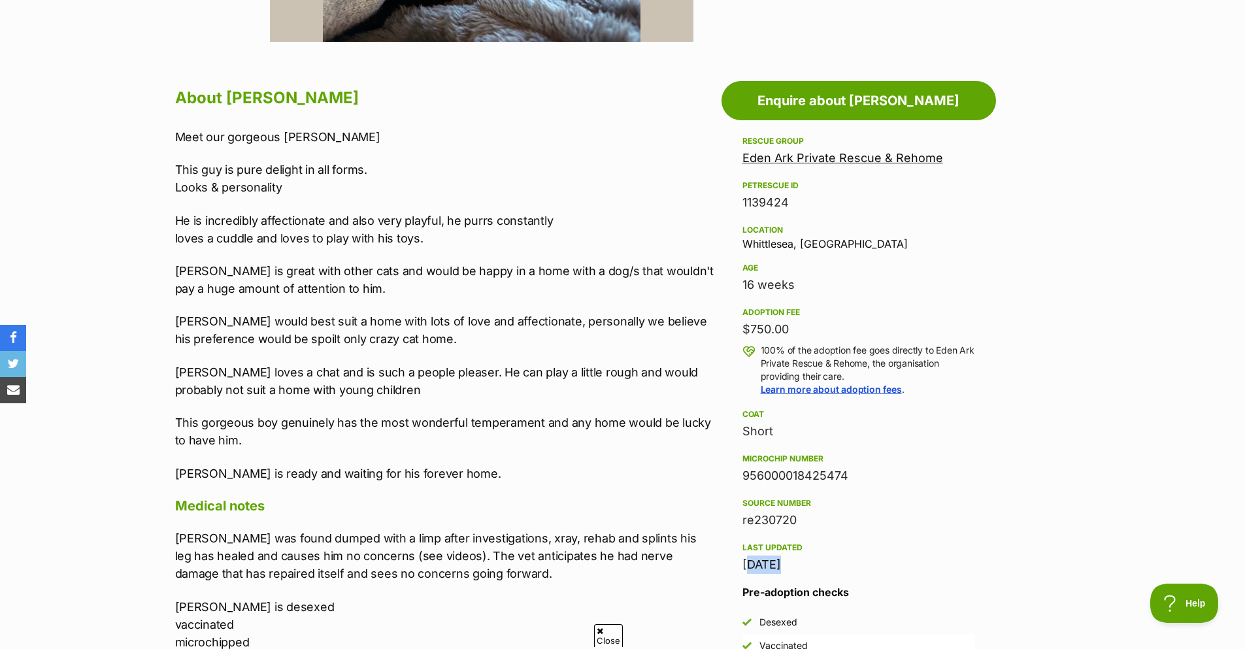
drag, startPoint x: 742, startPoint y: 561, endPoint x: 777, endPoint y: 555, distance: 35.8
click at [776, 555] on div "22 Aug, 2025" at bounding box center [858, 564] width 233 height 18
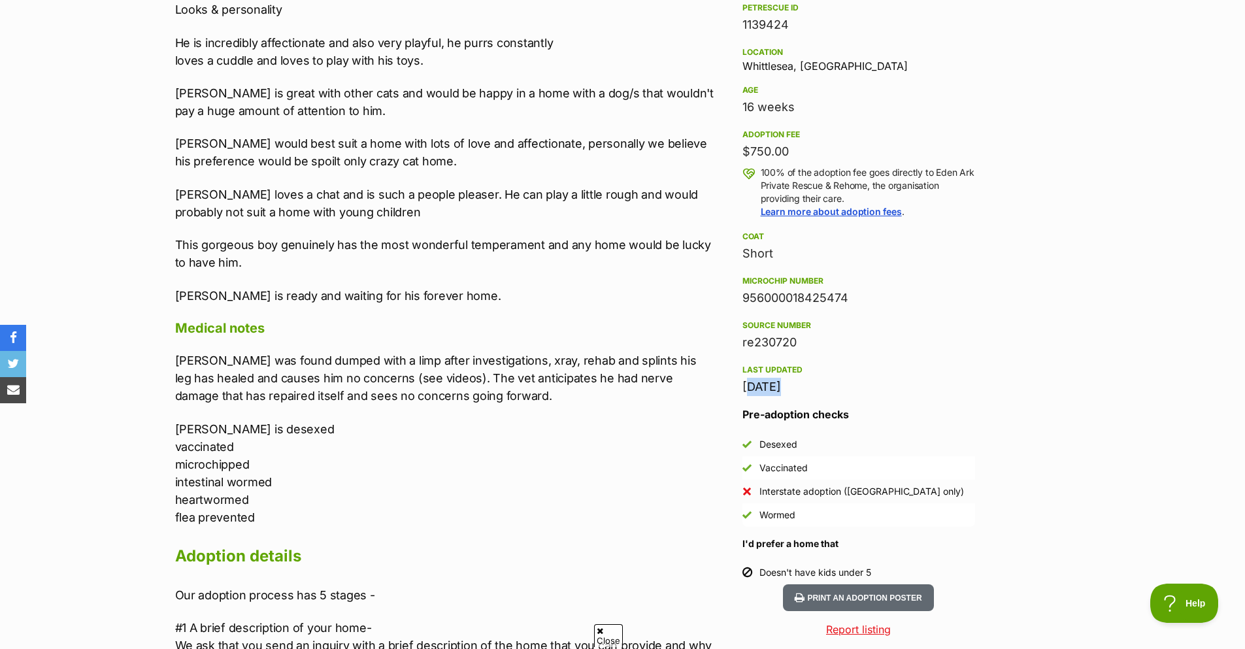
scroll to position [849, 0]
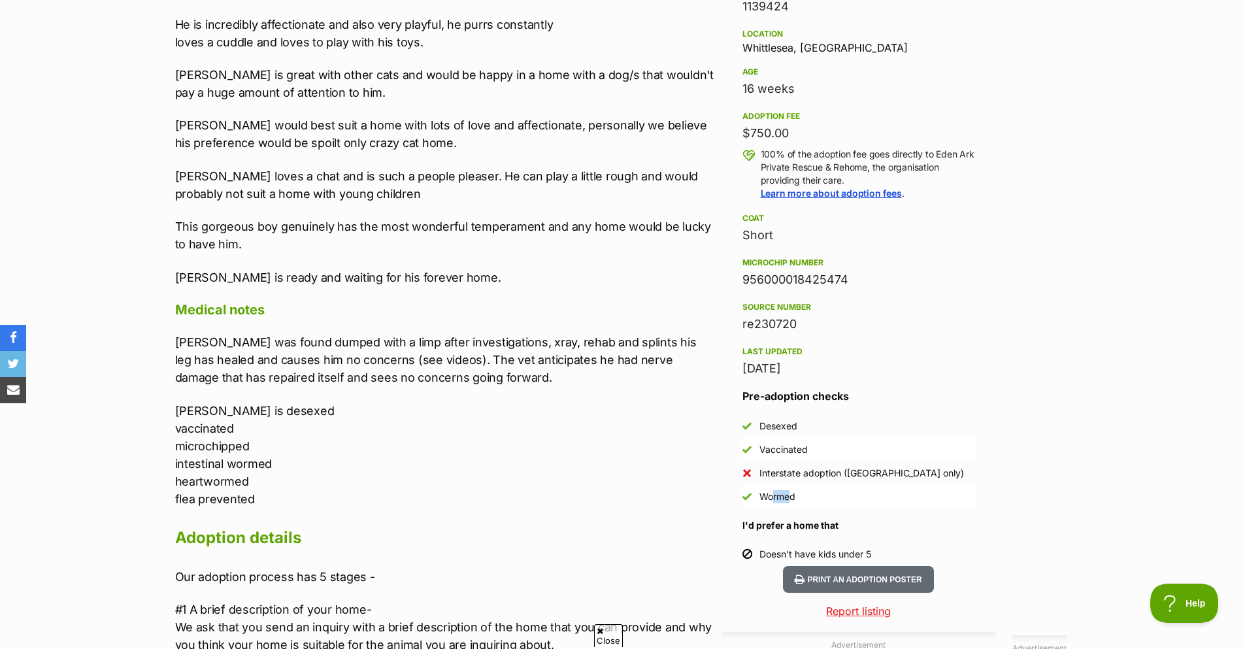
drag, startPoint x: 764, startPoint y: 497, endPoint x: 786, endPoint y: 496, distance: 22.2
click at [786, 496] on div "Wormed" at bounding box center [777, 496] width 36 height 13
drag, startPoint x: 745, startPoint y: 523, endPoint x: 843, endPoint y: 525, distance: 98.0
click at [843, 525] on h4 "I'd prefer a home that" at bounding box center [858, 525] width 233 height 13
drag, startPoint x: 764, startPoint y: 551, endPoint x: 896, endPoint y: 546, distance: 132.1
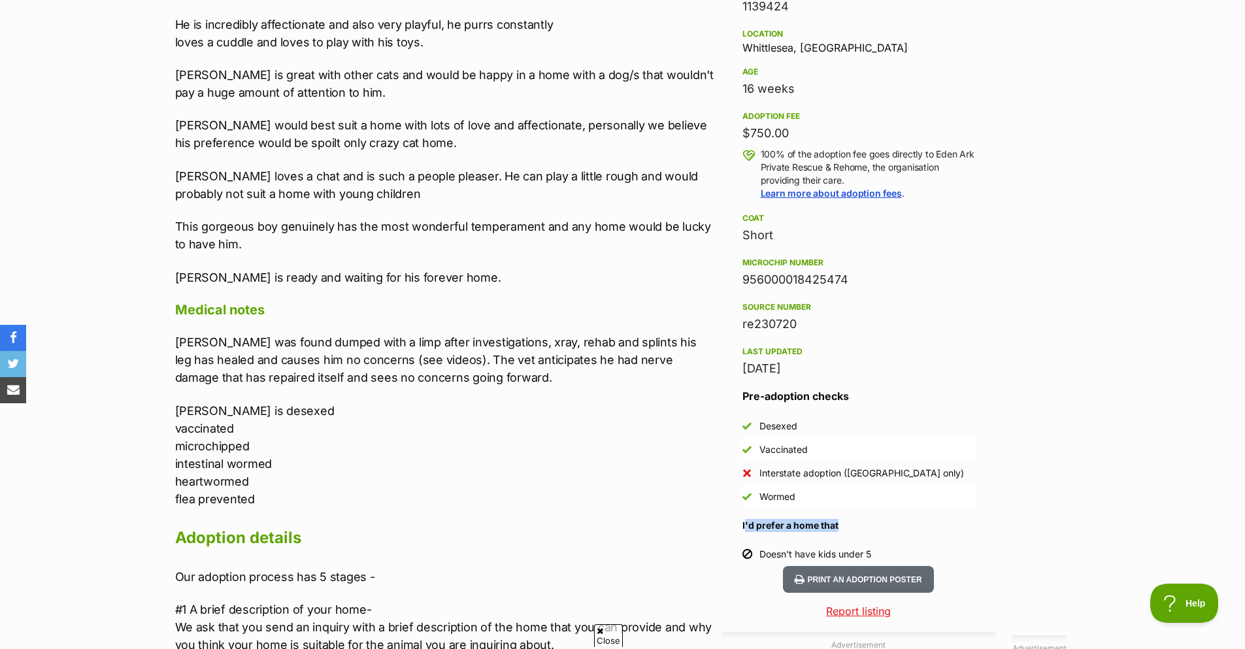
click at [896, 546] on li "Doesn't have kids under 5" at bounding box center [858, 554] width 233 height 24
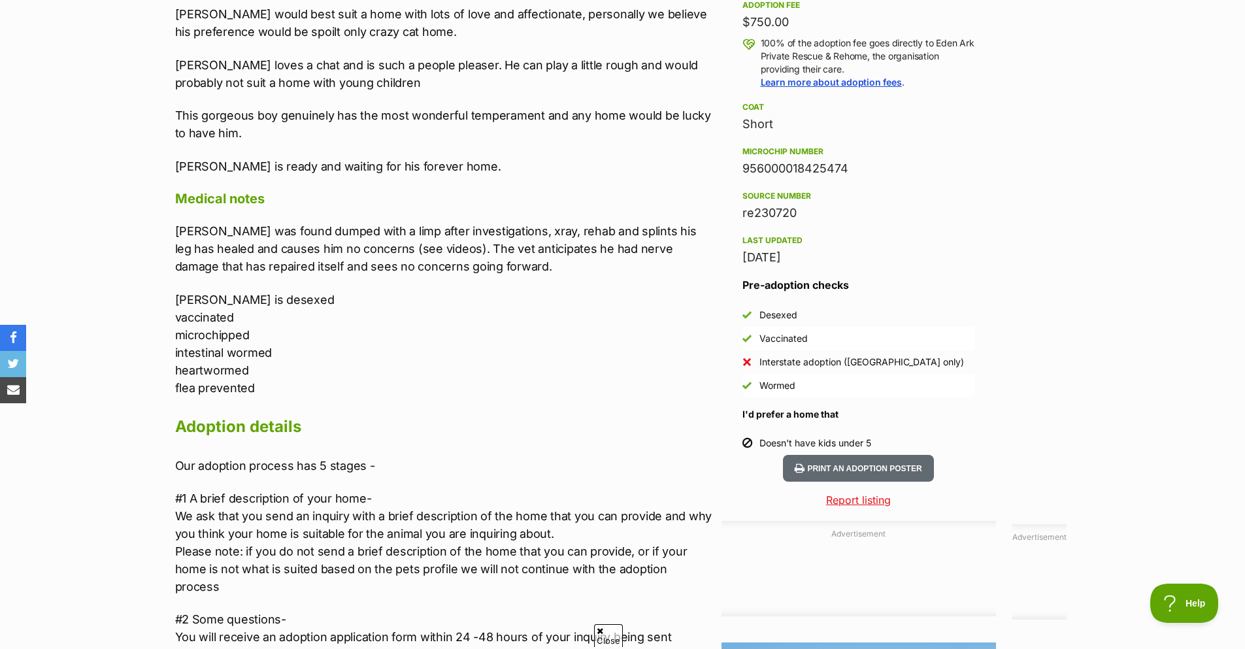
scroll to position [980, 0]
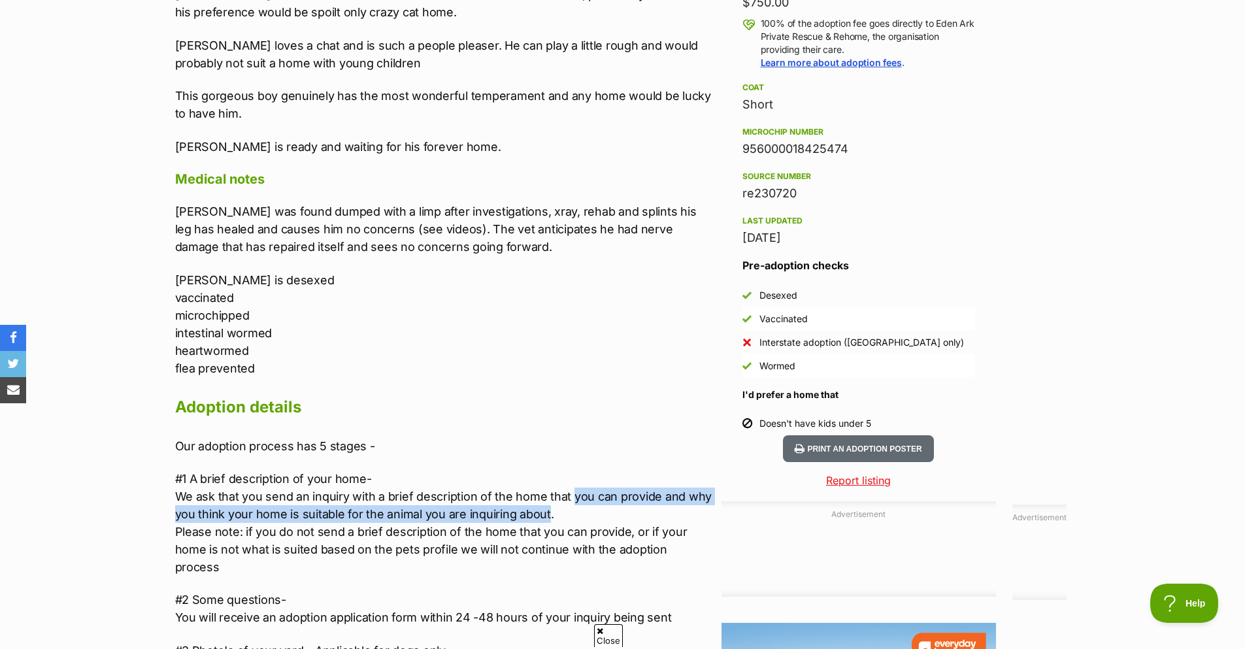
drag, startPoint x: 606, startPoint y: 500, endPoint x: 546, endPoint y: 510, distance: 60.3
click at [546, 510] on p "#1 A brief description of your home- We ask that you send an inquiry with a bri…" at bounding box center [445, 523] width 540 height 106
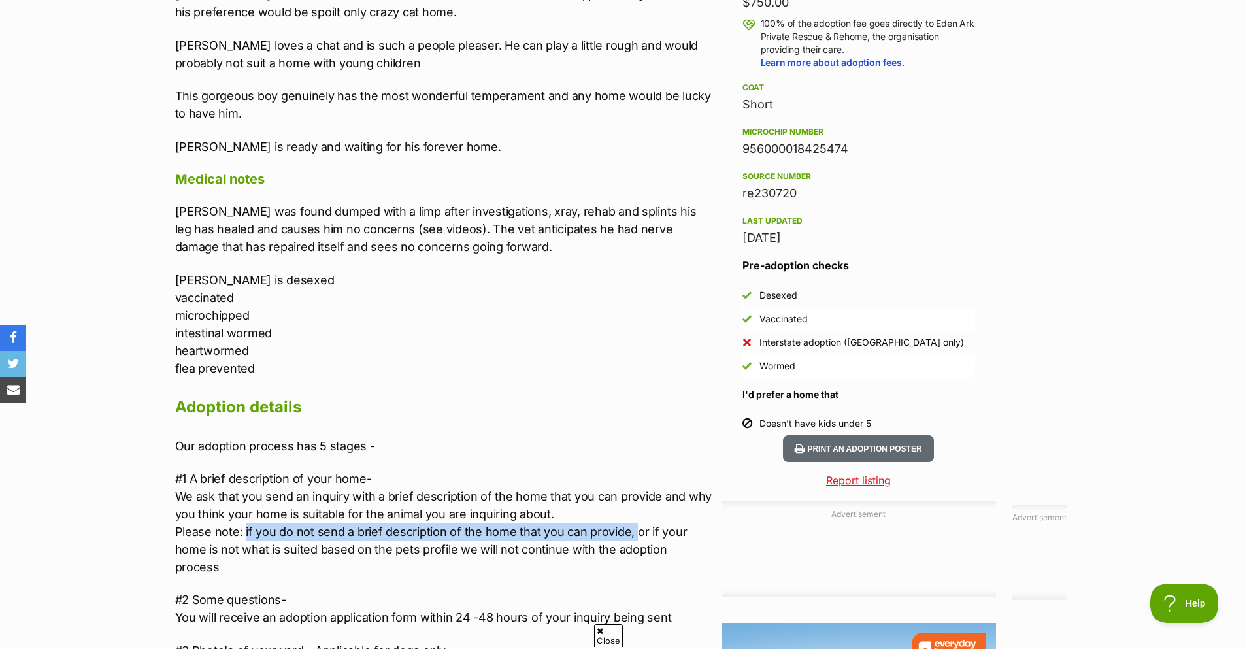
drag, startPoint x: 244, startPoint y: 532, endPoint x: 633, endPoint y: 529, distance: 389.4
click at [633, 529] on p "#1 A brief description of your home- We ask that you send an inquiry with a bri…" at bounding box center [445, 523] width 540 height 106
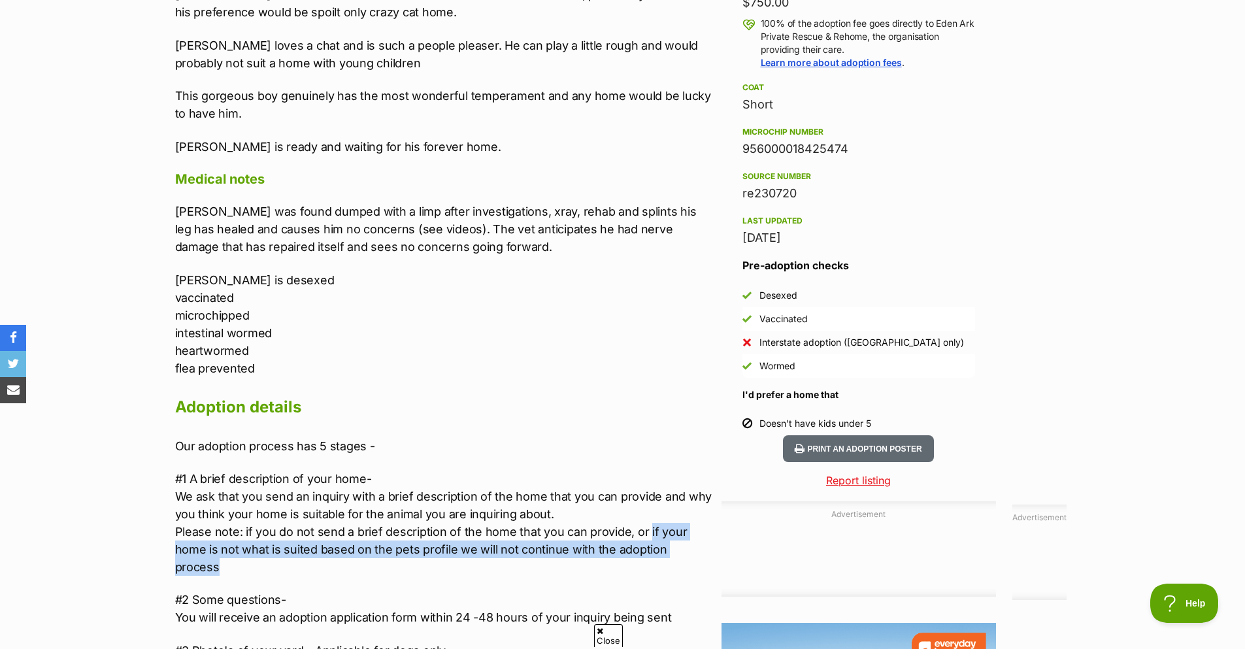
drag, startPoint x: 653, startPoint y: 529, endPoint x: 677, endPoint y: 548, distance: 29.8
click at [677, 548] on p "#1 A brief description of your home- We ask that you send an inquiry with a bri…" at bounding box center [445, 523] width 540 height 106
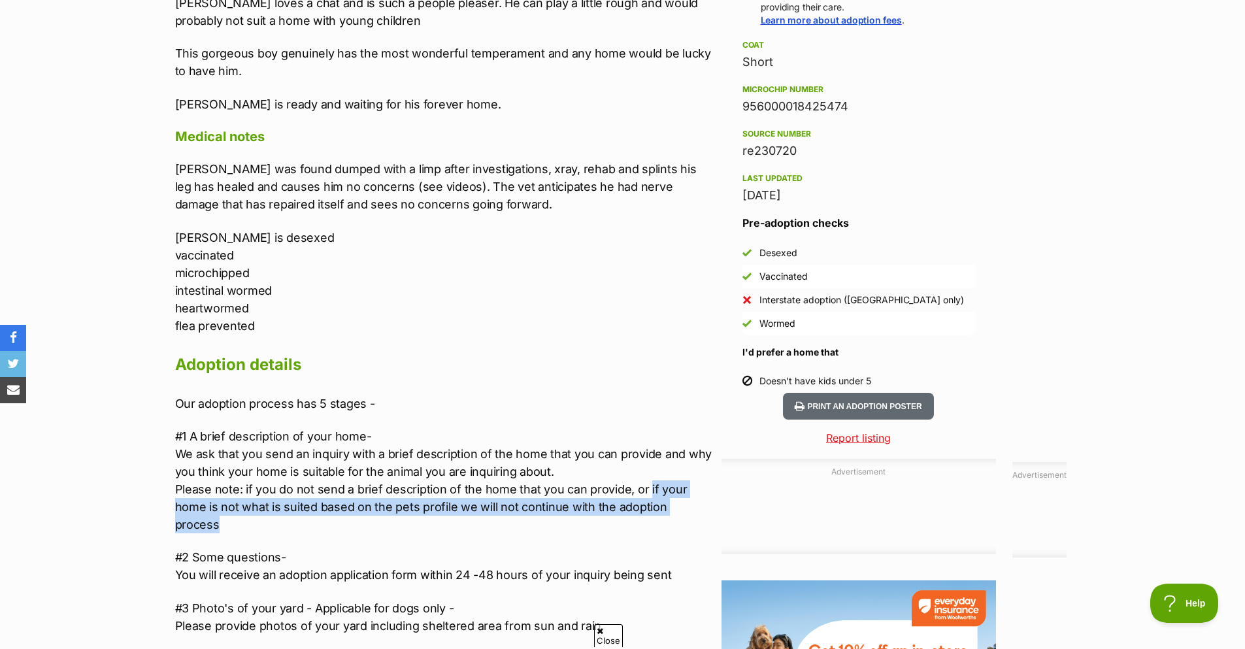
scroll to position [1045, 0]
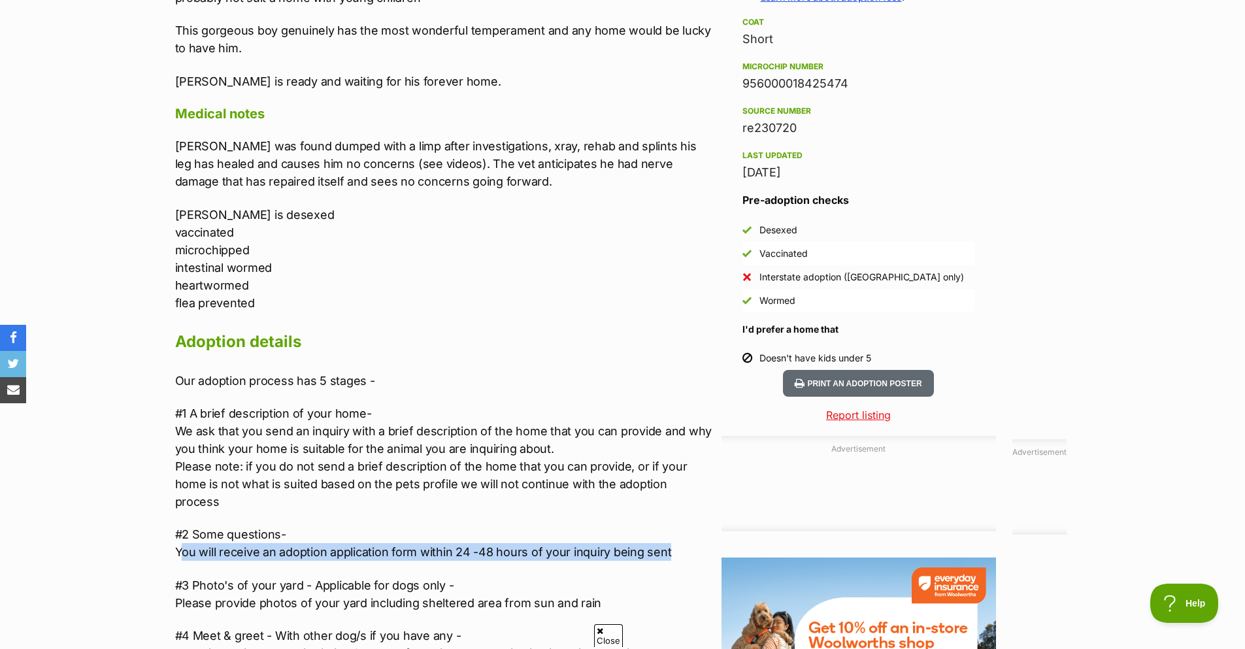
drag, startPoint x: 181, startPoint y: 538, endPoint x: 680, endPoint y: 534, distance: 499.2
click at [680, 534] on p "#2 Some questions- You will receive an adoption application form within 24 -48 …" at bounding box center [445, 542] width 540 height 35
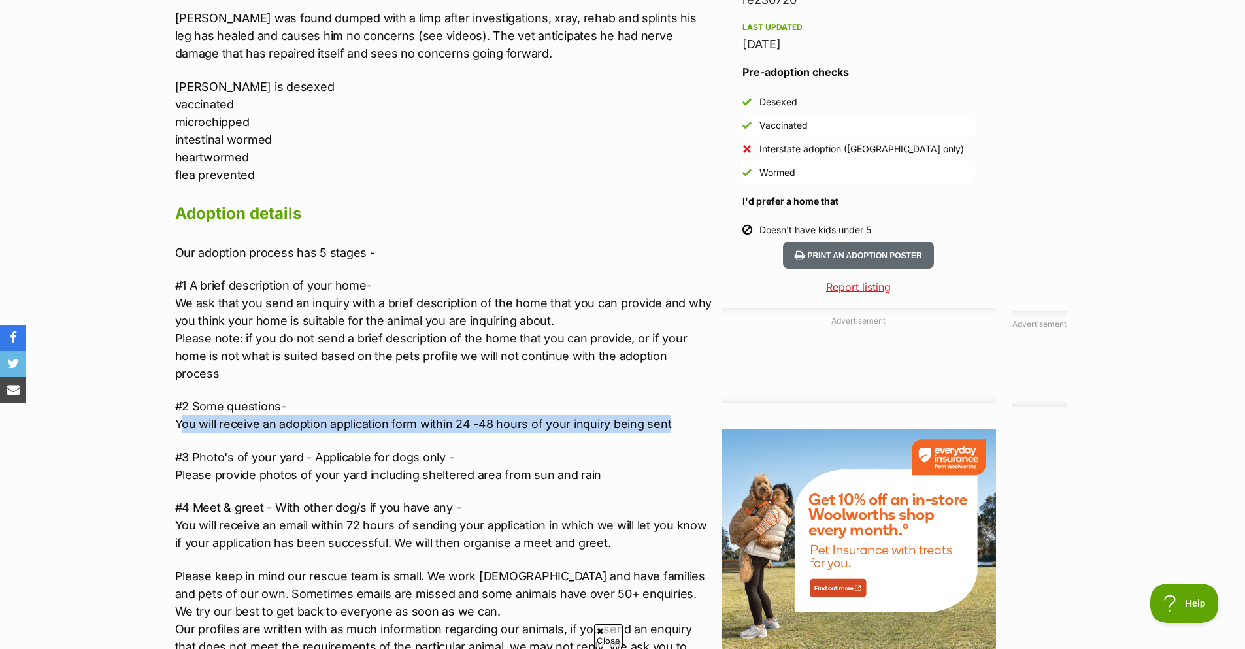
scroll to position [1176, 0]
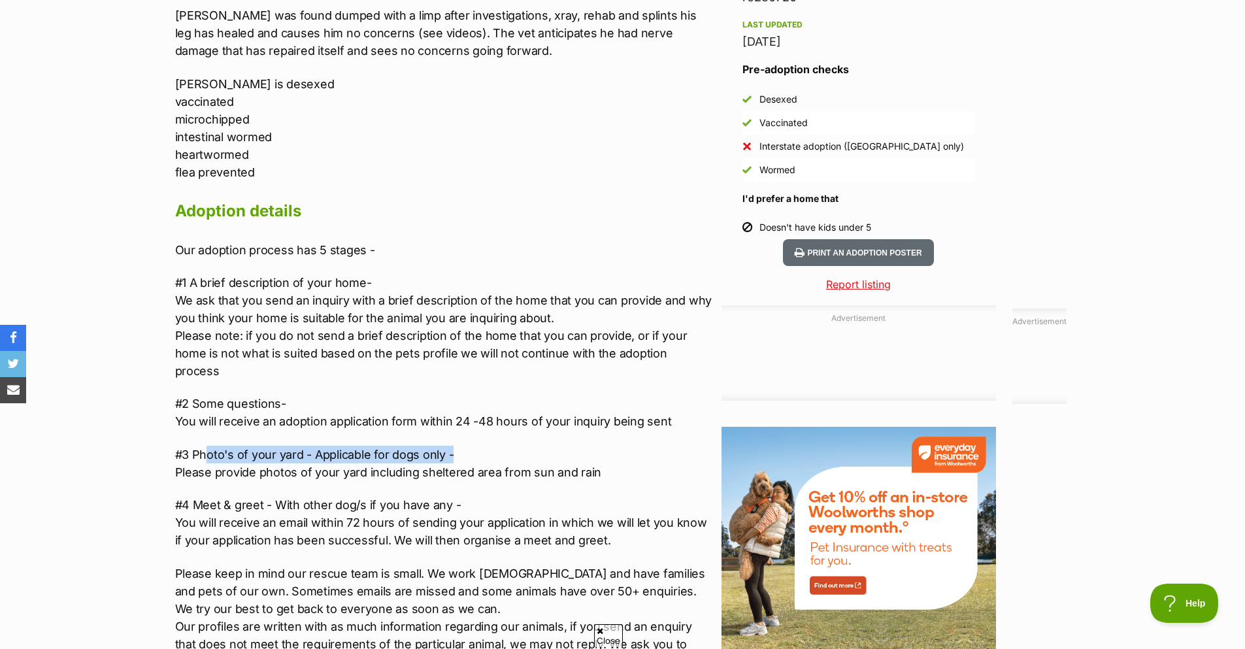
drag, startPoint x: 235, startPoint y: 441, endPoint x: 484, endPoint y: 431, distance: 248.5
click at [484, 446] on p "#3 Photo's of your yard - Applicable for dogs only - Please provide photos of y…" at bounding box center [445, 463] width 540 height 35
click at [242, 457] on p "#3 Photo's of your yard - Applicable for dogs only - Please provide photos of y…" at bounding box center [445, 463] width 540 height 35
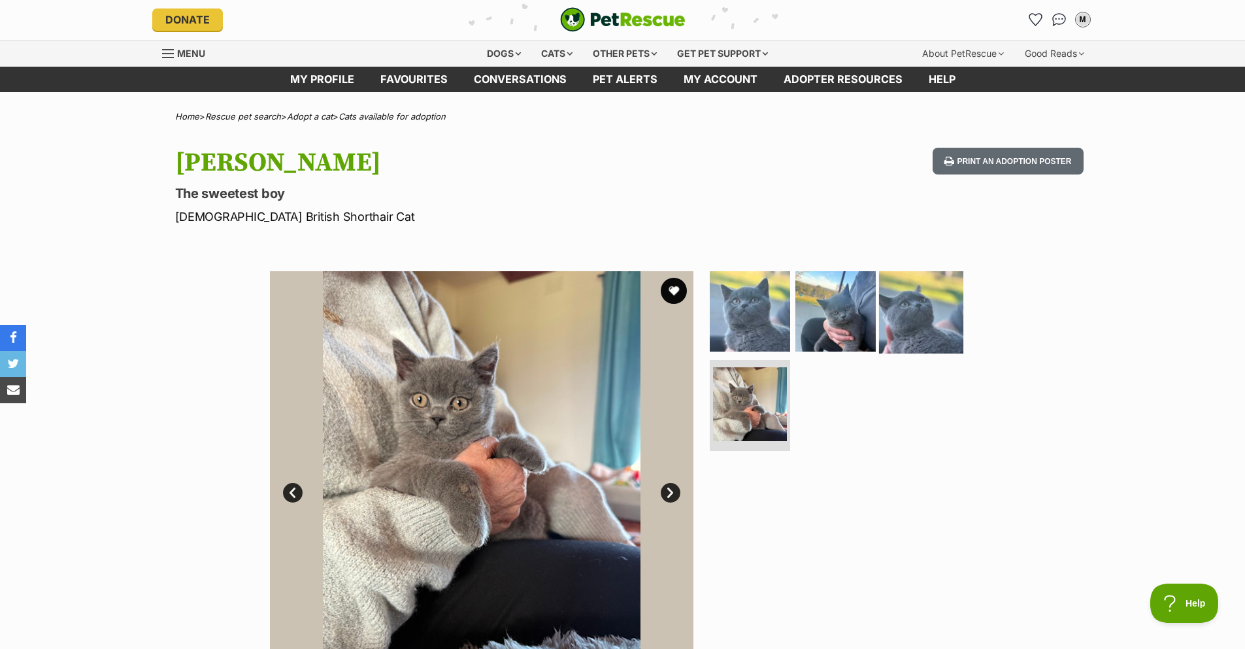
scroll to position [0, 0]
click at [1063, 20] on img "Conversations" at bounding box center [1059, 20] width 18 height 17
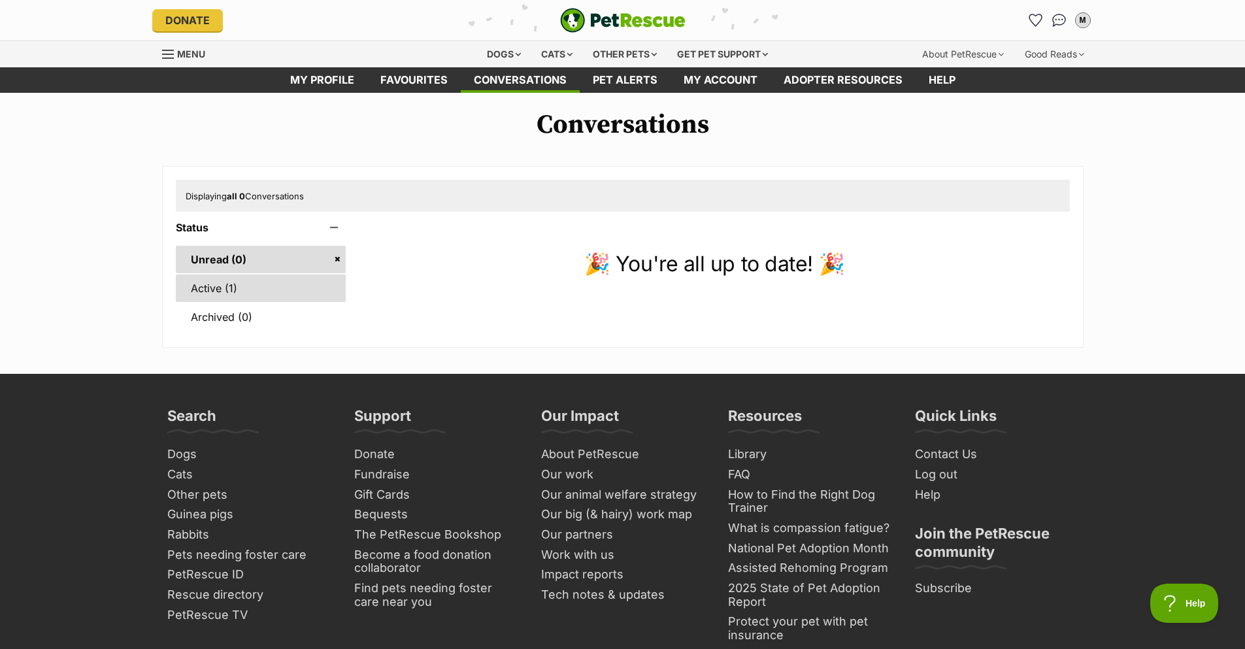
click at [251, 291] on link "Active (1)" at bounding box center [261, 287] width 171 height 27
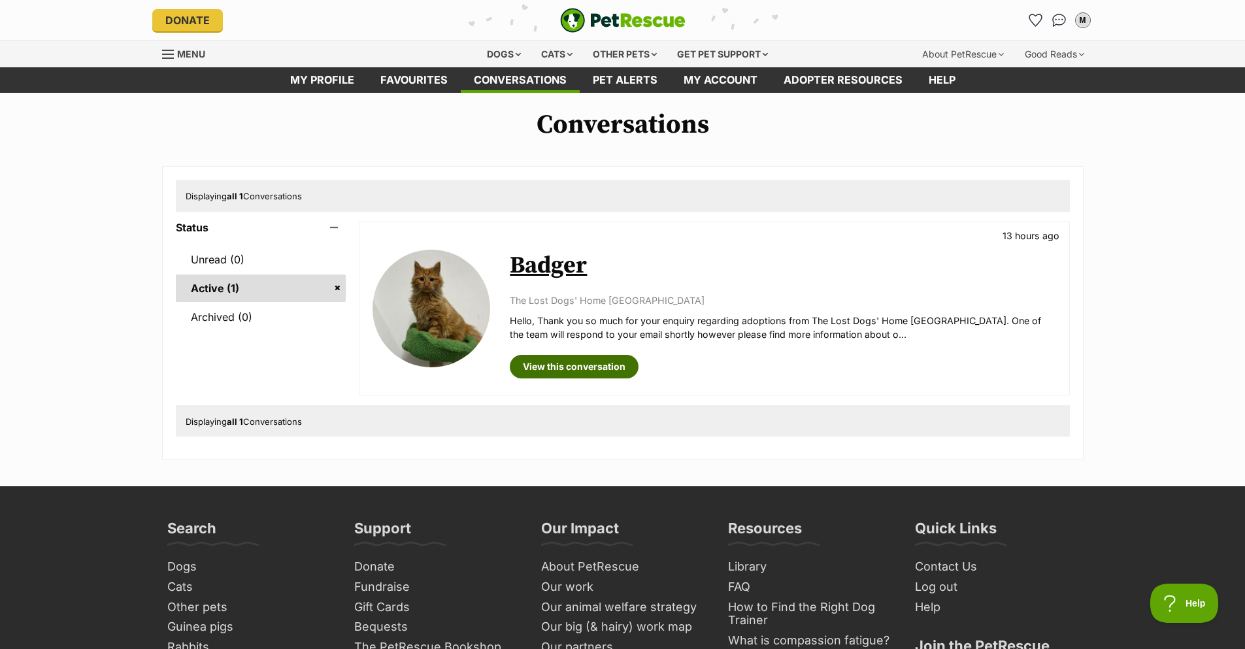
click at [568, 361] on link "View this conversation" at bounding box center [574, 367] width 129 height 24
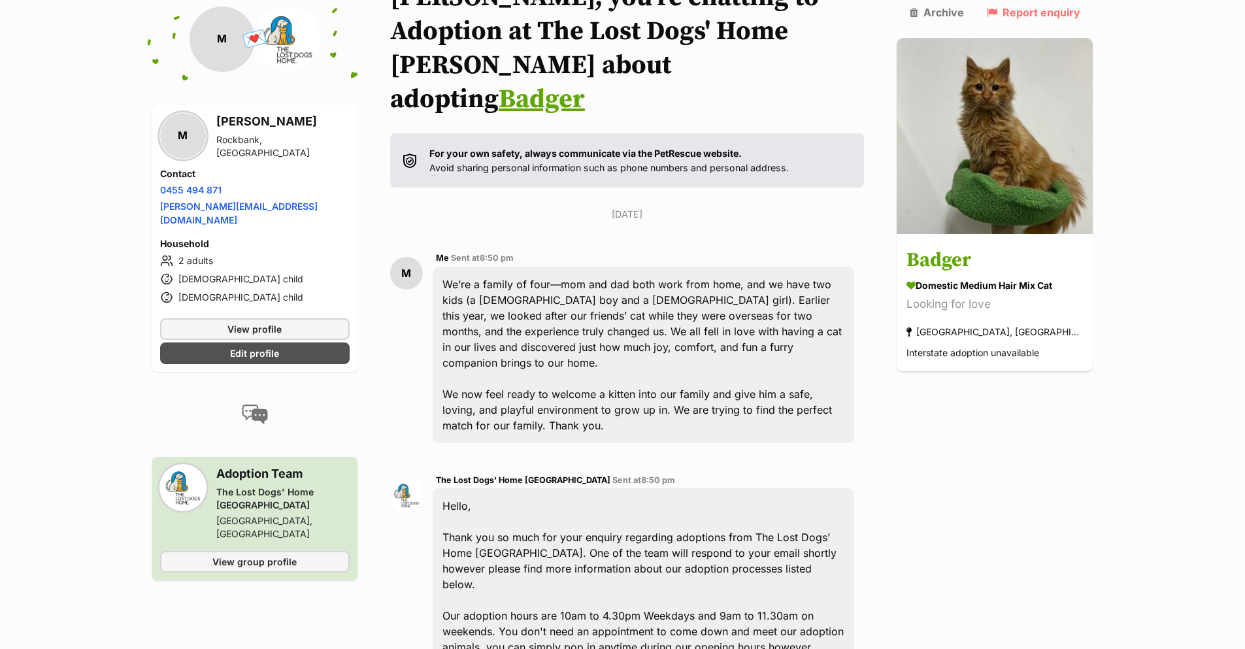
scroll to position [392, 0]
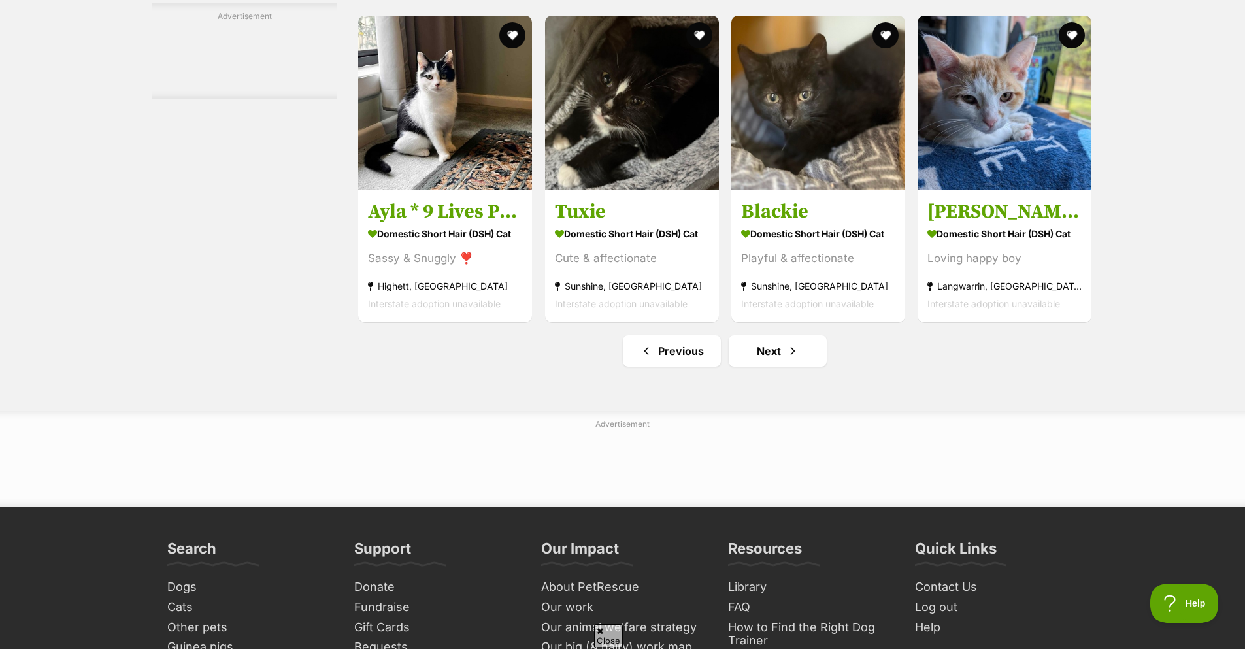
scroll to position [6011, 0]
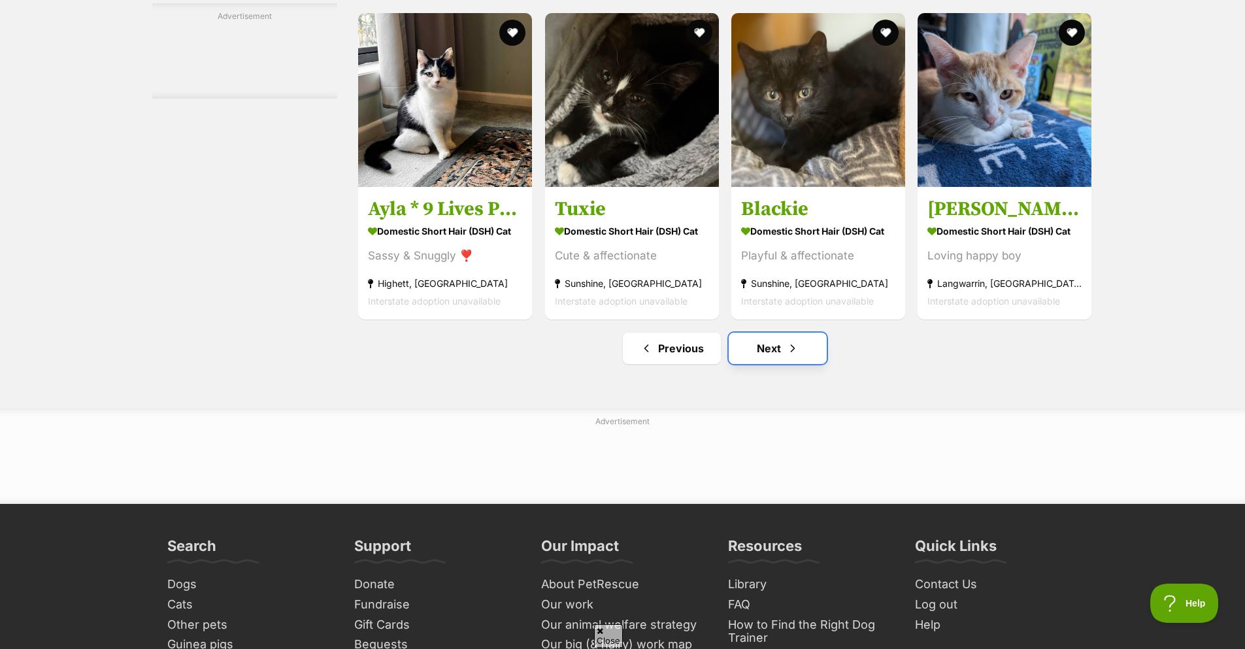
click at [801, 360] on link "Next" at bounding box center [778, 348] width 98 height 31
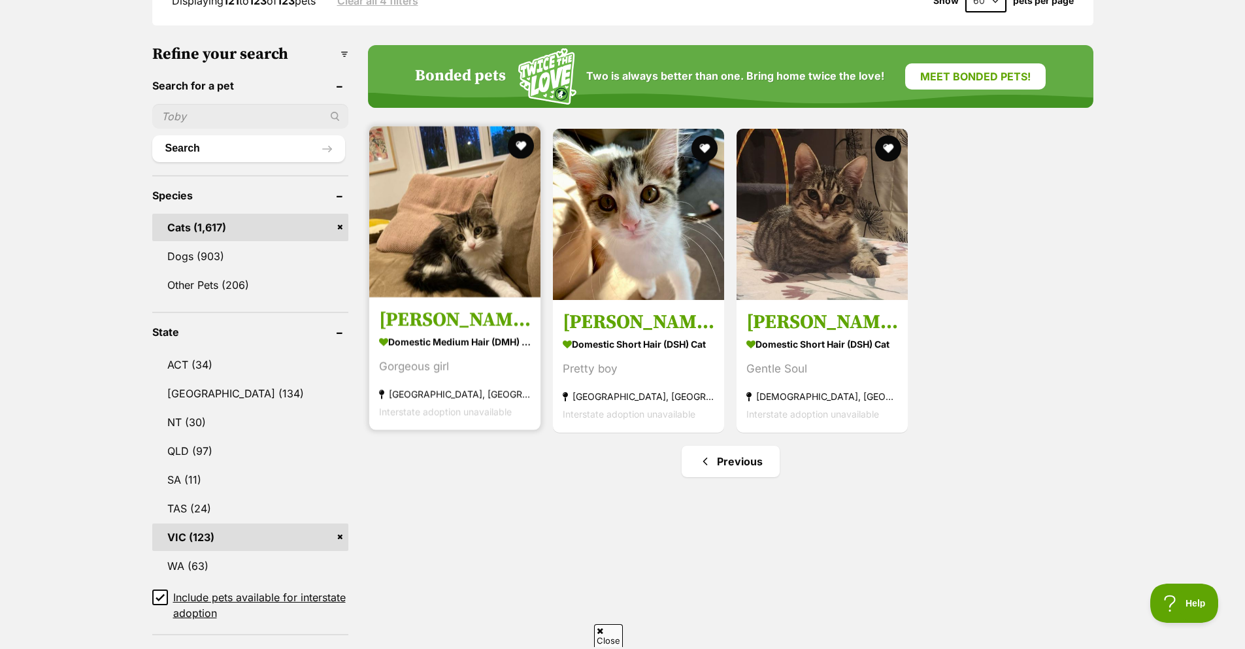
scroll to position [261, 0]
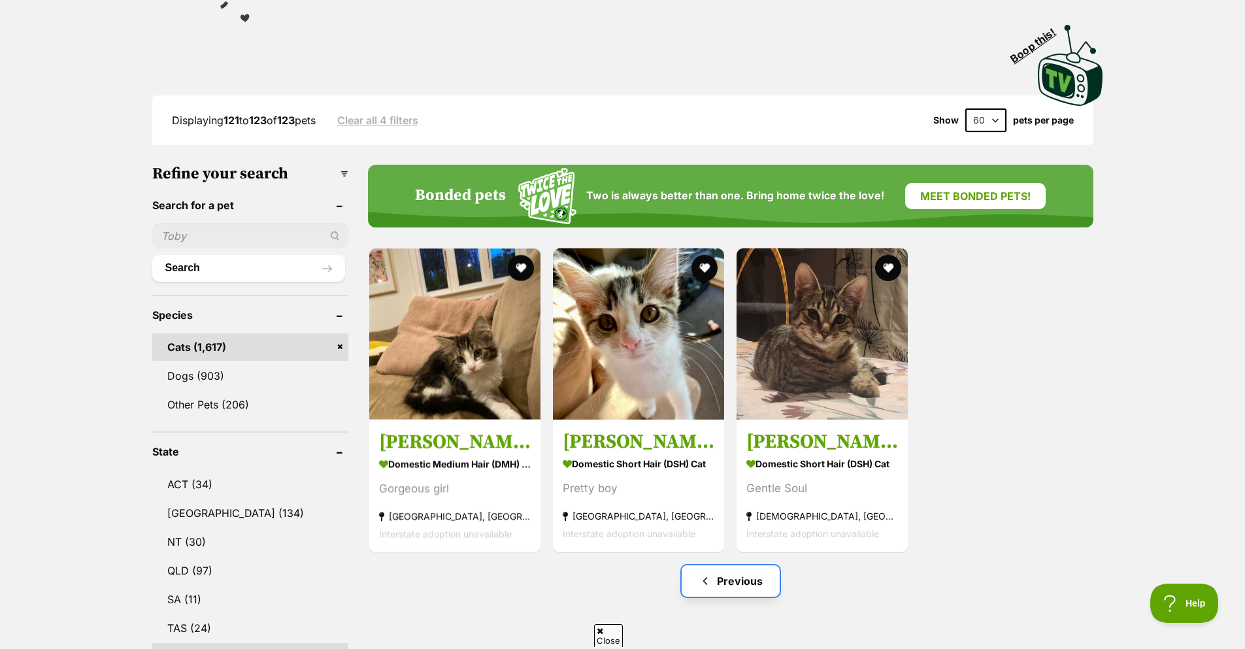
click at [715, 580] on link "Previous" at bounding box center [730, 580] width 98 height 31
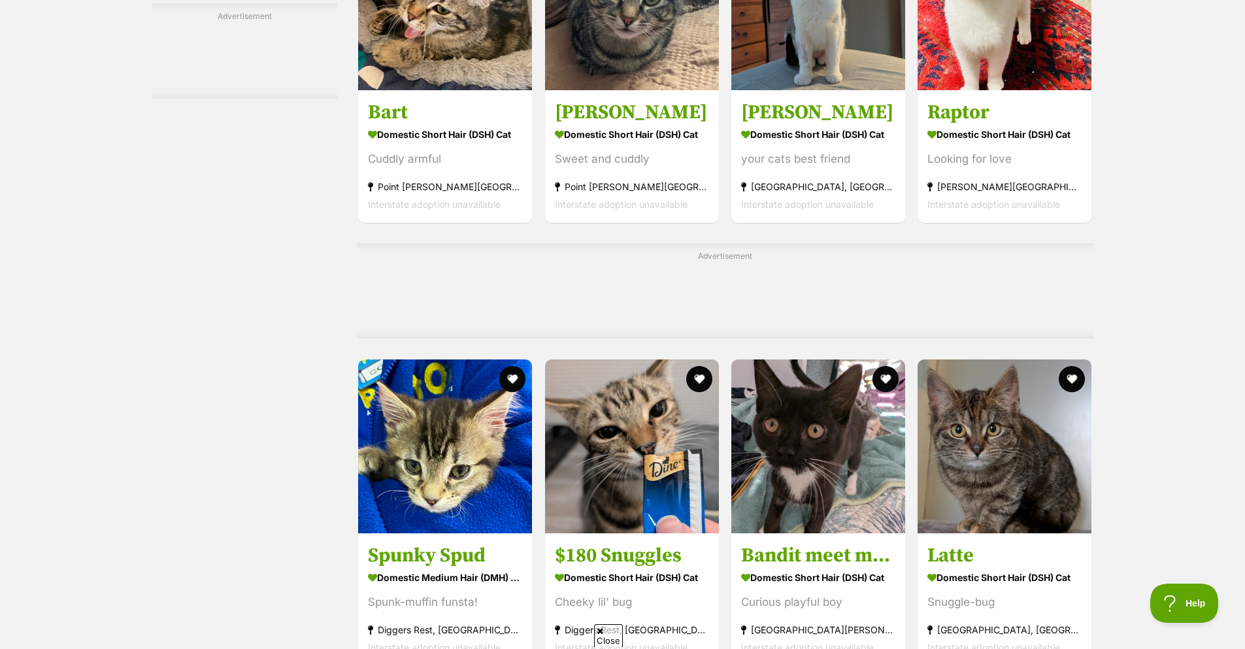
scroll to position [4378, 0]
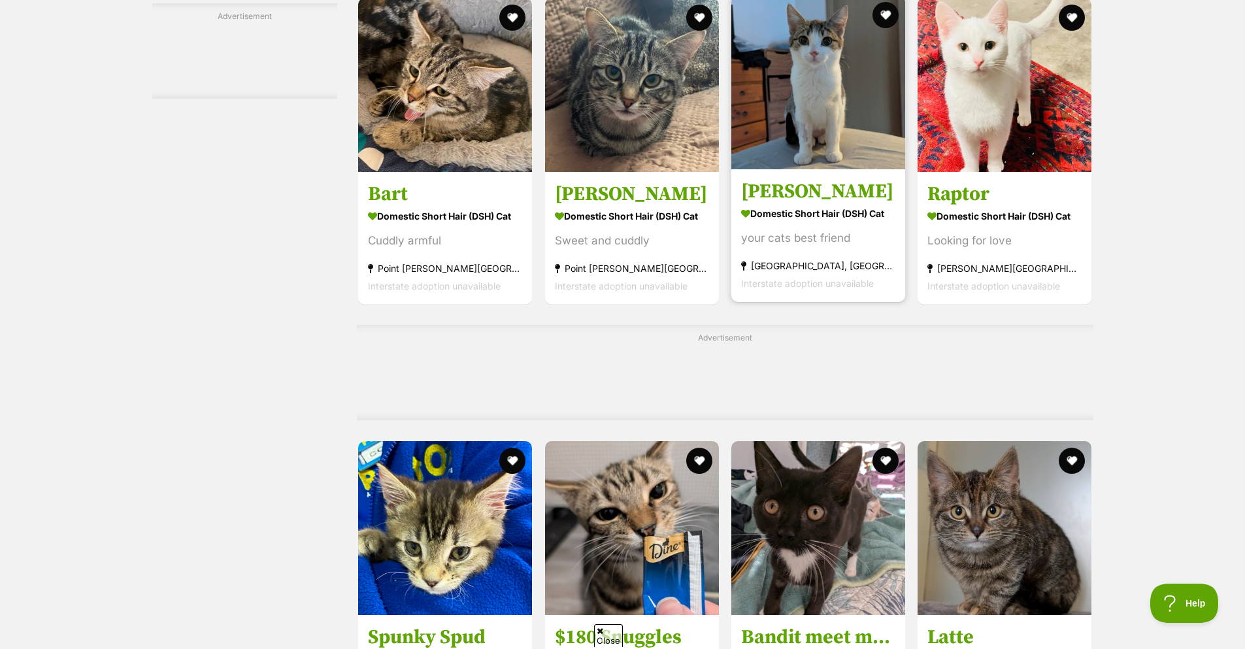
click at [865, 217] on strong "Domestic Short Hair (DSH) Cat" at bounding box center [818, 212] width 154 height 19
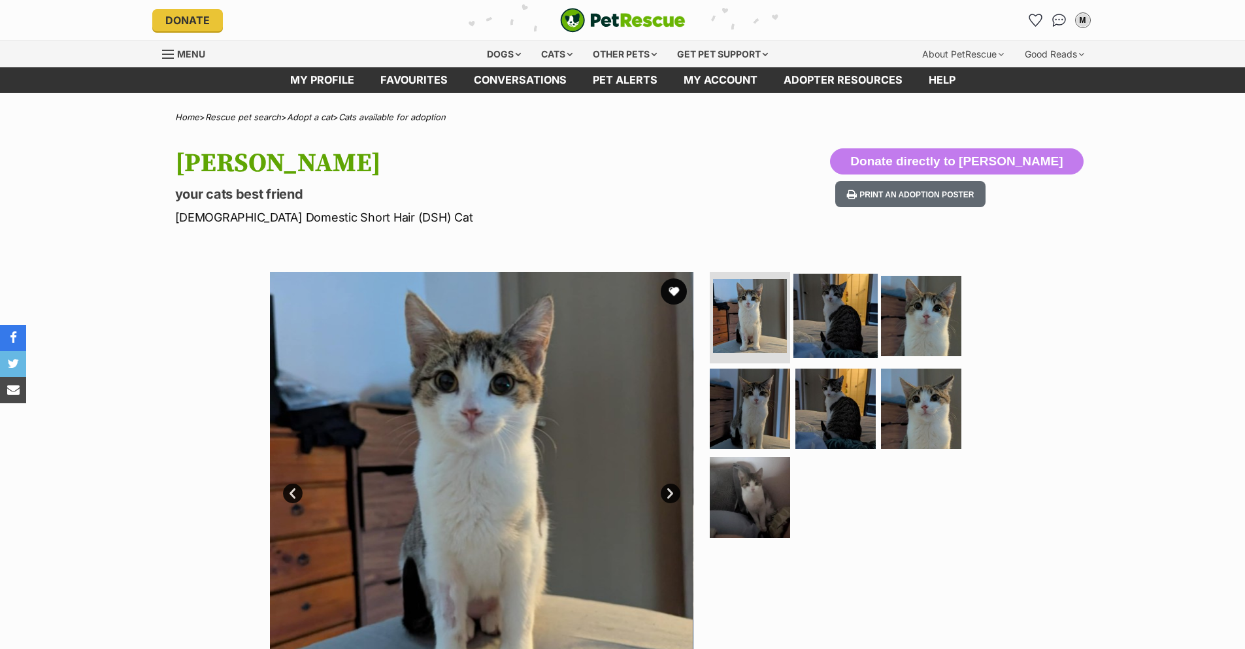
click at [837, 317] on img at bounding box center [835, 316] width 84 height 84
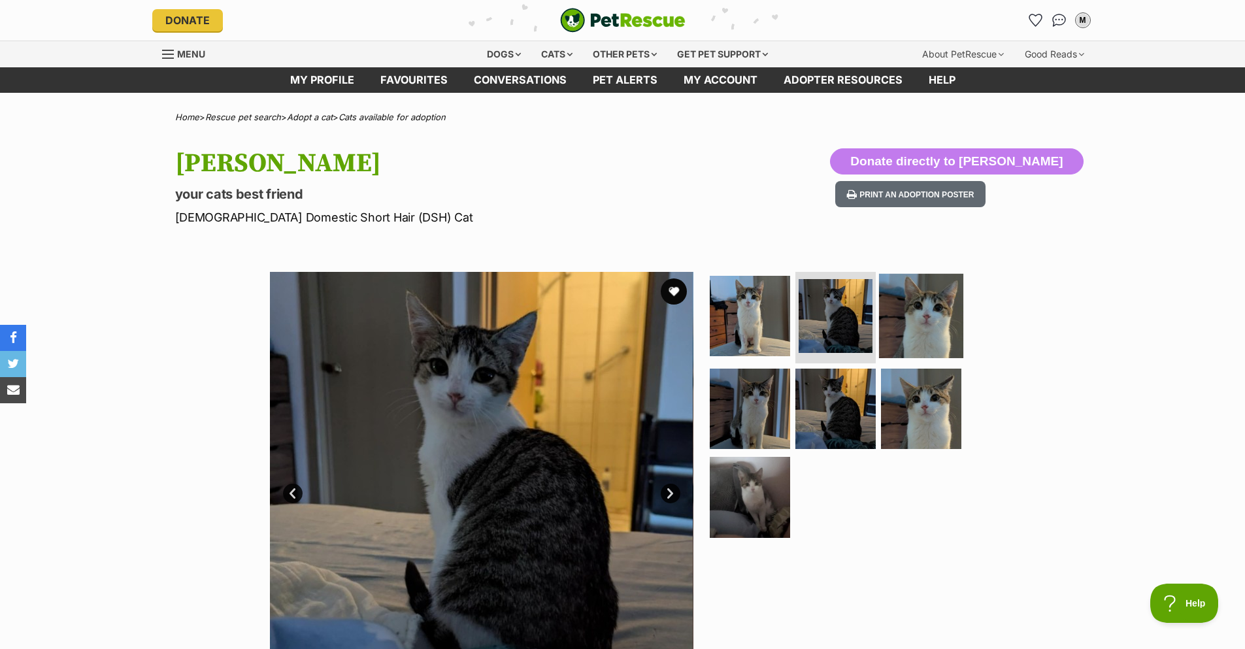
click at [918, 316] on img at bounding box center [921, 316] width 84 height 84
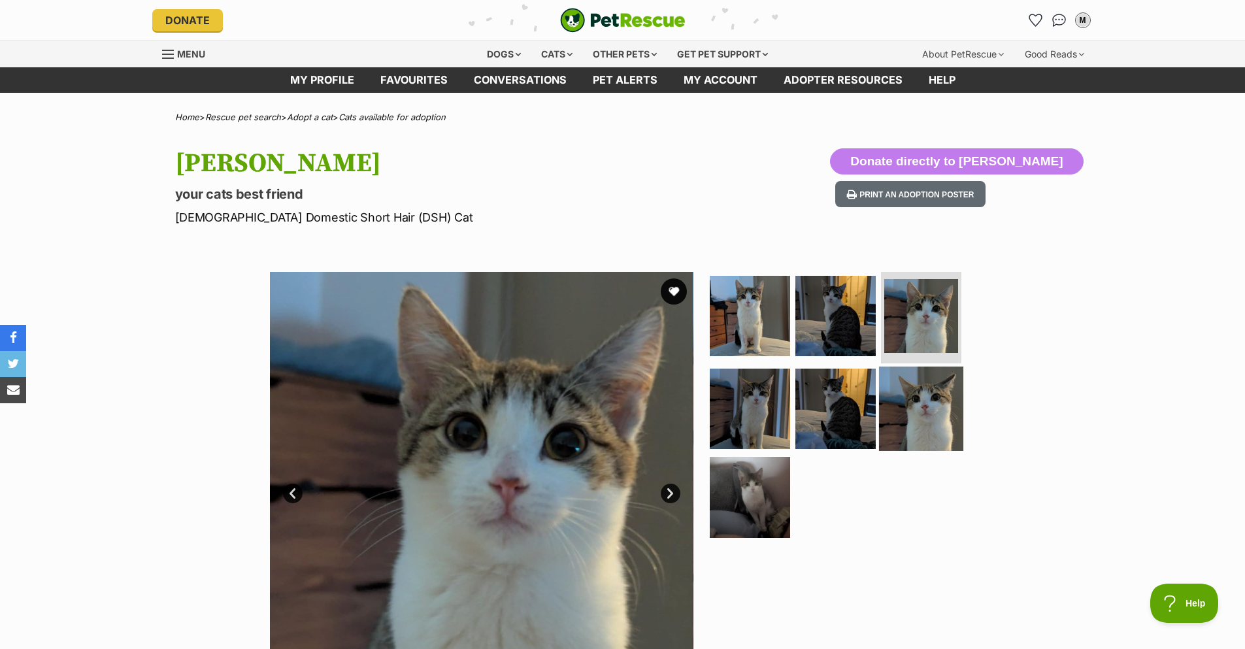
click at [913, 380] on img at bounding box center [921, 408] width 84 height 84
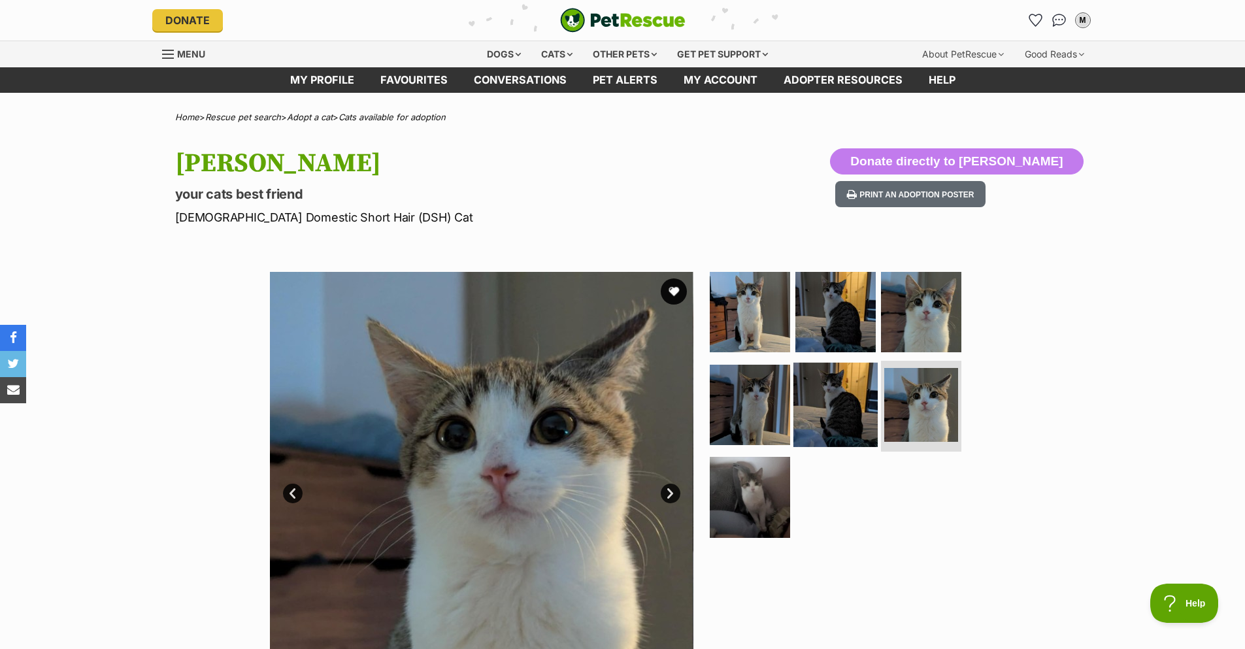
click at [838, 378] on img at bounding box center [835, 404] width 84 height 84
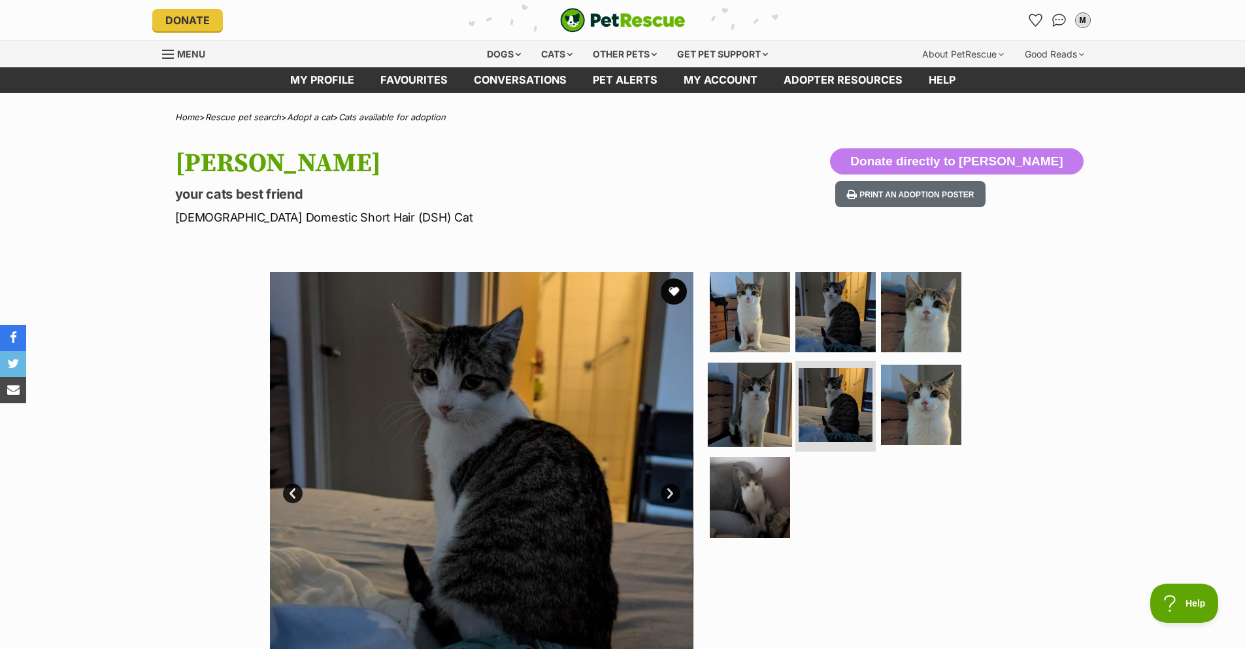
click at [774, 446] on link at bounding box center [750, 442] width 84 height 14
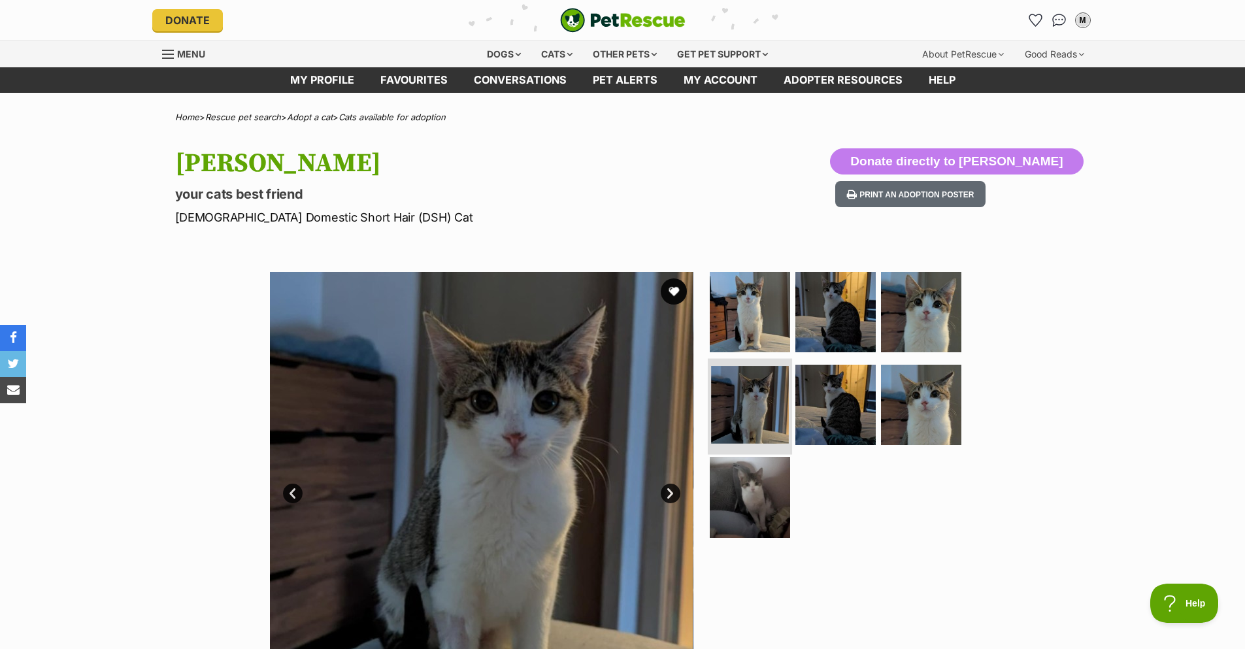
click at [770, 395] on img at bounding box center [750, 405] width 78 height 78
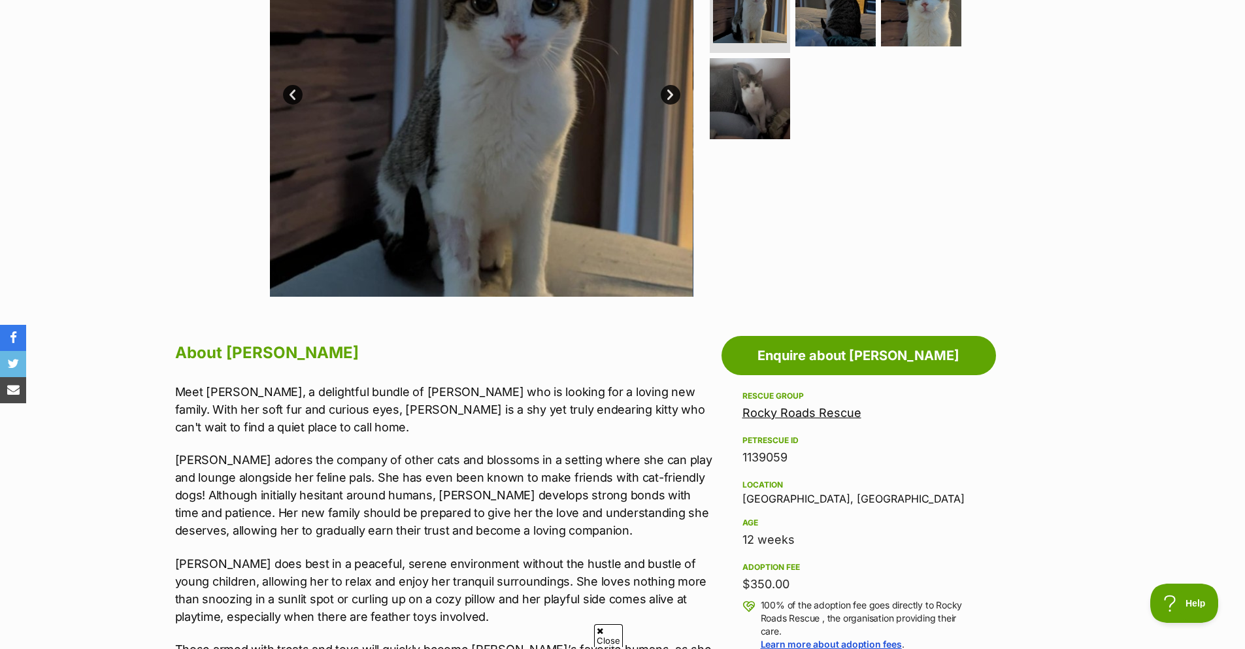
scroll to position [392, 0]
